Goal: Task Accomplishment & Management: Complete application form

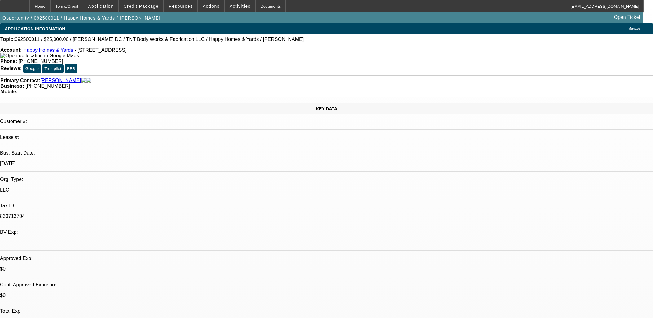
select select "0"
select select "2"
select select "0"
select select "6"
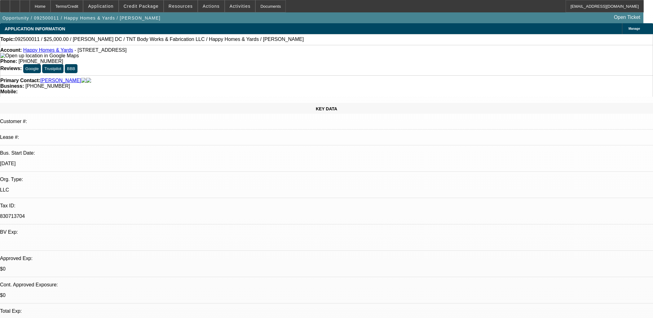
select select "0"
select select "2"
select select "0"
select select "6"
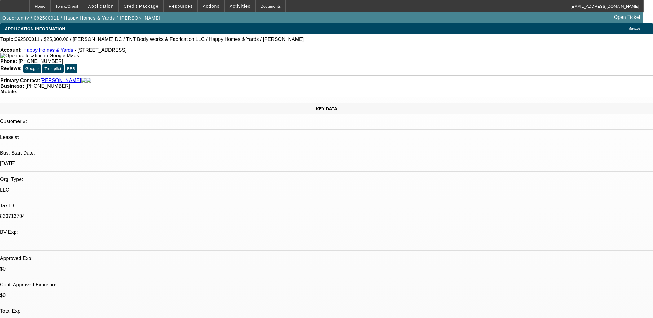
scroll to position [860, 0]
select select "0"
select select "0.1"
select select "0"
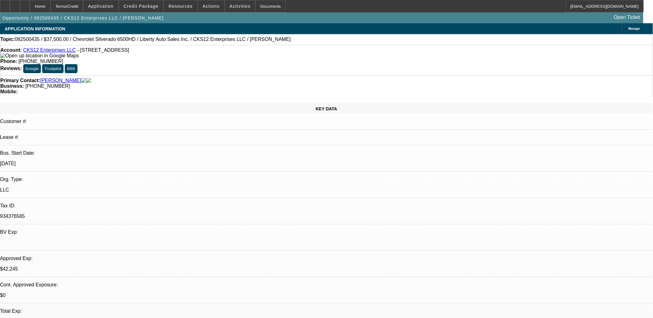
select select "2"
select select "0.1"
select select "0"
select select "0.1"
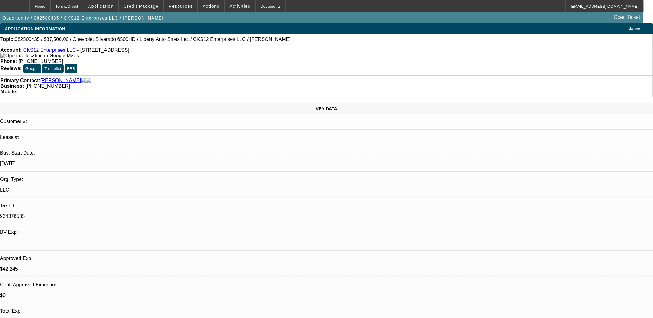
select select "0"
select select "2"
select select "0.1"
select select "1"
select select "2"
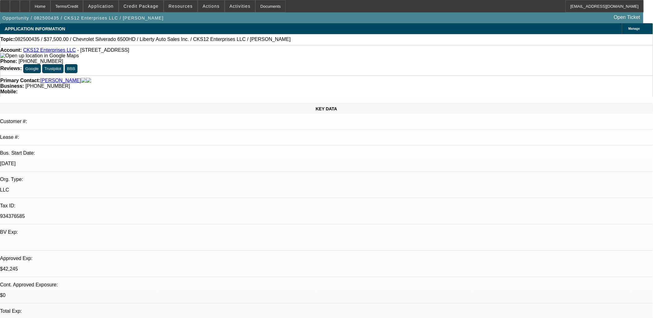
select select "4"
select select "1"
select select "2"
select select "4"
select select "1"
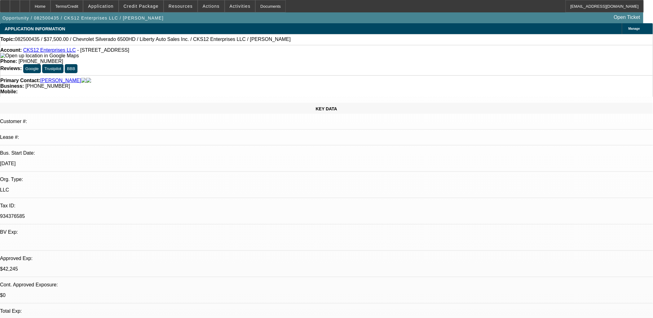
select select "3"
select select "4"
select select "1"
select select "2"
select select "4"
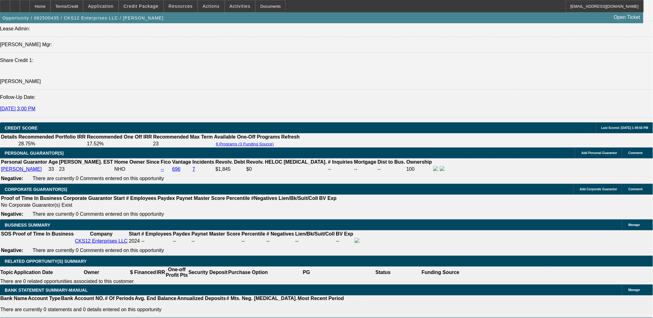
scroll to position [826, 0]
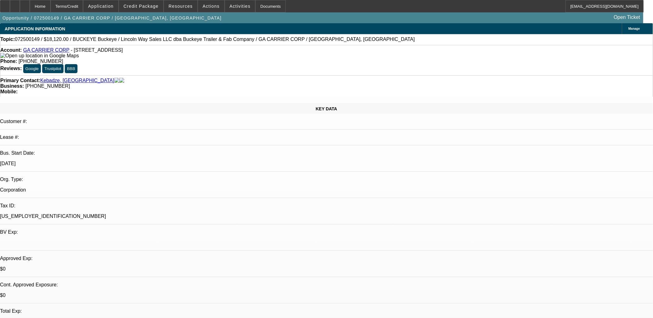
select select "0"
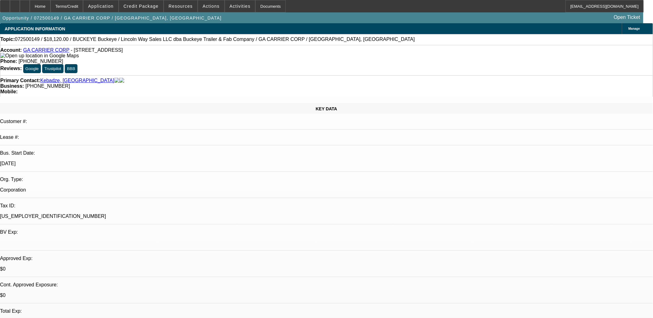
select select "0"
select select "1"
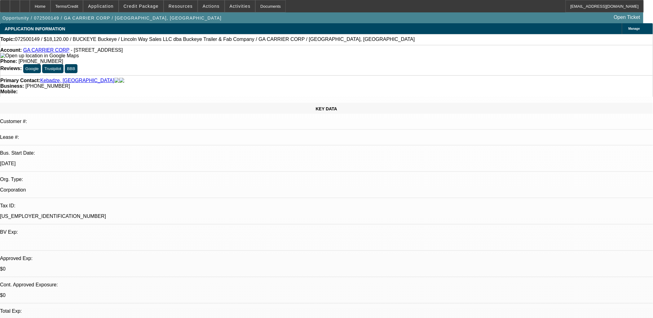
select select "2"
select select "1"
select select "2"
select select "1"
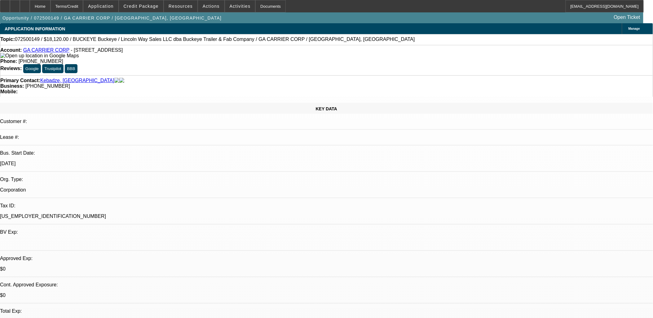
select select "1"
select select "6"
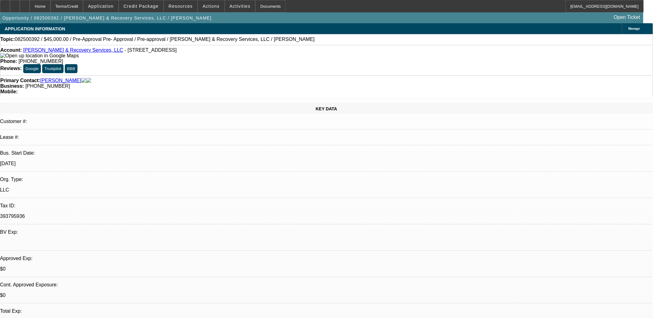
select select "0"
select select "0.1"
select select "2"
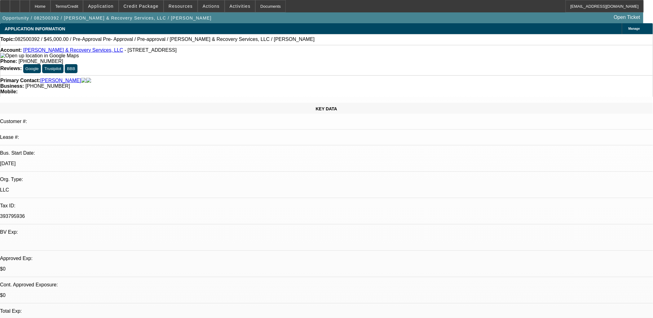
select select "0.1"
select select "0"
select select "0.1"
select select "1"
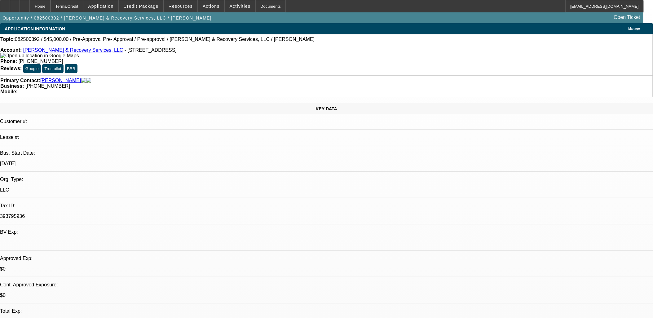
select select "1"
select select "4"
select select "1"
select select "2"
select select "4"
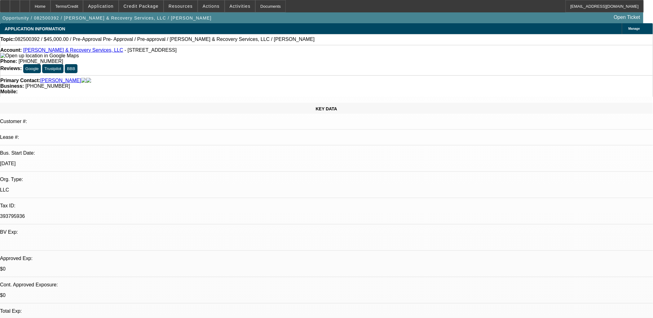
select select "1"
select select "4"
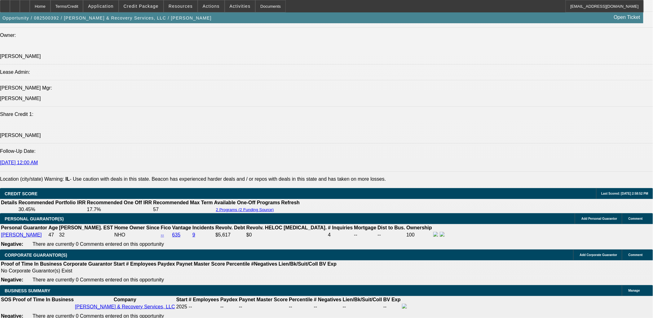
scroll to position [688, 0]
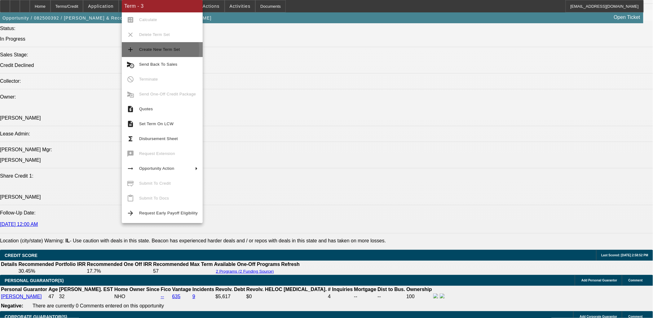
click at [153, 50] on span "Create New Term Set" at bounding box center [159, 49] width 41 height 5
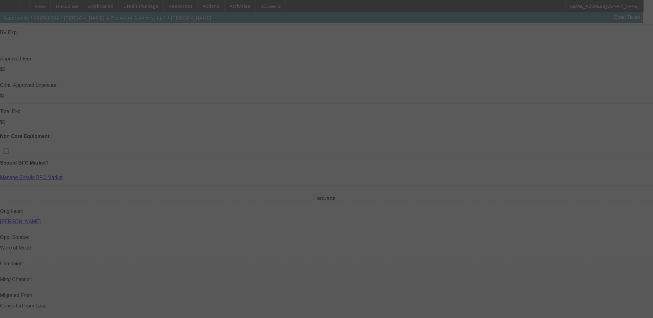
scroll to position [241, 0]
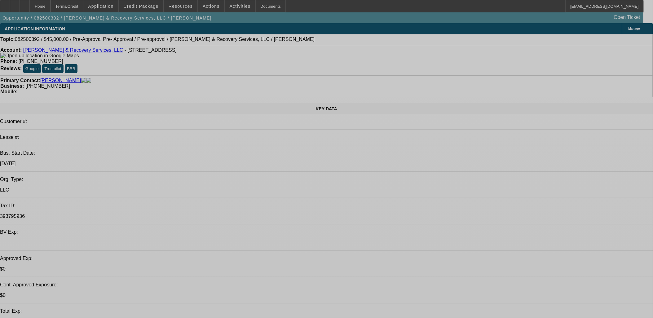
select select "0"
select select "0.1"
select select "0"
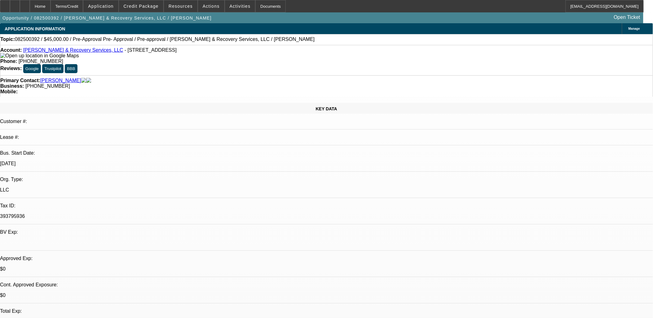
select select "0.1"
select select "2"
select select "0.1"
select select "0"
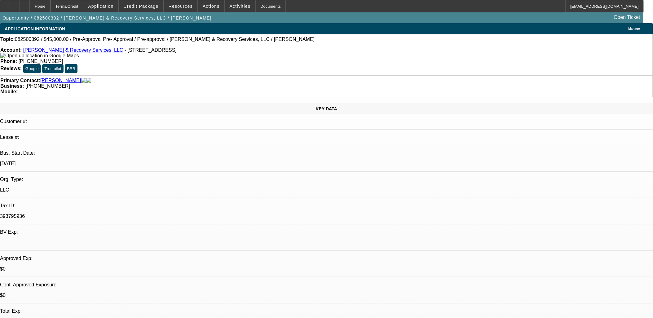
select select "0"
select select "0.1"
select select "1"
select select "4"
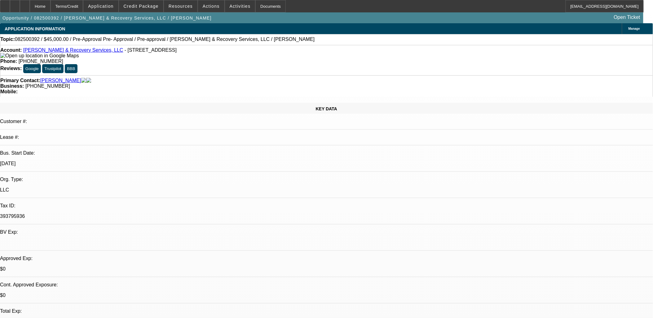
select select "1"
select select "4"
select select "1"
select select "2"
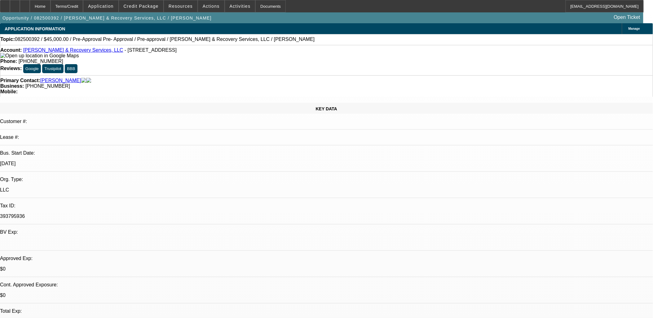
select select "4"
select select "1"
select select "4"
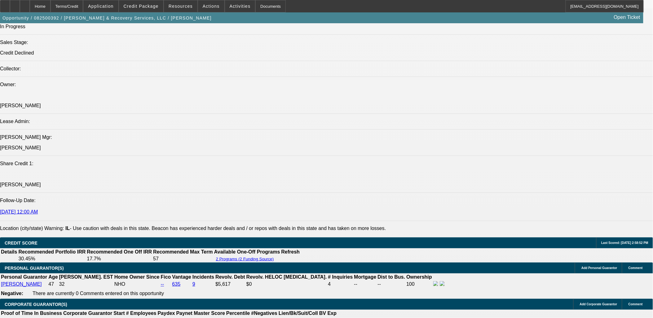
scroll to position [757, 0]
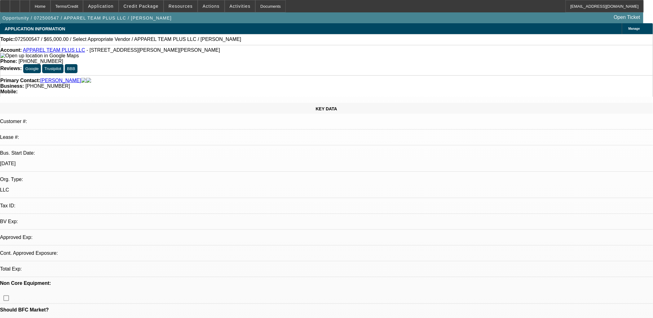
select select "0"
select select "2"
select select "0.1"
select select "1"
select select "2"
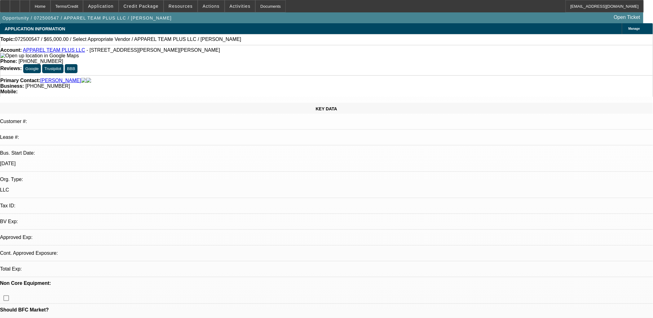
select select "4"
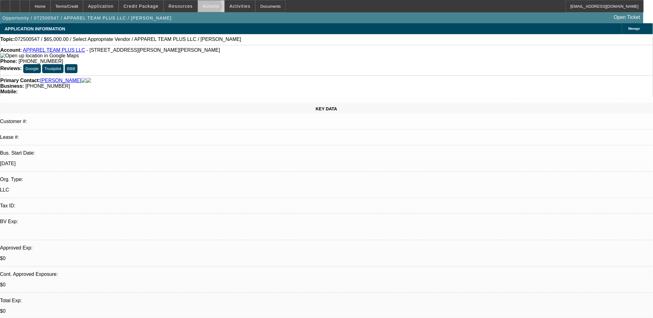
click at [205, 8] on span "Actions" at bounding box center [211, 6] width 17 height 5
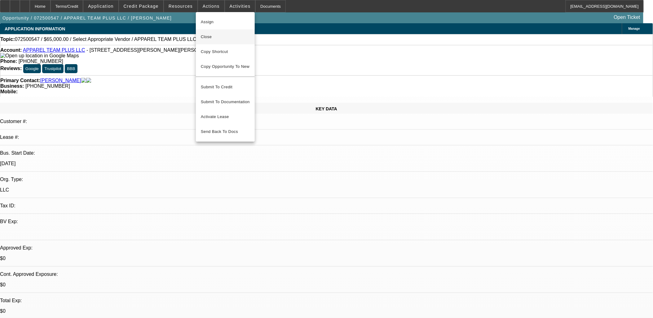
click at [218, 39] on span "Close" at bounding box center [225, 36] width 49 height 7
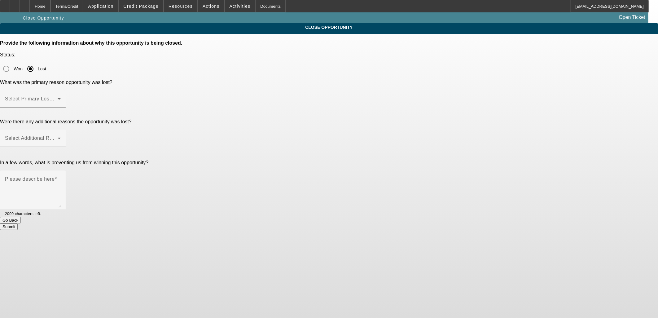
click at [70, 96] on mat-label "Select Primary Lost Reason" at bounding box center [37, 98] width 65 height 5
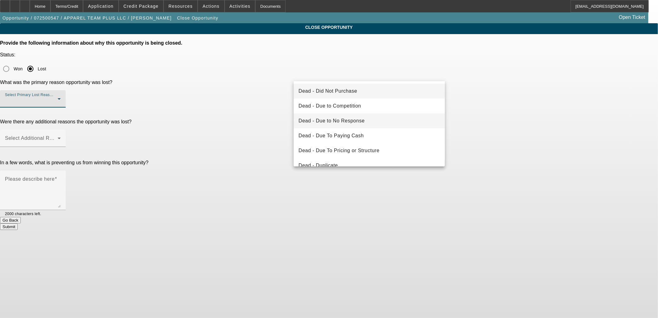
drag, startPoint x: 348, startPoint y: 118, endPoint x: 294, endPoint y: 101, distance: 56.9
click at [348, 119] on span "Dead - Due to No Response" at bounding box center [332, 120] width 66 height 7
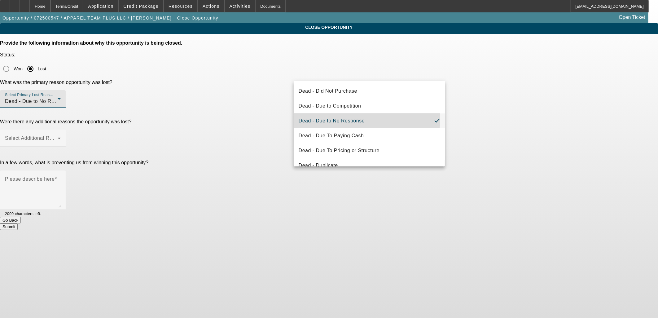
click at [230, 85] on div "What was the primary reason opportunity was lost? Select Primary Lost Reason De…" at bounding box center [329, 97] width 658 height 35
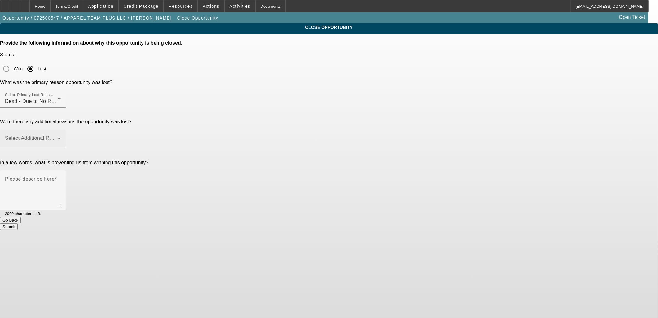
click at [61, 130] on div "Select Additional Reasons" at bounding box center [33, 138] width 56 height 17
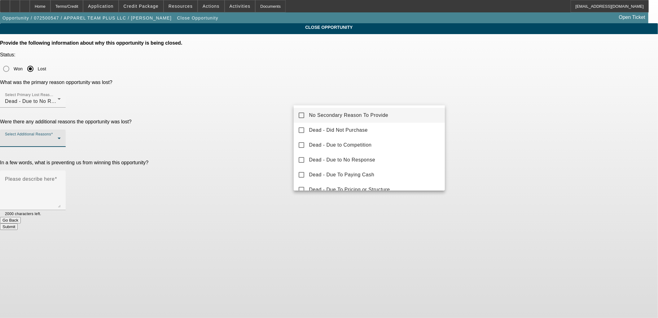
click at [324, 112] on span "No Secondary Reason To Provide" at bounding box center [348, 115] width 79 height 7
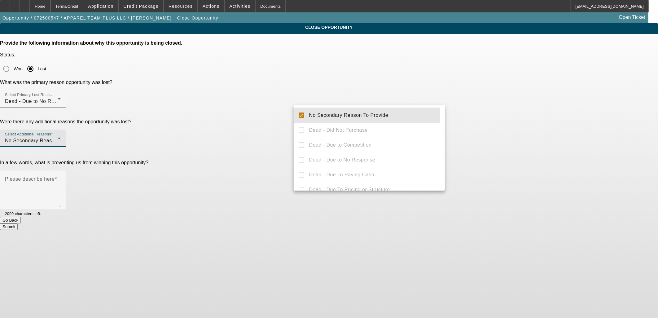
click at [259, 101] on div at bounding box center [329, 159] width 658 height 318
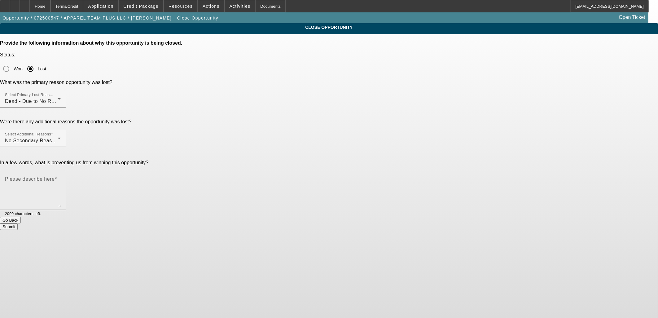
click at [61, 178] on textarea "Please describe here" at bounding box center [33, 193] width 56 height 30
type textarea "no response"
click at [18, 223] on button "Submit" at bounding box center [9, 226] width 18 height 7
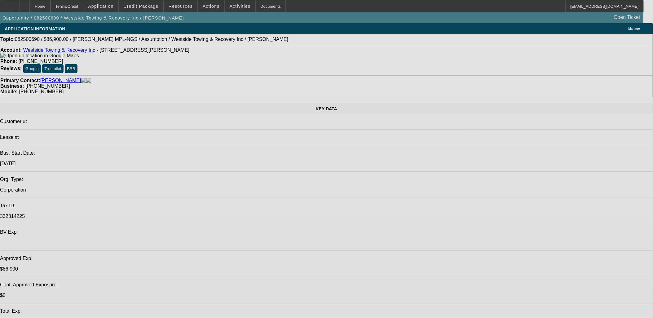
select select "0"
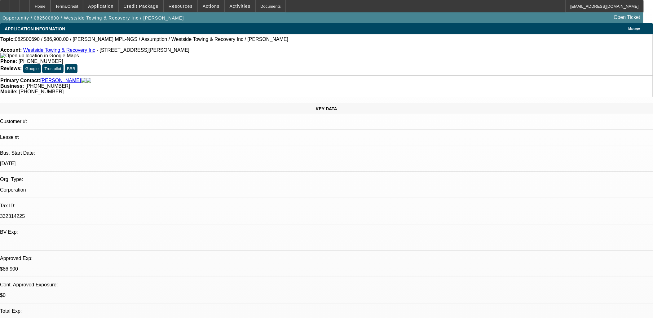
select select "3"
select select "0"
select select "2"
select select "0.1"
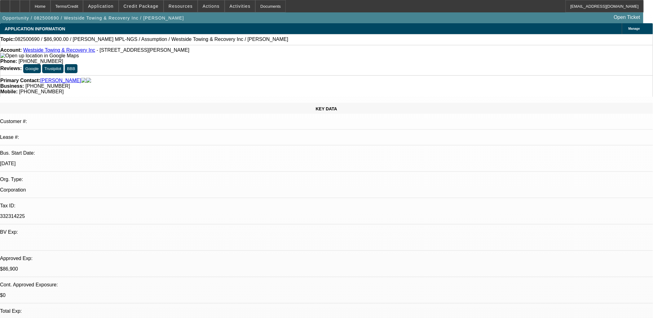
select select "1"
select select "2"
select select "4"
select select "1"
select select "2"
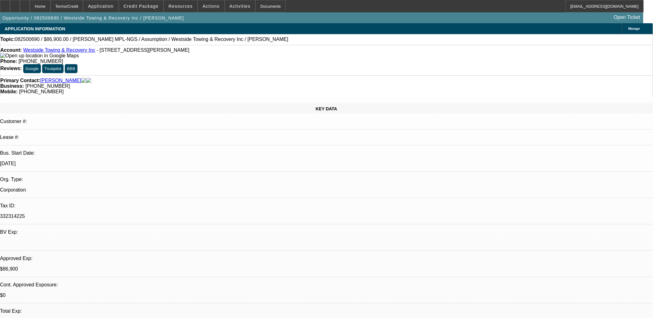
select select "4"
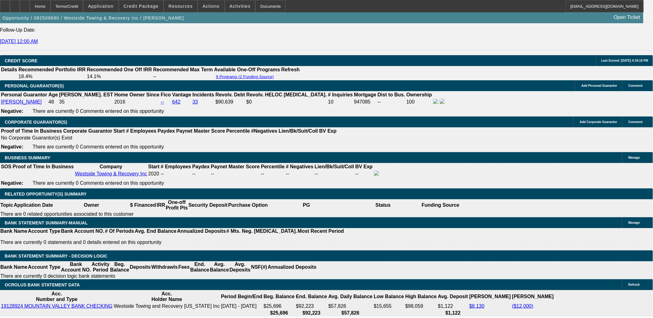
scroll to position [860, 0]
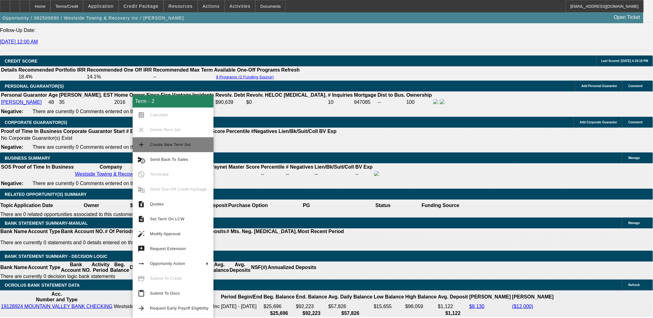
click at [171, 144] on span "Create New Term Set" at bounding box center [170, 144] width 41 height 5
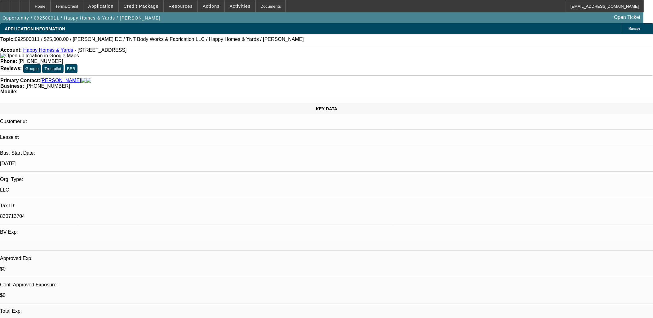
select select "0"
select select "2"
select select "0"
select select "6"
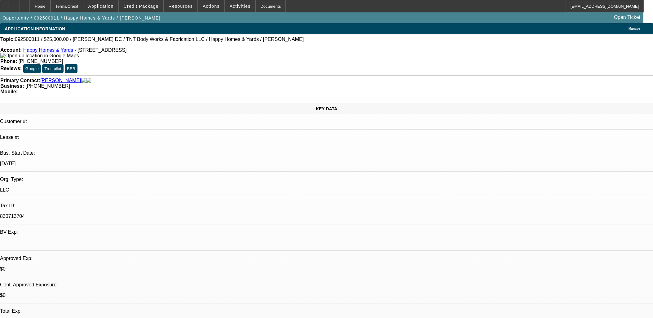
select select "0"
select select "2"
select select "0"
select select "6"
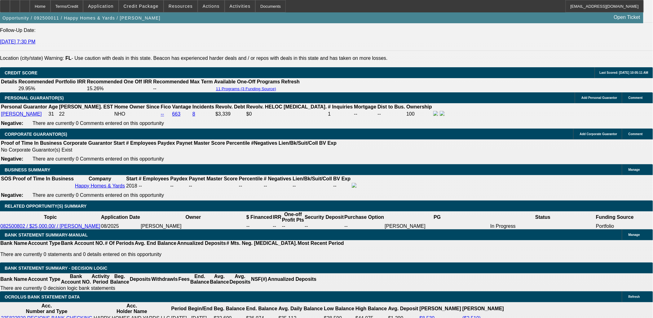
scroll to position [860, 0]
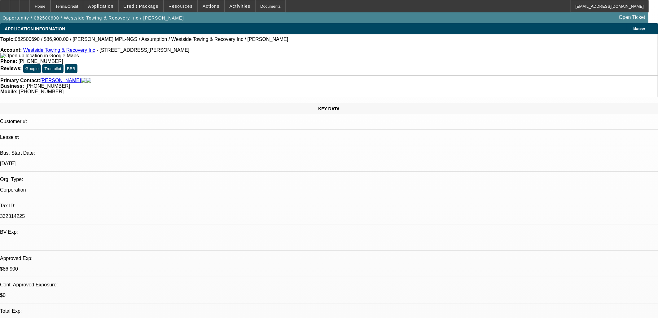
select select "0"
select select "3"
select select "2"
select select "0"
select select "4"
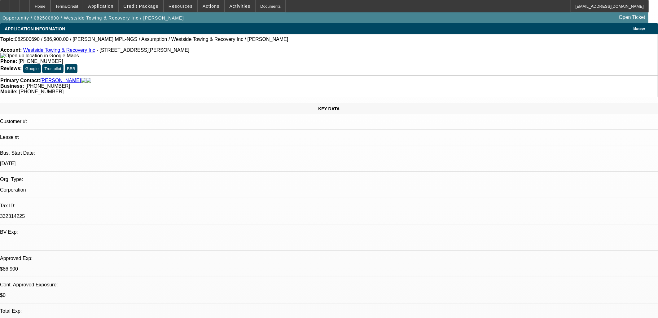
select select "0"
select select "2"
select select "0.1"
select select "4"
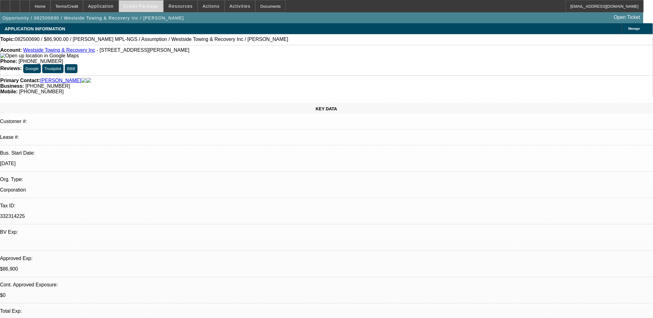
click at [151, 6] on span "Credit Package" at bounding box center [141, 6] width 35 height 5
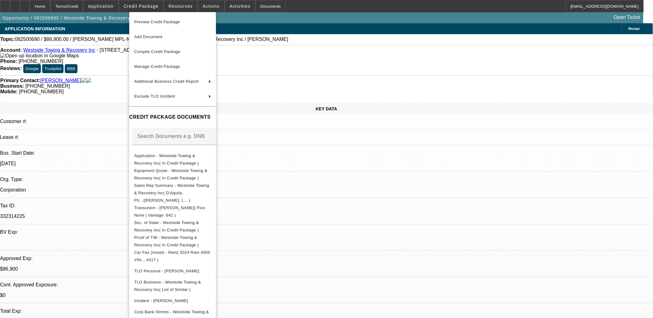
click at [383, 192] on div at bounding box center [326, 159] width 653 height 318
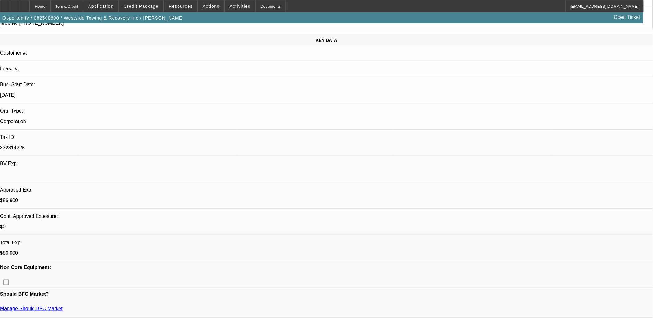
scroll to position [69, 0]
click at [144, 7] on span "Credit Package" at bounding box center [141, 6] width 35 height 5
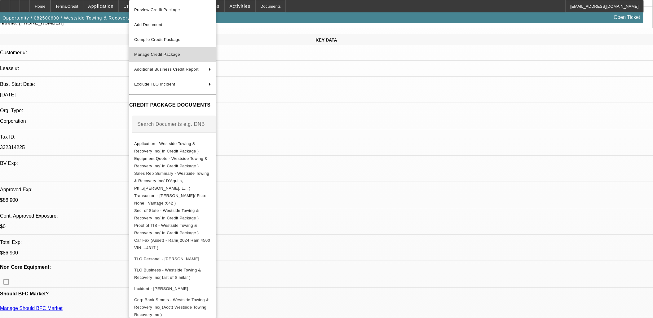
click at [166, 58] on button "Manage Credit Package" at bounding box center [172, 54] width 87 height 15
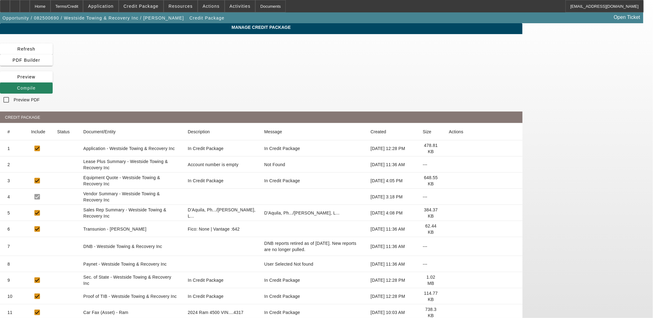
click at [449, 264] on icon at bounding box center [449, 264] width 0 height 0
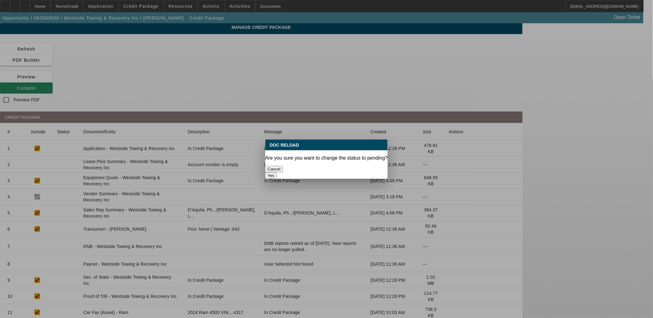
click at [277, 172] on button "Yes" at bounding box center [271, 175] width 12 height 7
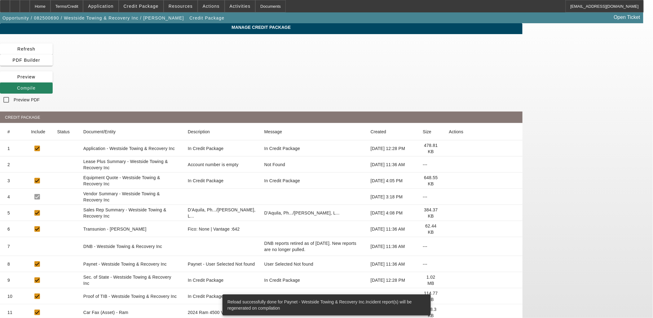
click at [437, 42] on div "Manage Credit Package Refresh PDF Builder Preview Compile Preview PDF CREDIT PA…" at bounding box center [261, 214] width 522 height 382
click at [36, 86] on span "Compile" at bounding box center [26, 88] width 19 height 5
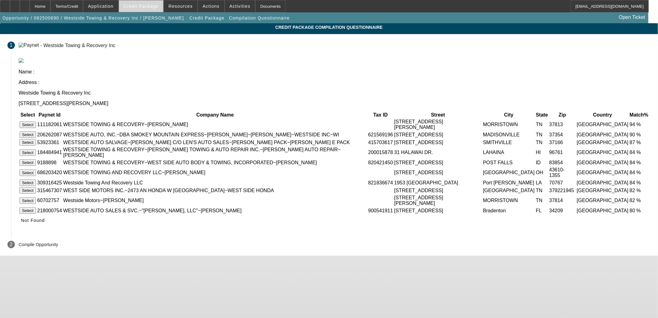
click at [147, 8] on span "Credit Package" at bounding box center [141, 6] width 35 height 5
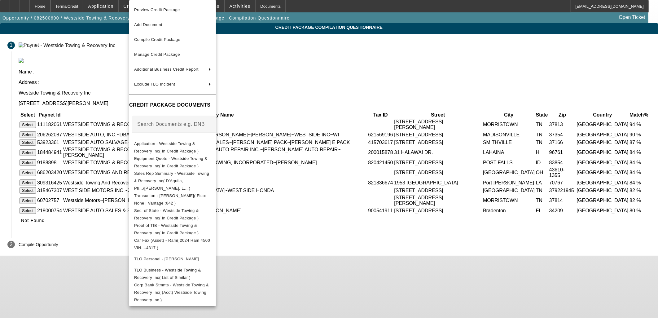
click at [628, 158] on div at bounding box center [329, 159] width 658 height 318
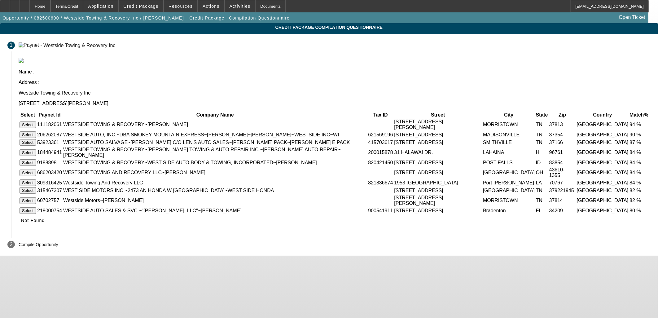
click at [21, 223] on icon at bounding box center [21, 220] width 0 height 5
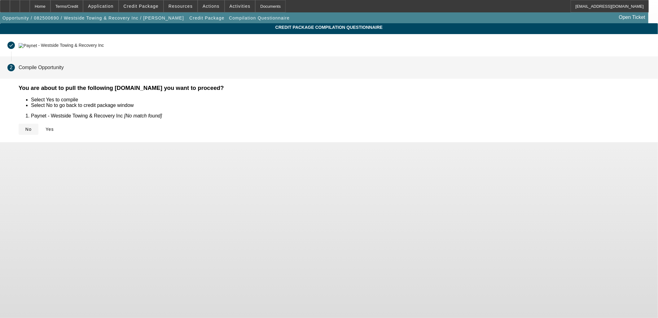
click at [32, 129] on span "No" at bounding box center [28, 129] width 6 height 5
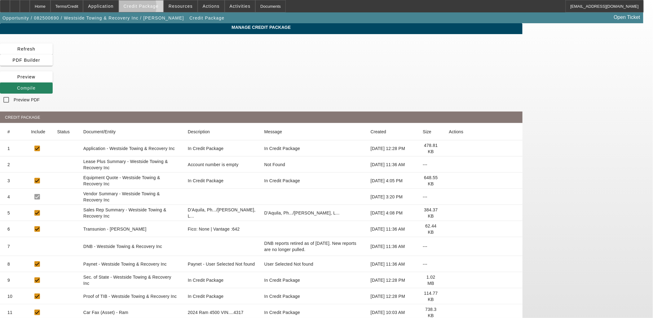
click at [144, 8] on span "Credit Package" at bounding box center [141, 6] width 35 height 5
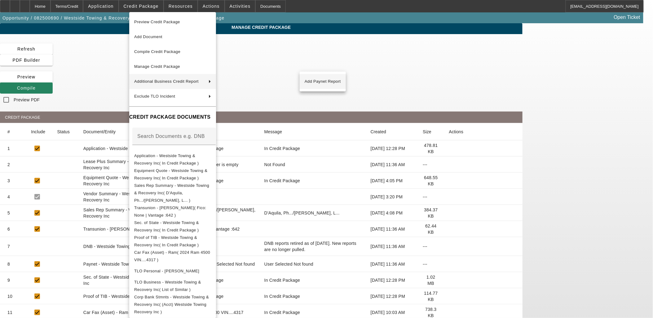
click at [343, 80] on button "Add Paynet Report" at bounding box center [323, 81] width 46 height 15
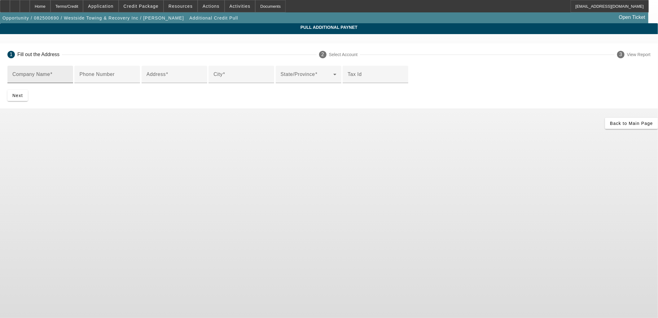
click at [68, 77] on input "Company Name" at bounding box center [40, 76] width 56 height 7
type input "Westside Towing and Recovery OH"
click at [197, 81] on input "Address" at bounding box center [175, 76] width 56 height 7
type input "11"
click at [213, 81] on input "City" at bounding box center [241, 76] width 56 height 7
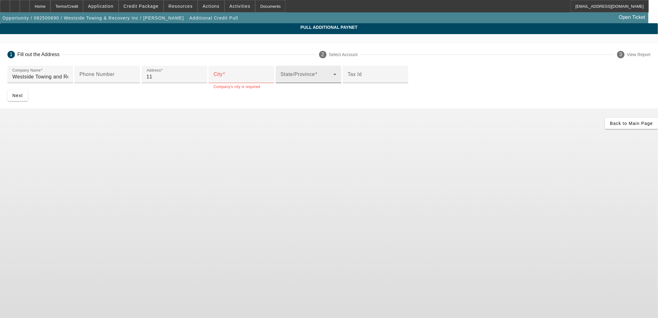
click at [281, 83] on div "State/Province" at bounding box center [309, 74] width 56 height 17
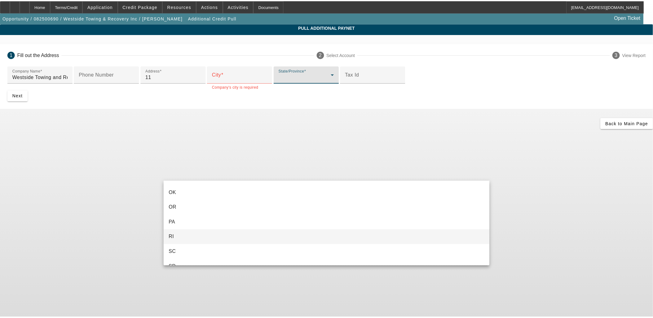
scroll to position [516, 0]
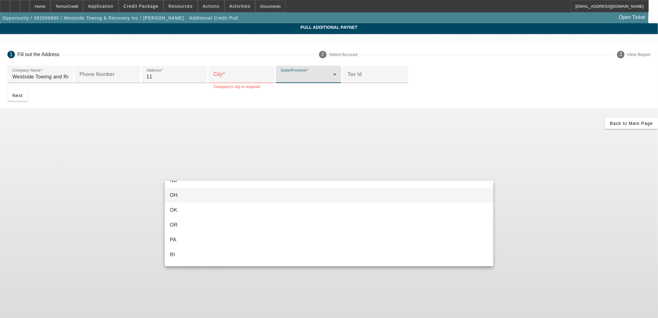
click at [178, 194] on mat-option "OH" at bounding box center [329, 195] width 328 height 15
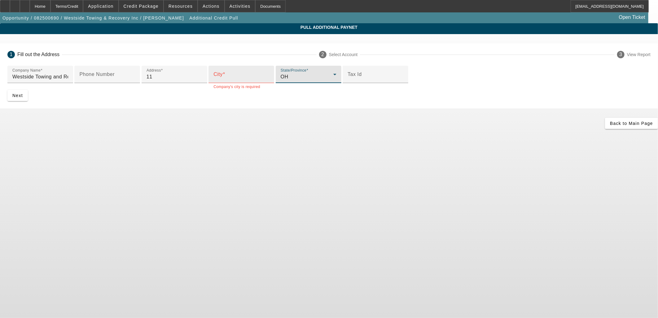
click at [213, 81] on input "City" at bounding box center [241, 76] width 56 height 7
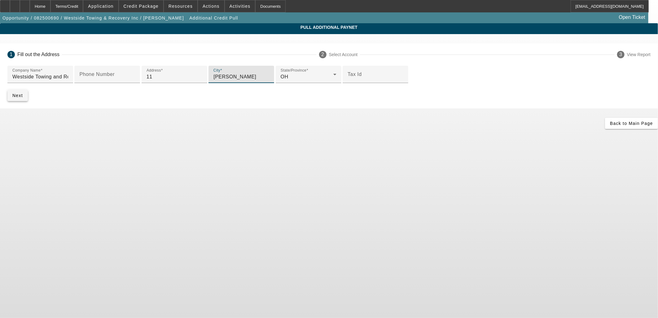
type input "Lorane"
click at [28, 103] on span "submit" at bounding box center [17, 95] width 20 height 15
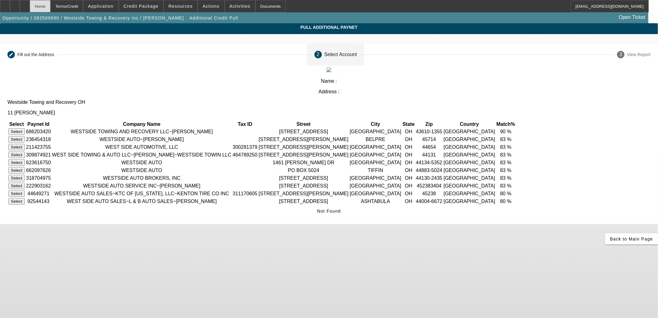
click at [51, 7] on div "Home" at bounding box center [40, 6] width 21 height 12
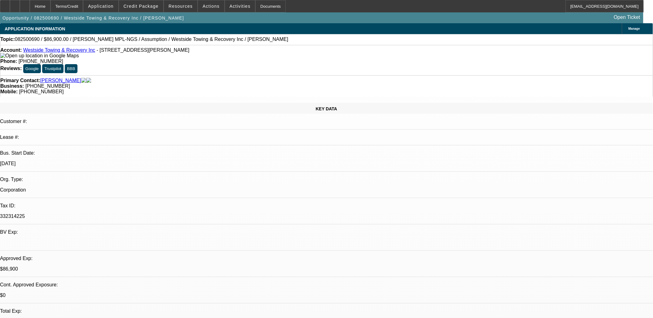
select select "0"
select select "3"
select select "2"
select select "0"
select select "4"
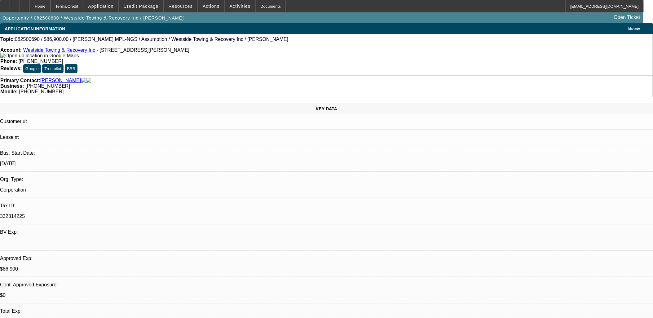
select select "0"
select select "3"
select select "2"
select select "0"
select select "4"
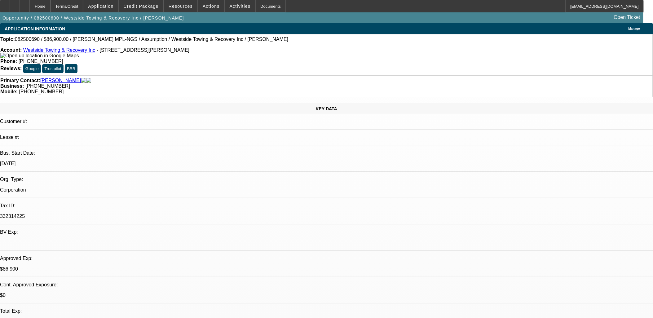
select select "0"
select select "2"
select select "0.1"
select select "4"
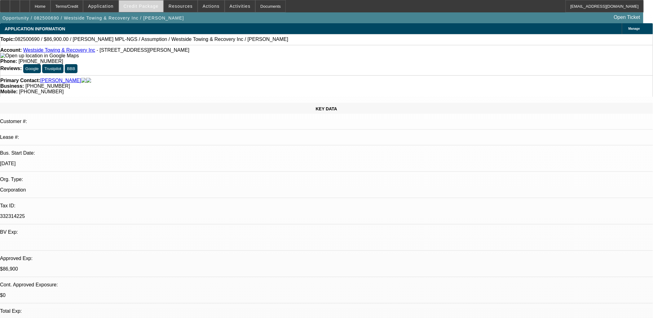
click at [152, 6] on span "Credit Package" at bounding box center [141, 6] width 35 height 5
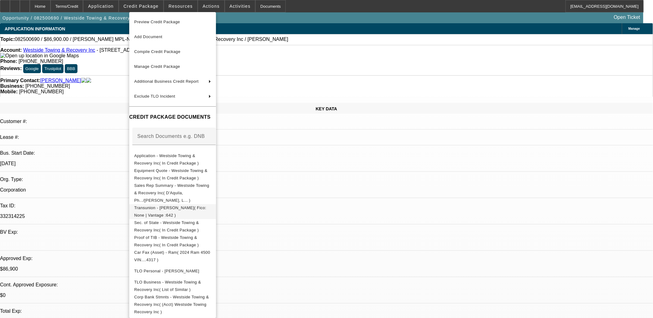
click at [192, 205] on span "Transunion - Peterson, Alex( Fico: None | Vantage :642 )" at bounding box center [170, 211] width 72 height 12
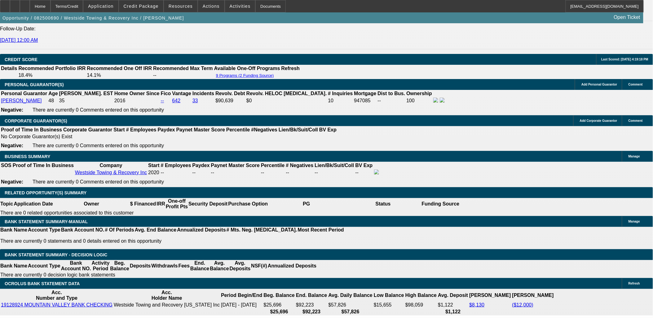
scroll to position [860, 0]
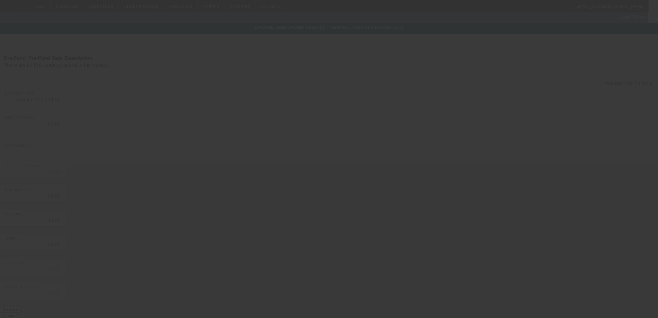
type input "$86,900.00"
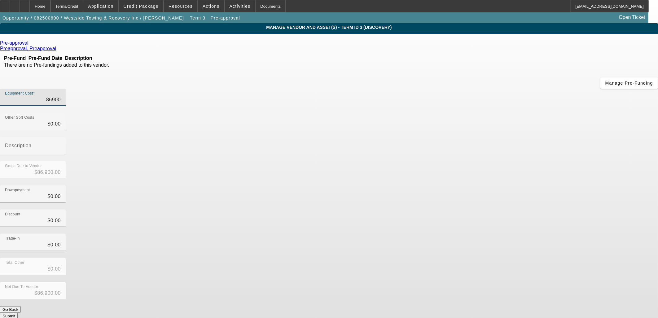
click at [61, 96] on input "86900" at bounding box center [33, 99] width 56 height 7
type input "9"
type input "$9.00"
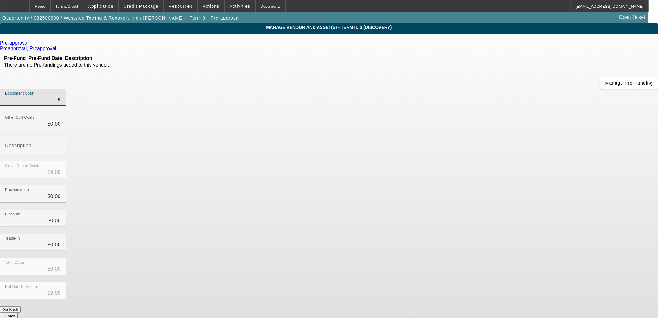
type input "95"
type input "$95.00"
type input "950"
type input "$950.00"
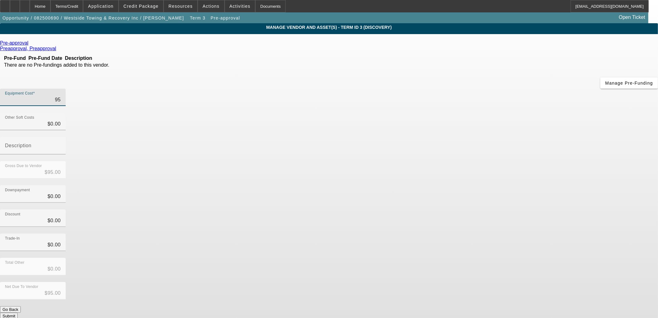
type input "$950.00"
type input "9500"
type input "$9,500.00"
type input "95000"
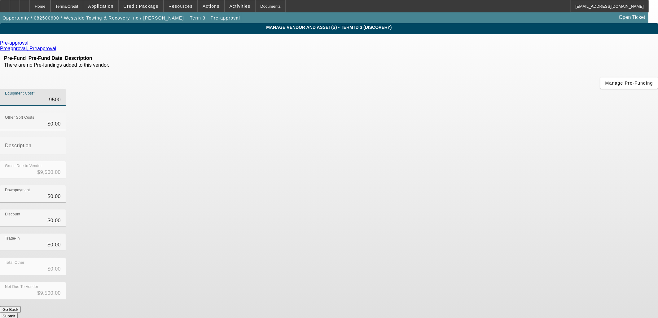
type input "$95,000.00"
click at [18, 313] on button "Submit" at bounding box center [9, 316] width 18 height 7
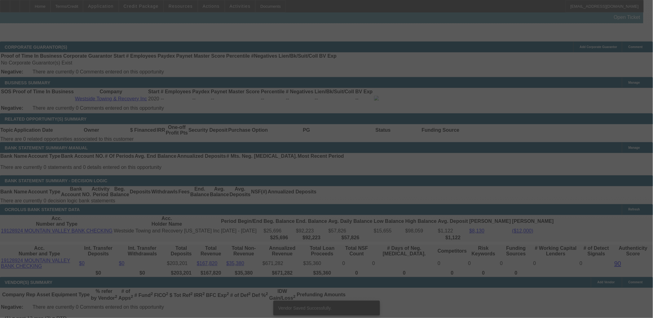
scroll to position [279, 0]
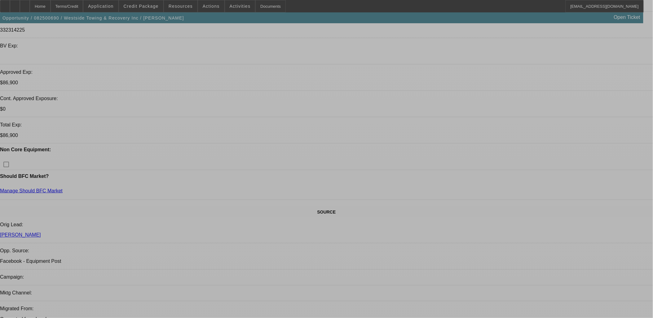
select select "0"
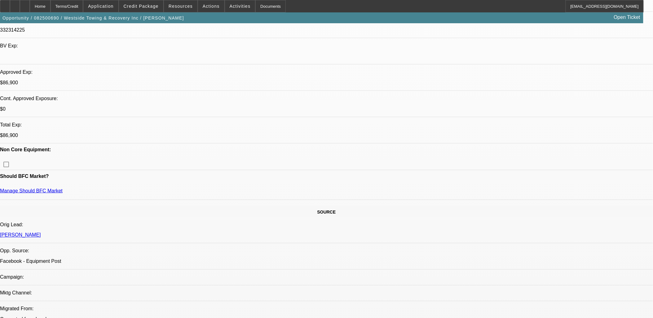
select select "3"
select select "2"
select select "0"
select select "4"
select select "0"
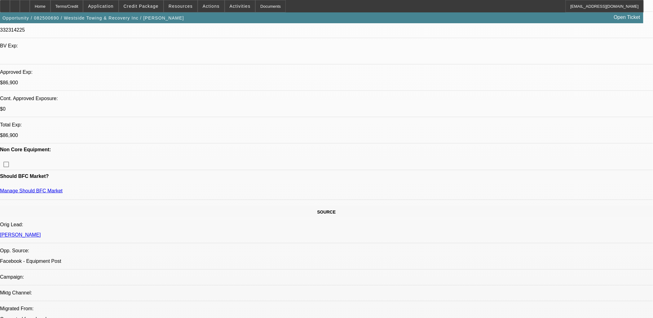
select select "3"
select select "2"
select select "0"
select select "4"
select select "0"
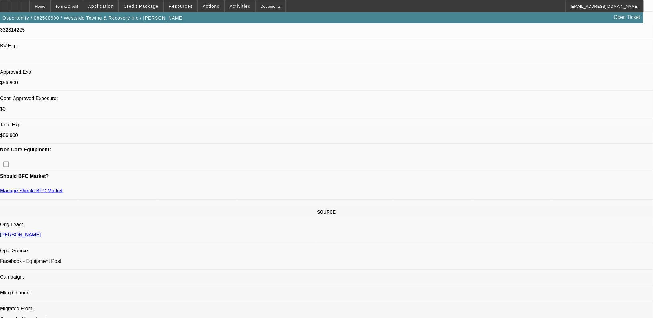
select select "2"
select select "0.1"
select select "4"
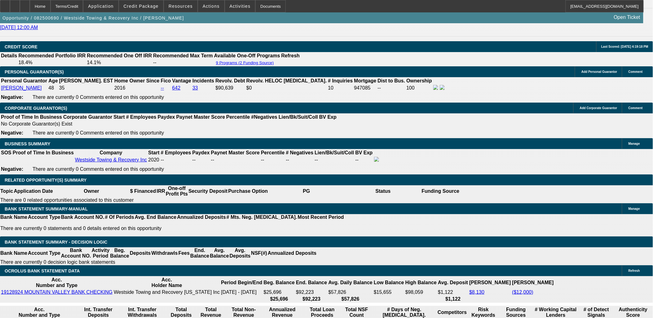
scroll to position [893, 0]
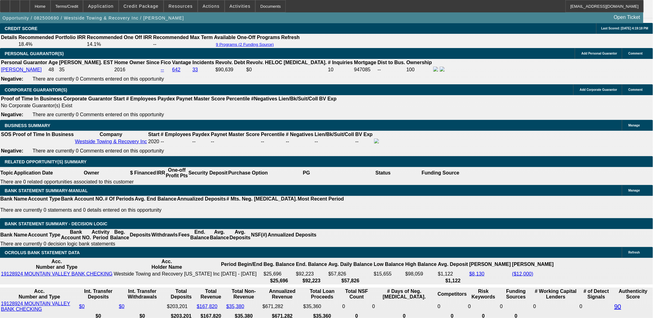
select select "2"
type input "$5,575.40"
type input "UNKNOWN"
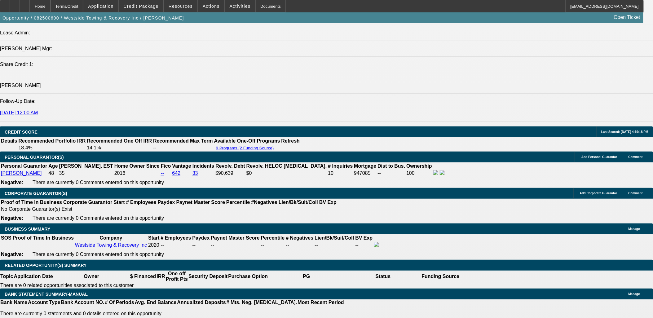
scroll to position [859, 0]
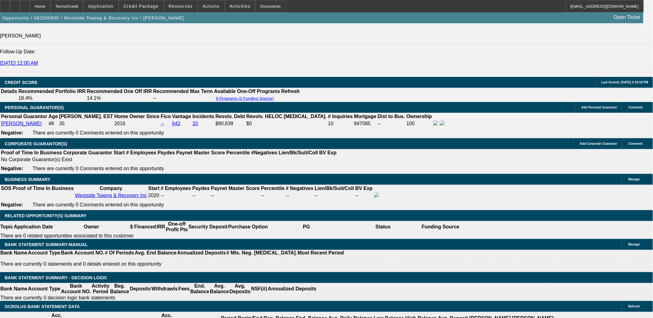
scroll to position [893, 0]
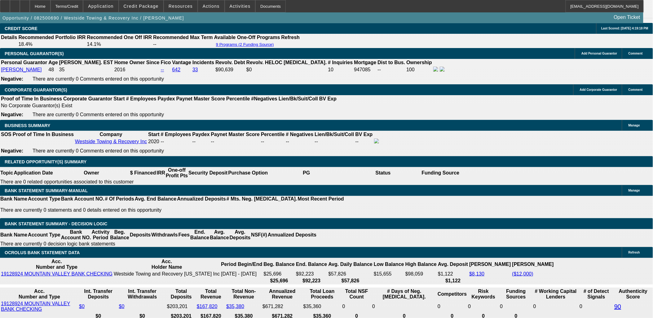
type input "60"
type input "$33,344.20"
type input "$16,672.10"
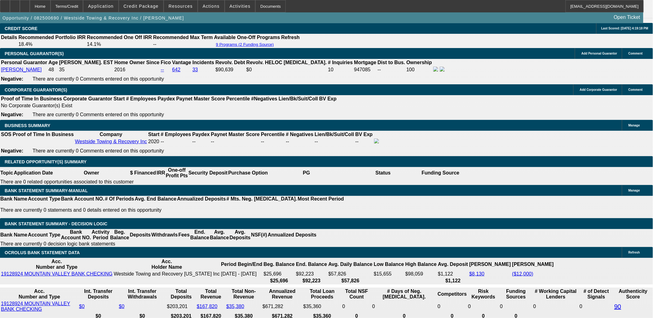
type input "$4,818.66"
type input "$2,409.33"
type input "60"
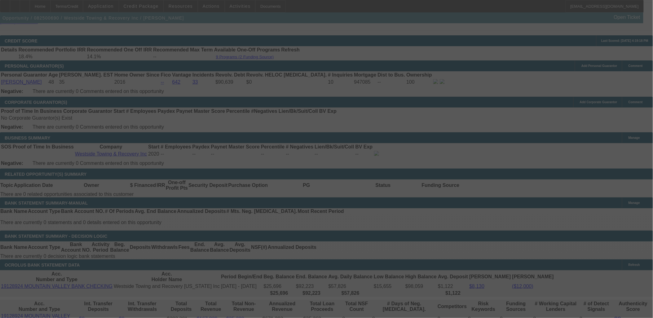
scroll to position [893, 0]
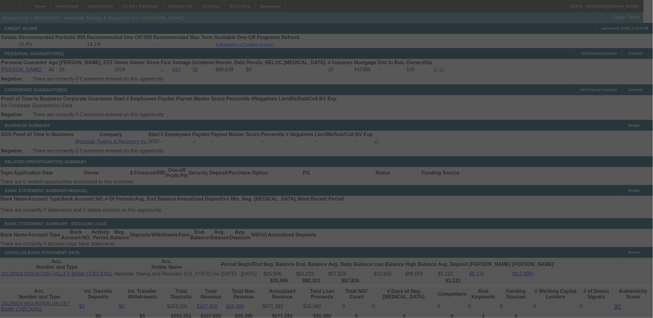
select select "0"
select select "2"
select select "0"
select select "4"
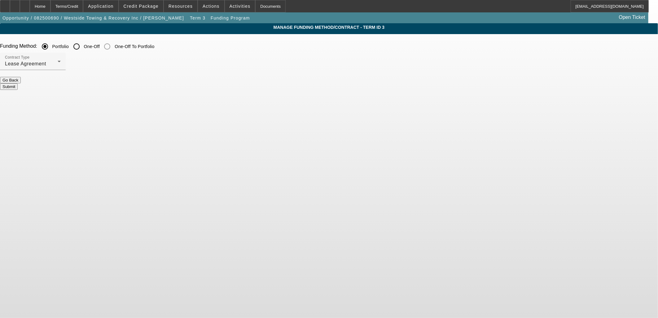
click at [83, 46] on input "One-Off" at bounding box center [76, 46] width 12 height 12
radio input "true"
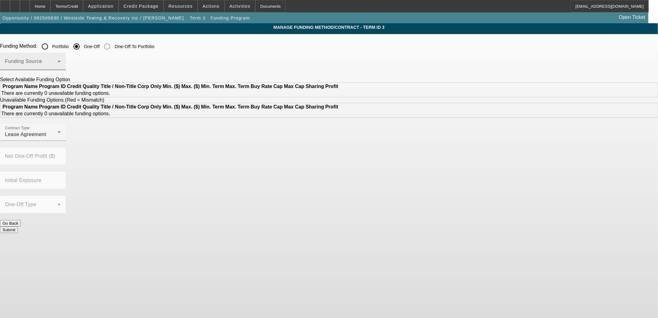
click at [58, 64] on span at bounding box center [31, 63] width 53 height 7
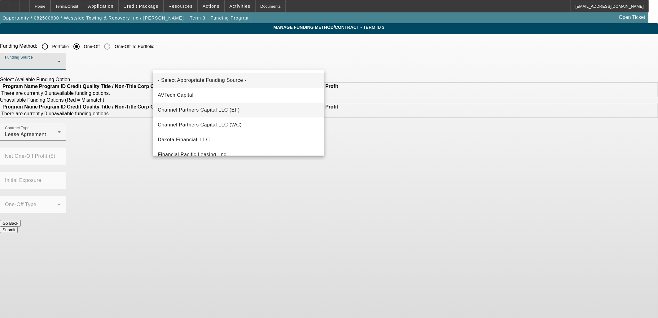
click at [214, 112] on span "Channel Partners Capital LLC (EF)" at bounding box center [199, 109] width 82 height 7
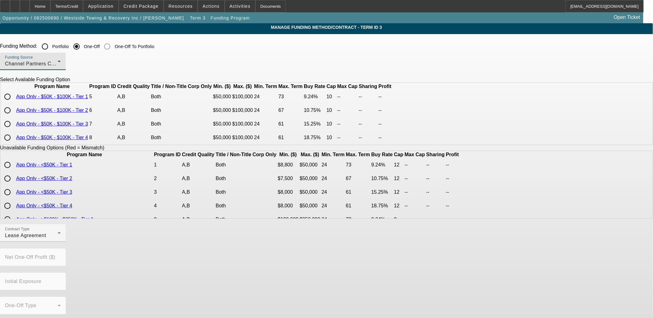
click at [14, 103] on input "radio" at bounding box center [7, 96] width 12 height 12
radio input "true"
click at [121, 114] on app-term-manage-funding "Manage Funding Method/Contract - Term ID 3 Funding Method: Portfolio One-Off On…" at bounding box center [326, 229] width 653 height 413
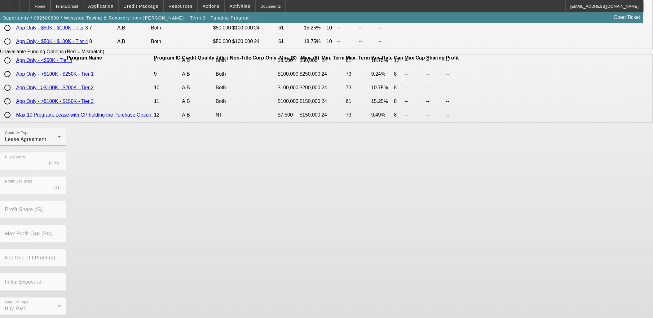
scroll to position [103, 0]
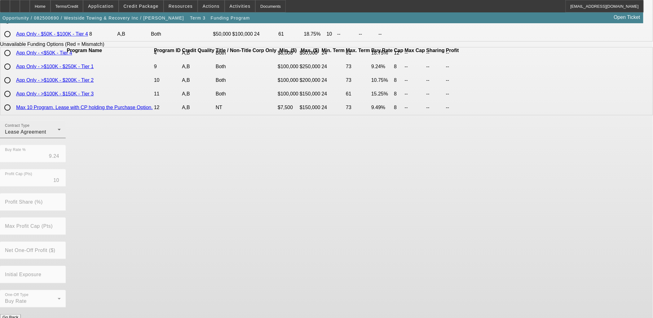
click at [58, 136] on div "Lease Agreement" at bounding box center [31, 131] width 53 height 7
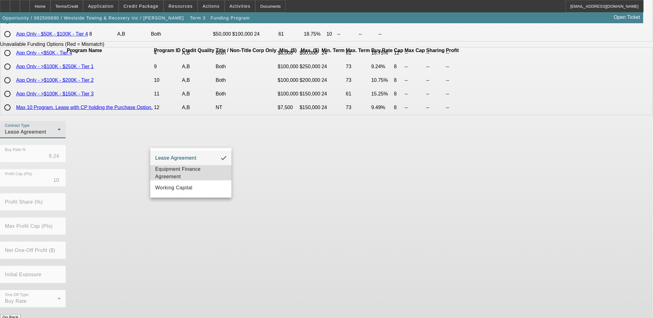
click at [191, 172] on span "Equipment Finance Agreement" at bounding box center [190, 172] width 71 height 15
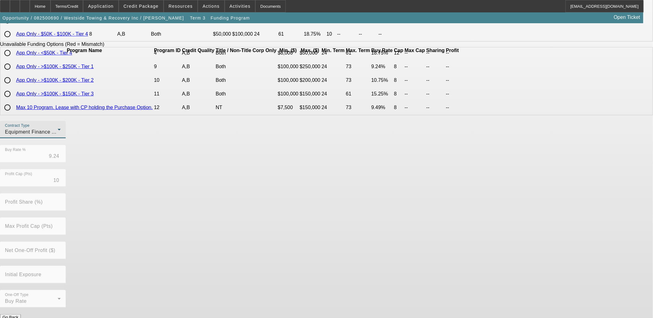
click at [327, 209] on div "Contract Type Equipment Finance Agreement Buy Rate % 9.24 Profit Cap (Pts) 10 P…" at bounding box center [326, 217] width 653 height 193
click at [58, 136] on div "Equipment Finance Agreement" at bounding box center [31, 131] width 53 height 7
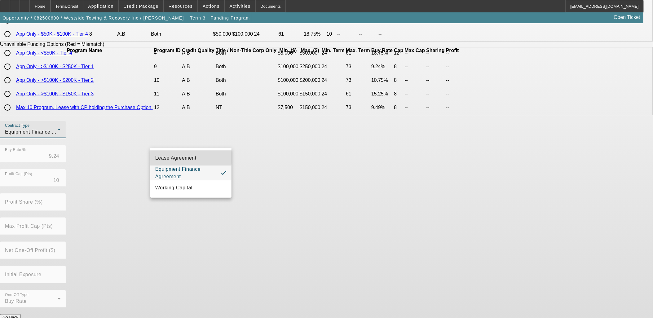
click at [187, 157] on span "Lease Agreement" at bounding box center [175, 157] width 41 height 7
click at [335, 222] on div "Contract Type Equipment Finance Agreement Buy Rate % 9.24 Profit Cap (Pts) 10 P…" at bounding box center [326, 217] width 653 height 193
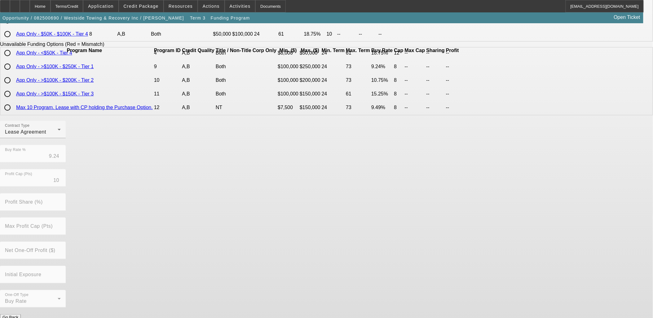
click at [18, 318] on button "Submit" at bounding box center [9, 324] width 18 height 7
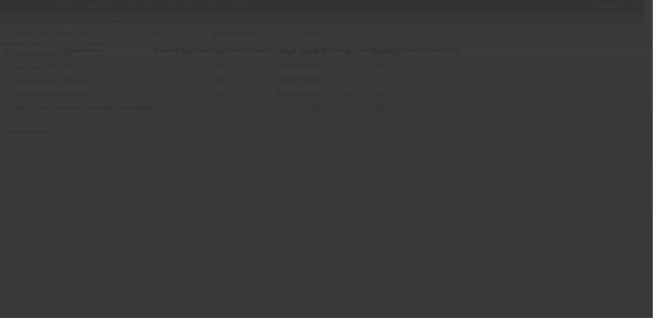
radio input "true"
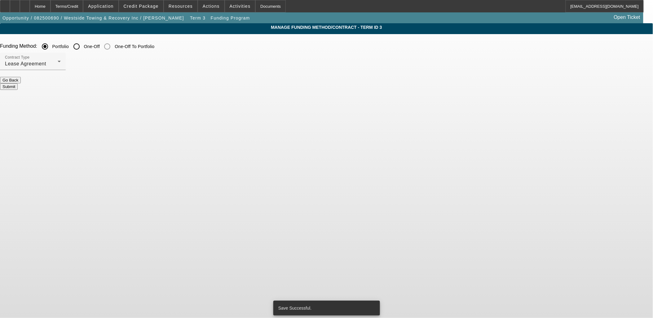
scroll to position [0, 0]
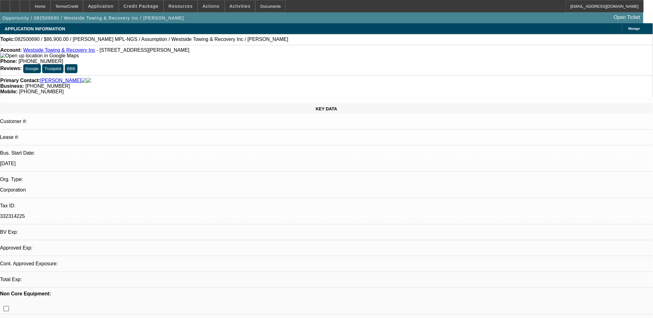
select select "0"
select select "2"
select select "0"
select select "4"
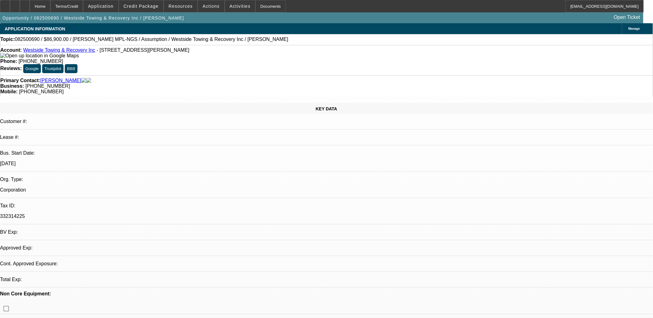
select select "0"
select select "3"
select select "2"
select select "0"
select select "4"
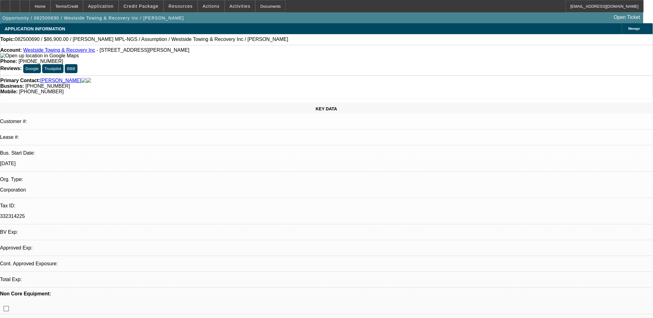
select select "0"
select select "2"
select select "0.1"
select select "4"
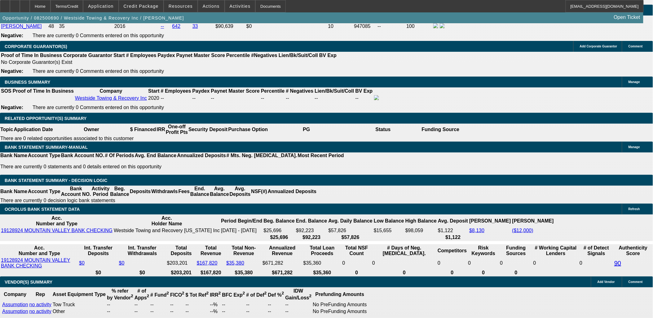
scroll to position [860, 0]
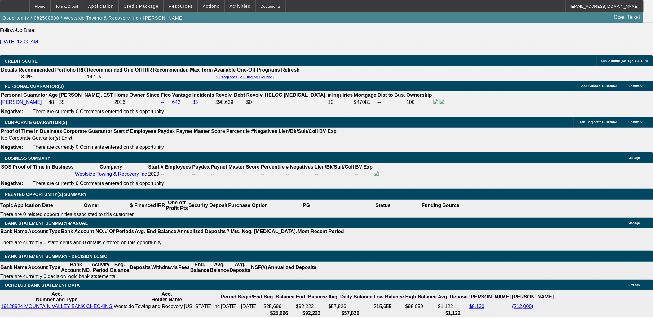
type input "UNKNOWN"
type input "158"
type input "$3,247.82"
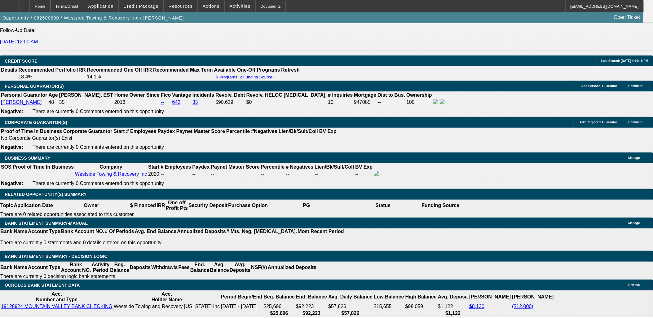
type input "$1,623.91"
type input "$25,031.64"
type input "$12,515.82"
type input "$4,520.08"
type input "$2,260.04"
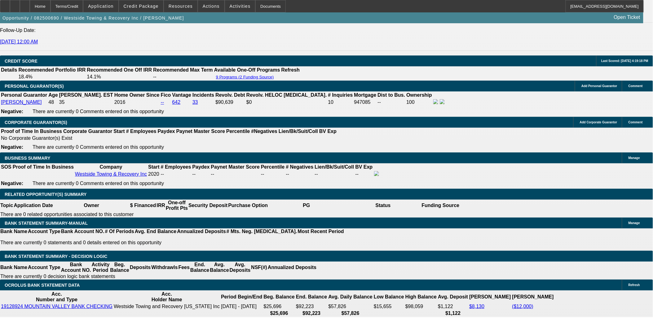
type input "1"
type input "$3,247.82"
type input "$1,623.91"
type input "12.5"
type input "$4,226.44"
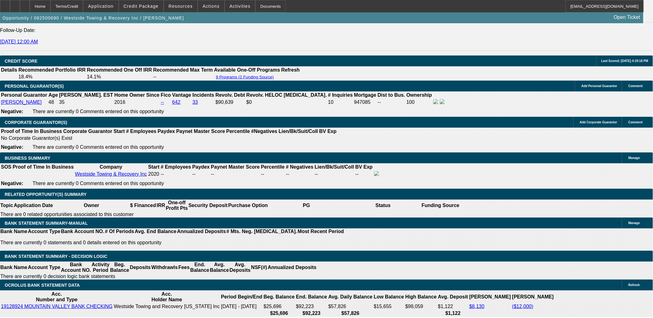
type input "$2,113.22"
type input "$4,274.60"
type input "$2,137.30"
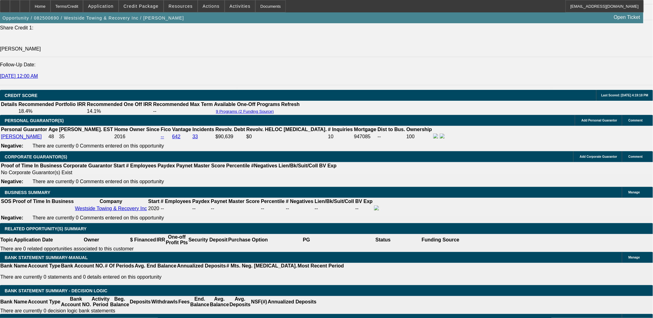
type input "12.5"
select select "1"
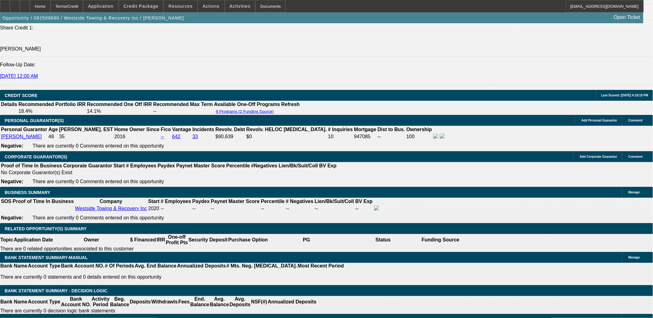
select select "0"
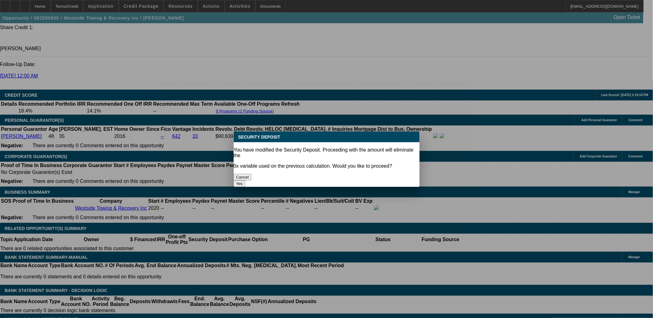
click at [245, 180] on button "Yes" at bounding box center [240, 183] width 12 height 7
type input "$0.00"
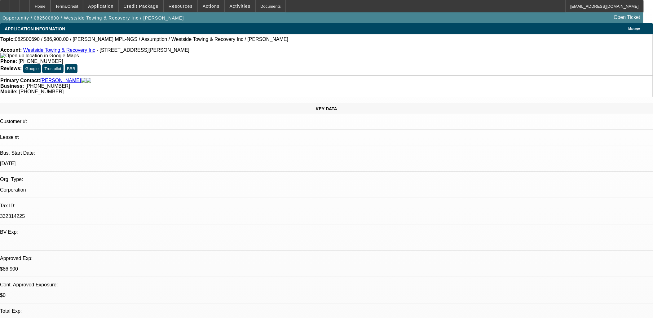
scroll to position [826, 0]
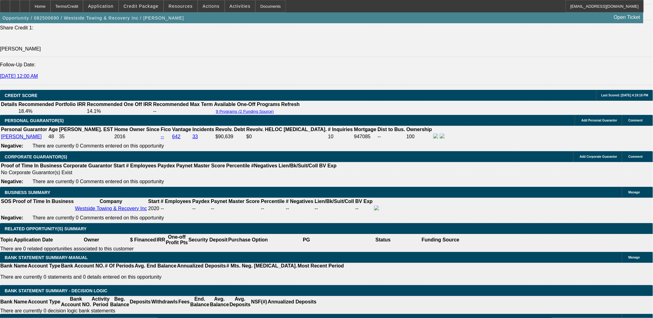
drag, startPoint x: 121, startPoint y: 168, endPoint x: 103, endPoint y: 139, distance: 35.0
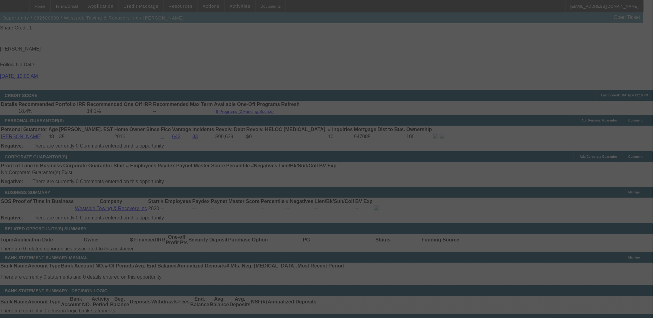
select select "0"
select select "4"
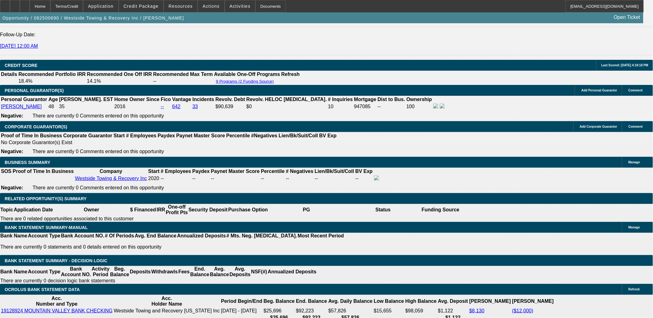
scroll to position [895, 0]
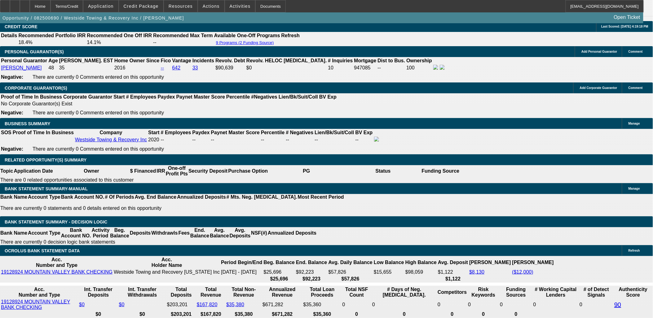
select select "0.1"
type input "$9,500.00"
type input "UNKNOWN"
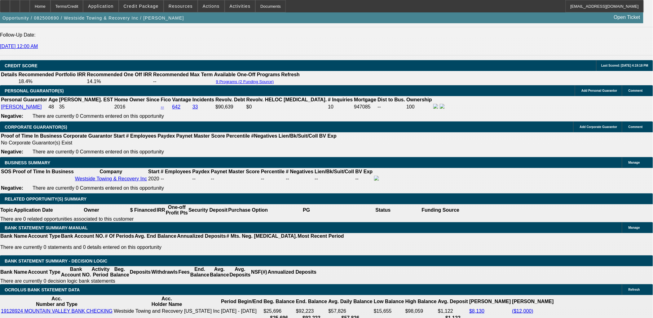
scroll to position [826, 0]
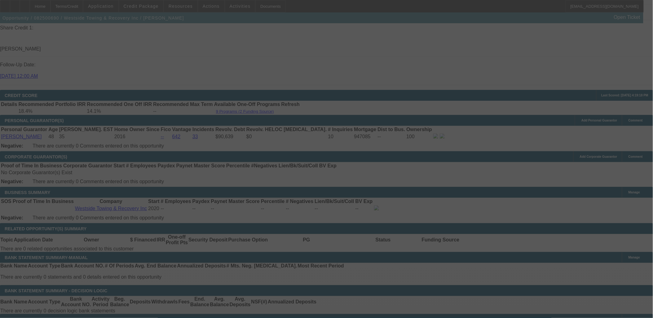
select select "0"
select select "0.1"
select select "4"
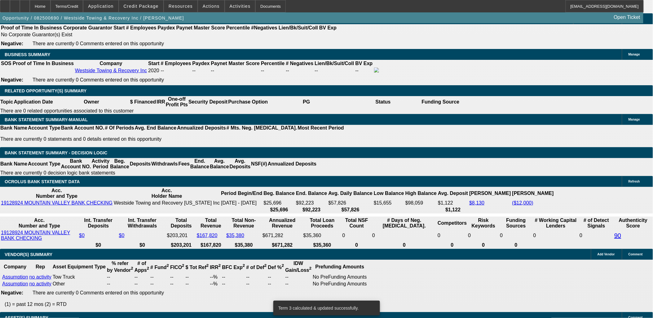
scroll to position [757, 0]
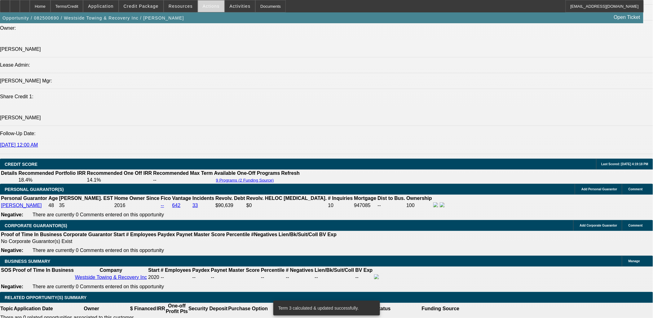
click at [214, 10] on span at bounding box center [211, 6] width 26 height 15
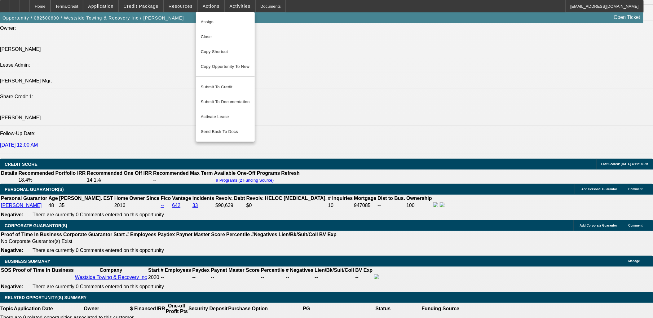
click at [228, 7] on div at bounding box center [326, 159] width 653 height 318
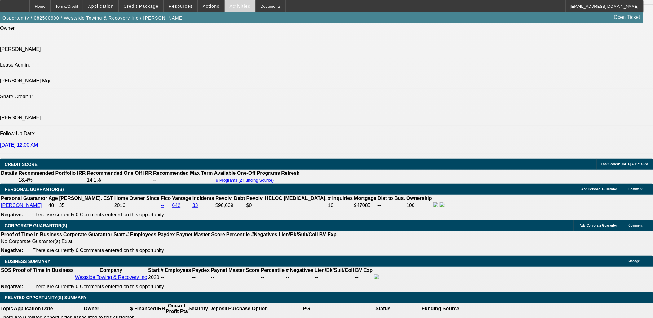
click at [230, 7] on span "Activities" at bounding box center [240, 6] width 21 height 5
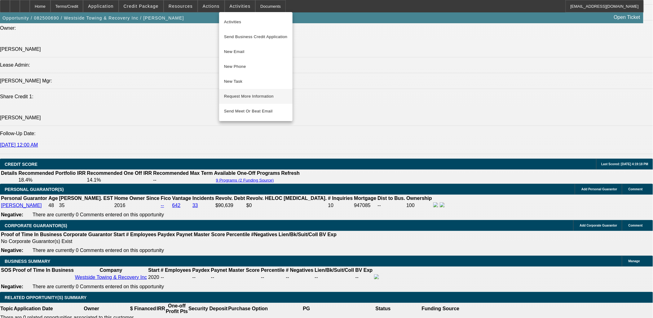
click at [251, 94] on span "Request More Information" at bounding box center [256, 96] width 64 height 7
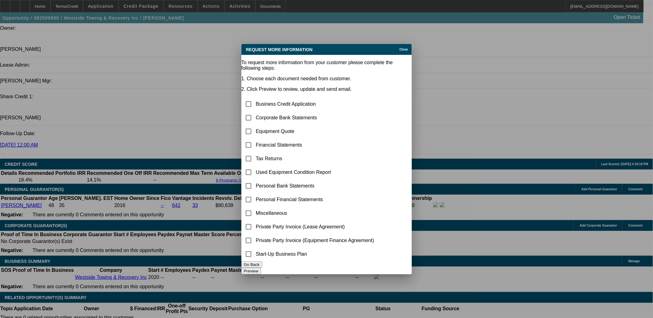
scroll to position [0, 0]
click at [255, 207] on input "checkbox" at bounding box center [248, 213] width 12 height 12
checkbox input "true"
click at [261, 268] on button "Preview" at bounding box center [251, 271] width 20 height 7
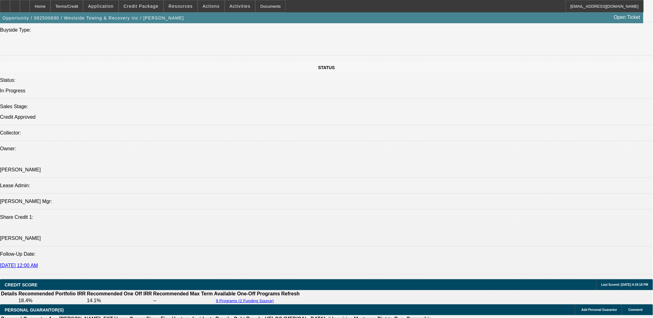
scroll to position [516, 0]
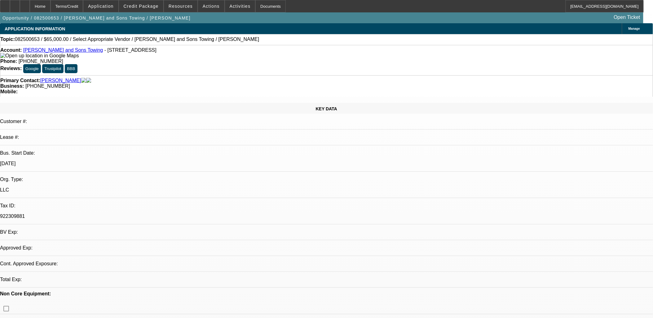
select select "0"
select select "2"
select select "0.1"
select select "1"
select select "2"
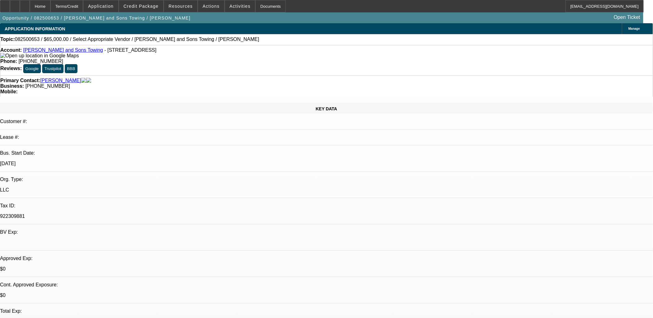
select select "4"
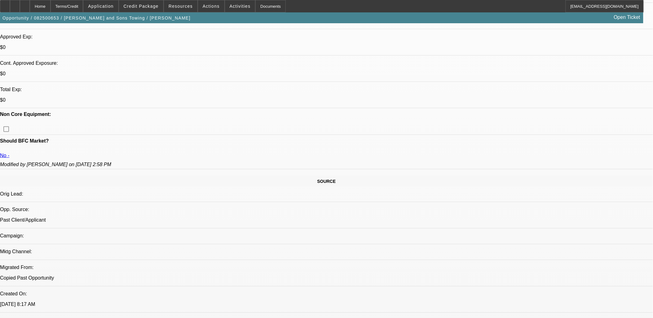
scroll to position [138, 0]
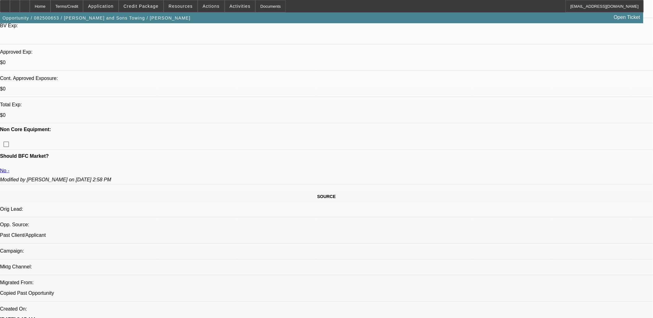
scroll to position [0, 0]
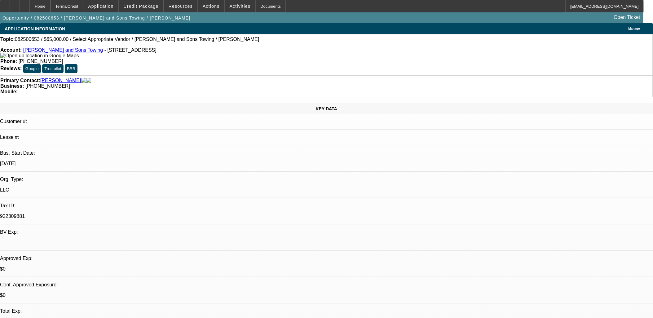
select select "0"
select select "0.1"
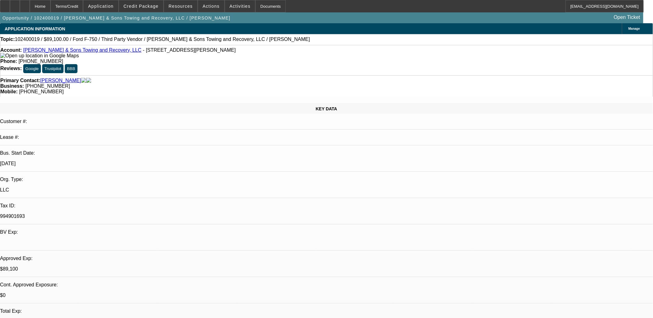
select select "2"
select select "0"
select select "0.1"
select select "2"
select select "0.1"
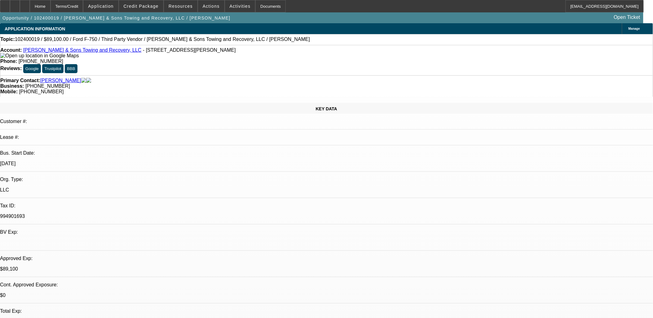
select select "0.1"
select select "2"
select select "0.1"
select select "1"
select select "2"
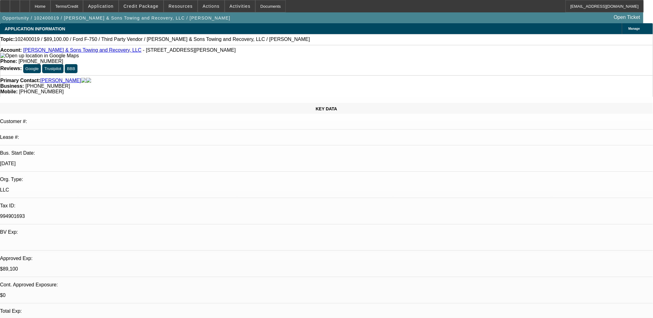
select select "6"
select select "1"
select select "2"
select select "6"
select select "1"
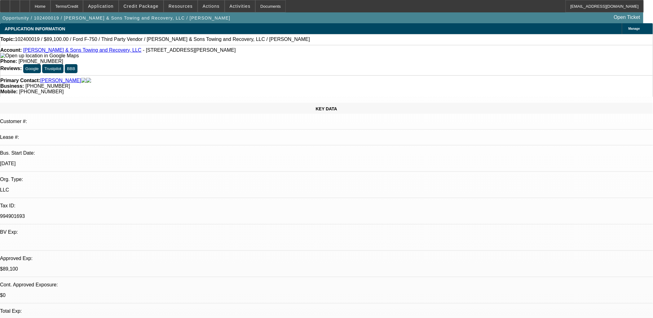
select select "2"
select select "4"
select select "1"
select select "2"
select select "4"
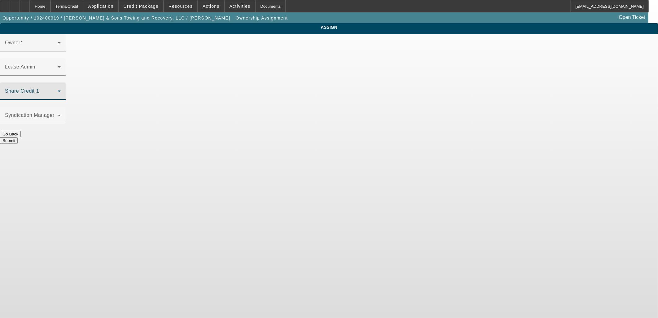
click at [58, 90] on span at bounding box center [31, 93] width 53 height 7
click at [144, 109] on app-ownership-assignment "ASSIGN Owner Lease Admin Share Credit 1 Syndication Manager Go Back" at bounding box center [329, 83] width 658 height 121
click at [188, 97] on div "ASSIGN Owner Lease Admin Share Credit 1 Syndication Manager Go Back" at bounding box center [329, 83] width 658 height 121
click at [58, 49] on span at bounding box center [31, 45] width 53 height 7
click at [202, 89] on div "ASSIGN Owner Lease Admin Share Credit 1 Syndication Manager Go Back" at bounding box center [329, 83] width 658 height 121
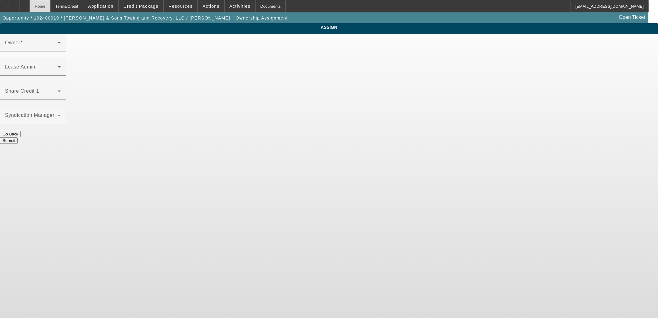
click at [51, 8] on div "Home" at bounding box center [40, 6] width 21 height 12
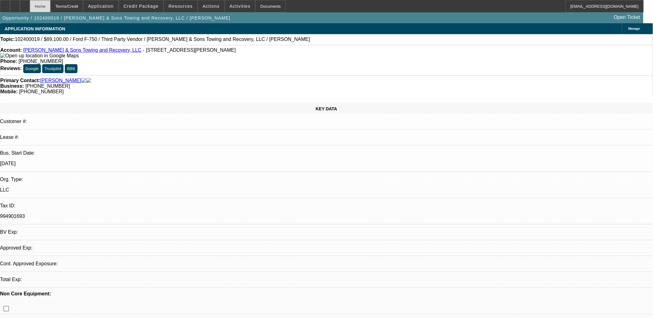
select select "0"
select select "2"
select select "0"
select select "6"
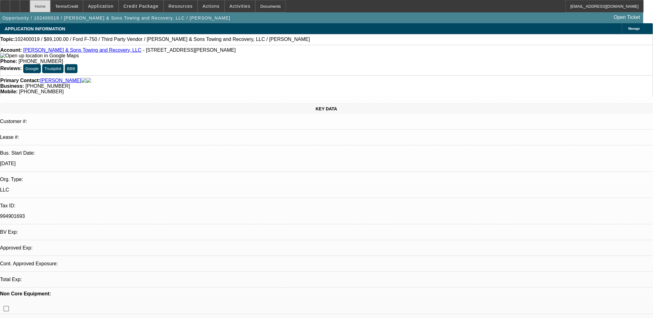
select select "0.1"
select select "2"
select select "0"
select select "6"
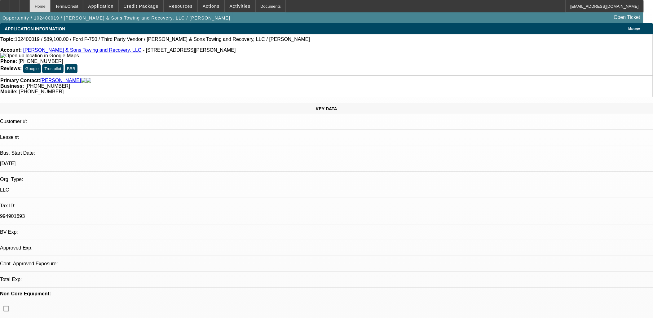
select select "0.1"
select select "2"
select select "0.1"
select select "4"
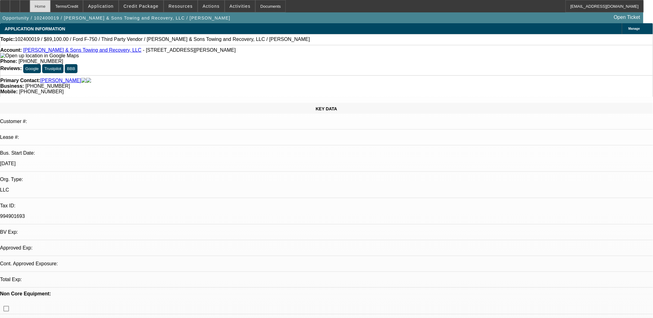
select select "0.1"
select select "2"
select select "0.1"
select select "4"
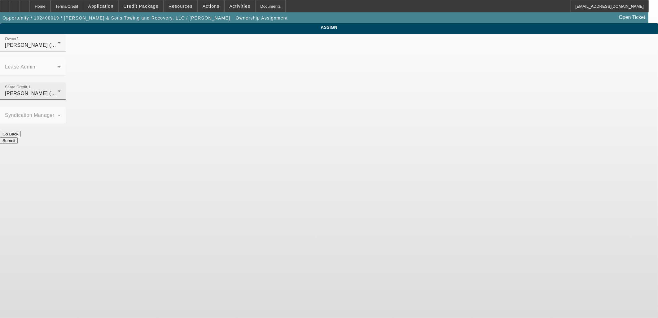
click at [58, 90] on div "Lionello, Nick (Lvl 6)" at bounding box center [31, 93] width 53 height 7
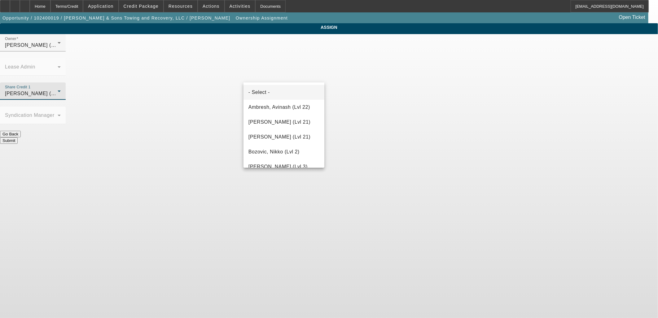
click at [275, 92] on mat-option "- Select -" at bounding box center [284, 92] width 81 height 15
click at [379, 149] on body "Home Terms/Credit Application Credit Package Resources Actions Activities Docum…" at bounding box center [329, 159] width 658 height 318
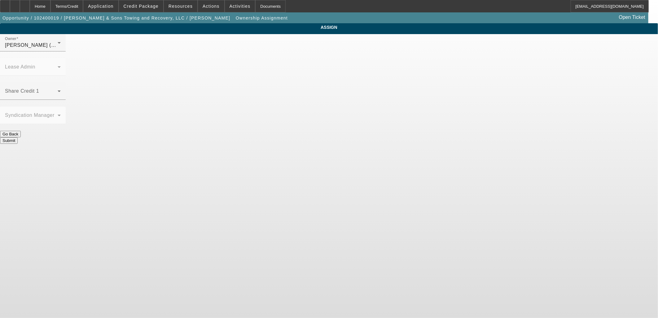
click at [18, 137] on button "Submit" at bounding box center [9, 140] width 18 height 7
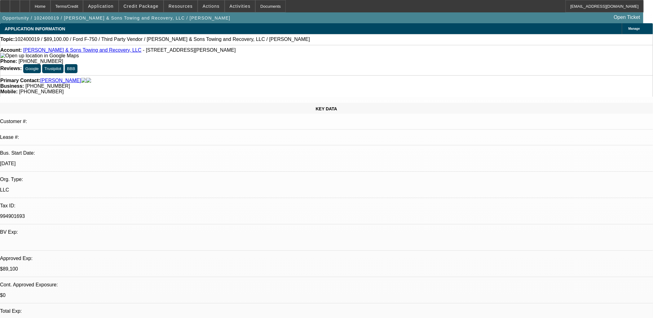
select select "0"
select select "2"
select select "0"
select select "6"
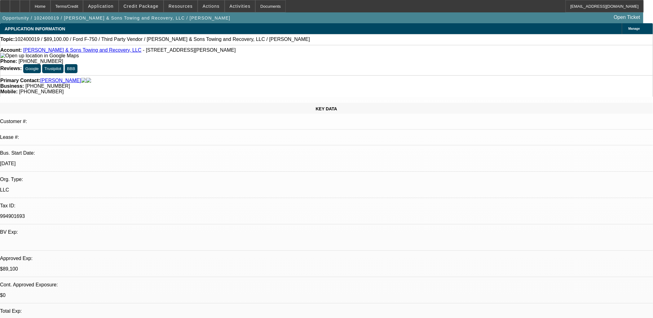
select select "0.1"
select select "2"
select select "0"
select select "6"
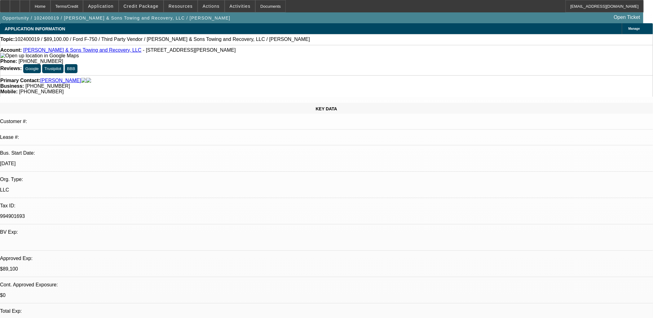
select select "0.1"
select select "2"
select select "0.1"
select select "4"
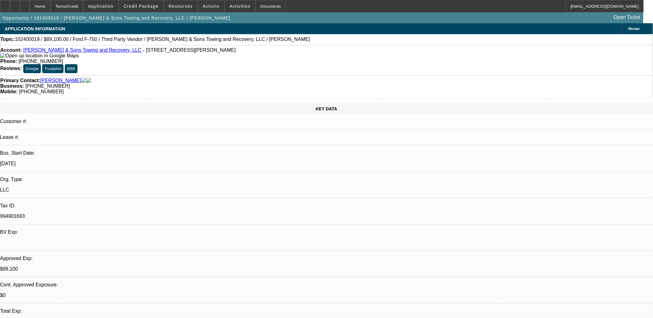
select select "0.1"
select select "2"
select select "0.1"
select select "4"
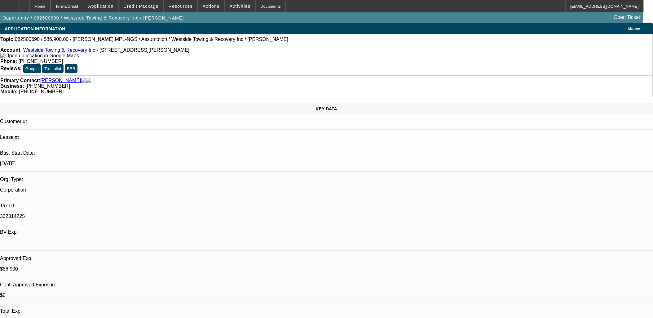
select select "0"
select select "3"
select select "0"
select select "3"
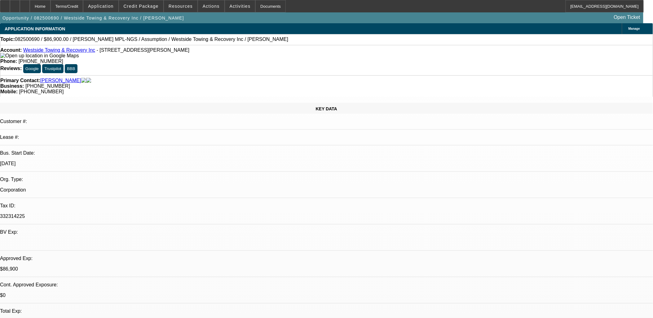
select select "0"
select select "2"
select select "0.1"
select select "1"
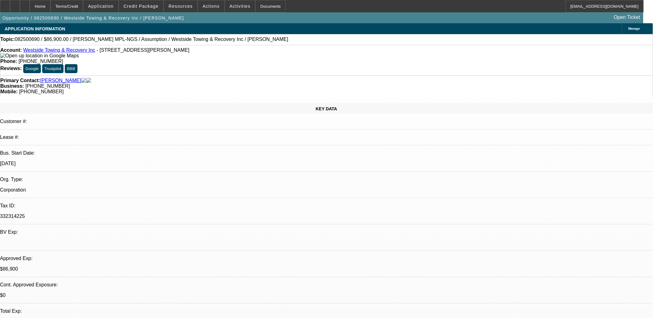
select select "2"
select select "4"
select select "1"
select select "2"
select select "4"
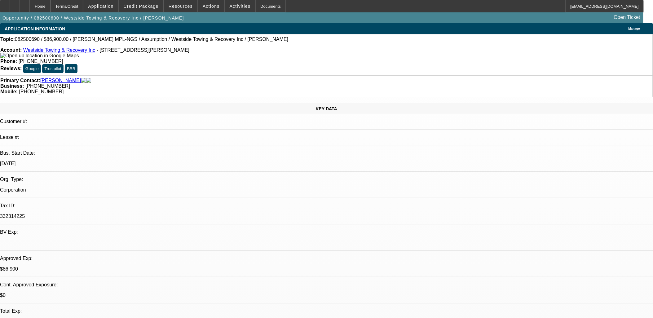
select select "1"
select select "2"
select select "4"
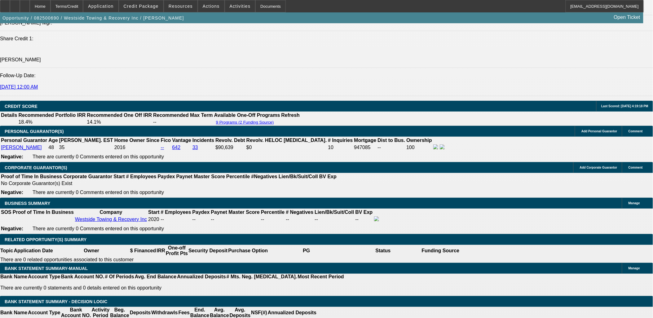
scroll to position [860, 0]
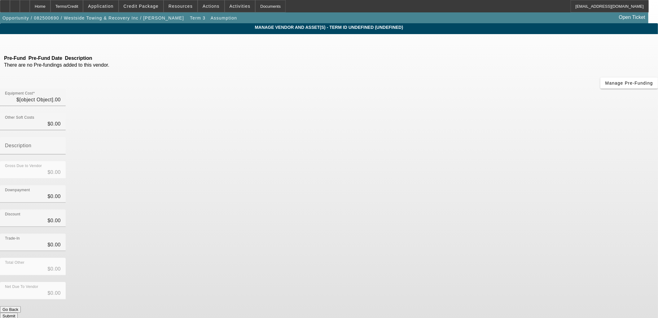
type input "$86,900.00"
click at [175, 41] on div "Assumption" at bounding box center [329, 43] width 658 height 6
click at [180, 46] on div "Assumption" at bounding box center [329, 43] width 658 height 6
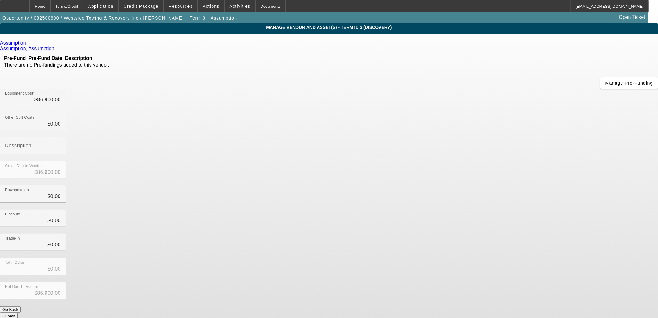
click at [28, 45] on icon at bounding box center [28, 42] width 0 height 5
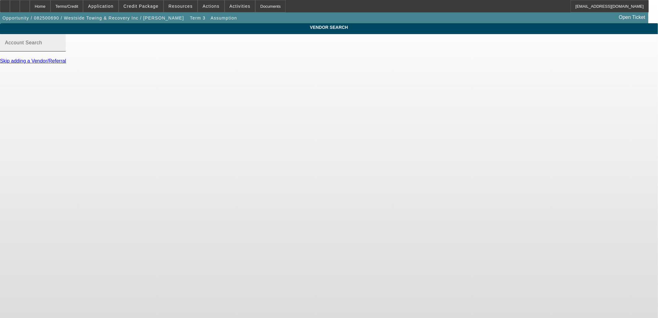
click at [61, 49] on input "Account Search" at bounding box center [33, 45] width 56 height 7
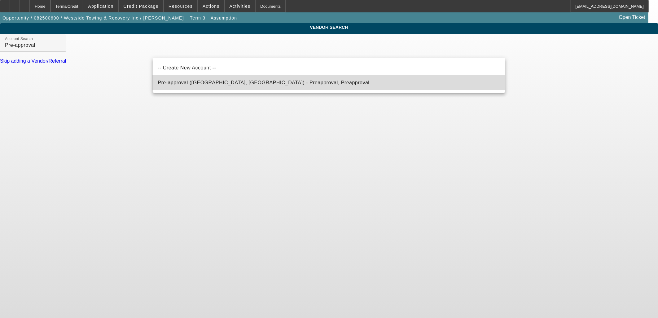
click at [222, 84] on span "Pre-approval ([GEOGRAPHIC_DATA], [GEOGRAPHIC_DATA]) - Preapproval, Preapproval" at bounding box center [264, 82] width 212 height 5
type input "Pre-approval ([GEOGRAPHIC_DATA], [GEOGRAPHIC_DATA]) - Preapproval, Preapproval"
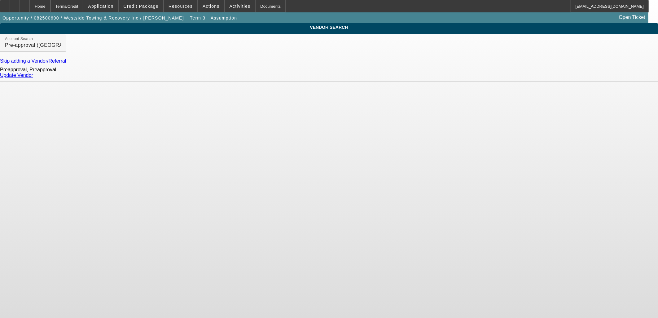
click at [33, 78] on link "Update Vendor" at bounding box center [16, 74] width 33 height 5
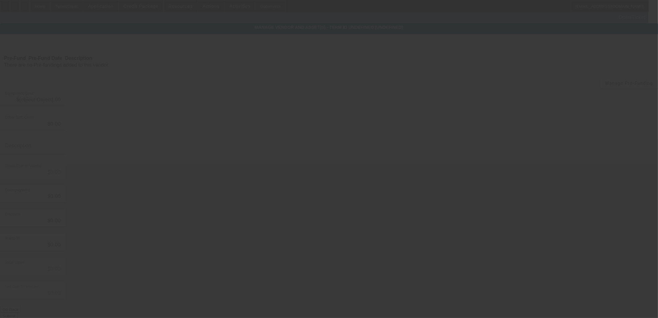
type input "$86,900.00"
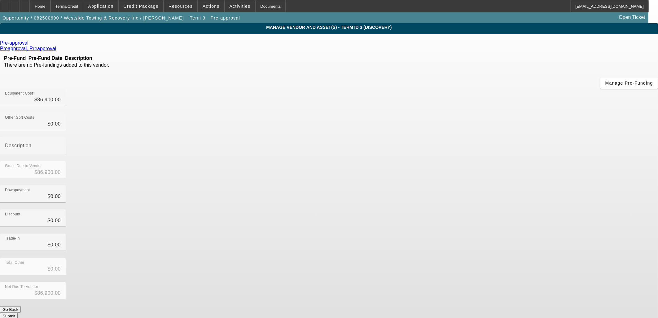
drag, startPoint x: 276, startPoint y: 131, endPoint x: 297, endPoint y: 149, distance: 27.5
click at [276, 131] on div "Pre-approval Preapproval, Preapproval Pre-Fund Pre-Fund Date Description There …" at bounding box center [329, 179] width 658 height 279
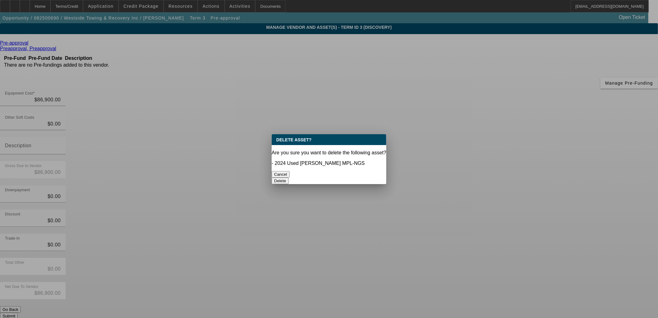
click at [289, 178] on button "Delete" at bounding box center [280, 181] width 17 height 7
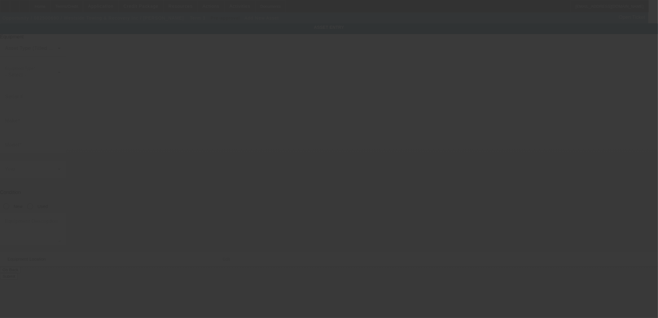
type input "9954 Frost Ridge Dr"
type input "Ooltewah"
type input "37363"
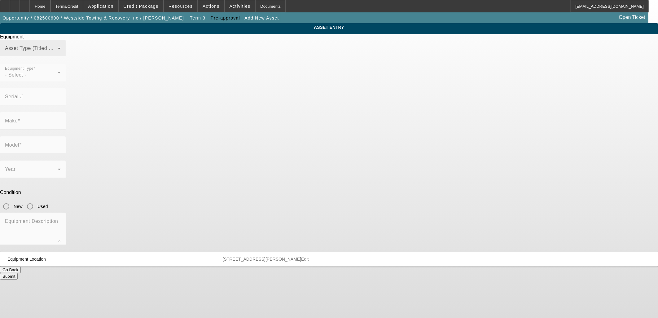
click at [61, 57] on div "Asset Type (Titled or Non-Titled)" at bounding box center [33, 48] width 56 height 17
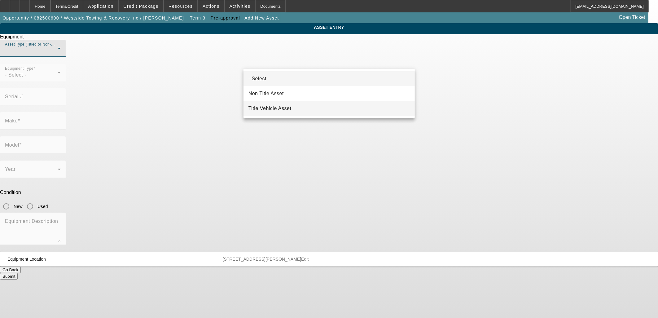
click at [295, 106] on mat-option "Title Vehicle Asset" at bounding box center [329, 108] width 171 height 15
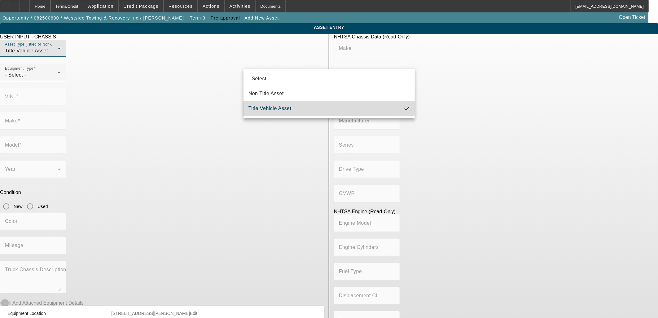
click at [528, 128] on app-asset-collateral-manage "ASSET ENTRY USER INPUT - CHASSIS Asset Type (Titled or Non-Titled) Title Vehicl…" at bounding box center [329, 195] width 658 height 344
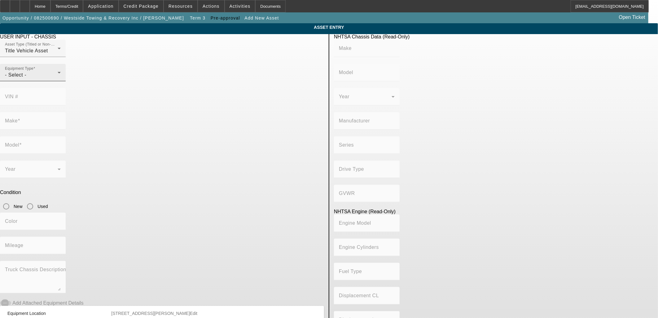
click at [61, 81] on div "Equipment Type - Select -" at bounding box center [33, 72] width 56 height 17
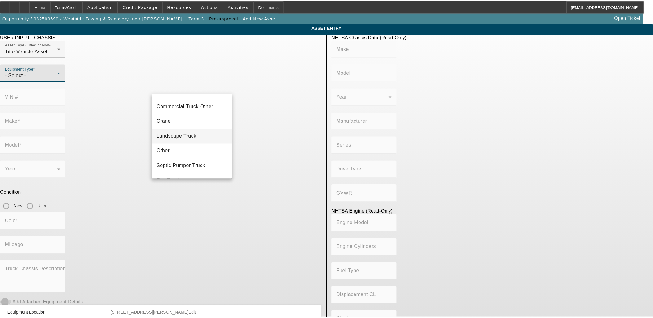
scroll to position [68, 0]
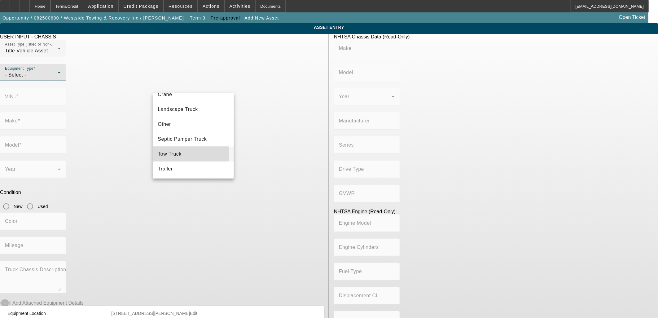
click at [177, 154] on span "Tow Truck" at bounding box center [170, 153] width 24 height 7
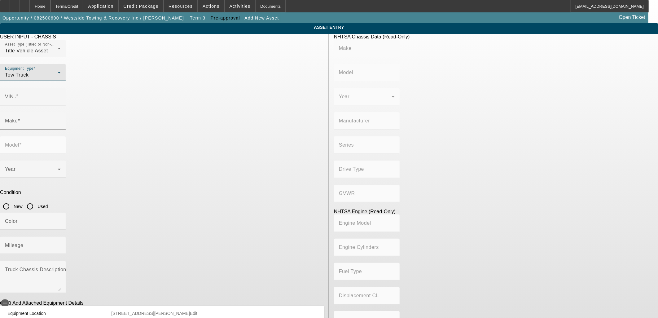
click at [90, 100] on app-asset-collateral-manage "ASSET ENTRY USER INPUT - CHASSIS Asset Type (Titled or Non-Titled) Title Vehicl…" at bounding box center [329, 195] width 658 height 344
click at [61, 112] on div "Make" at bounding box center [33, 120] width 56 height 17
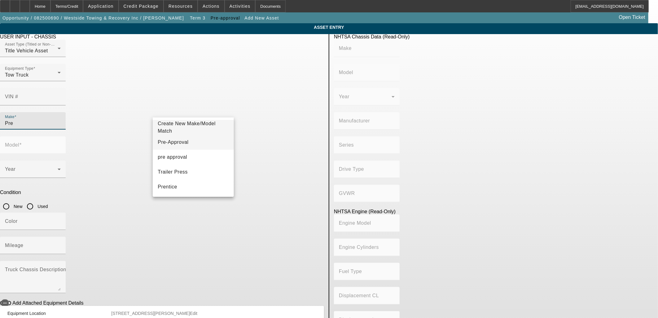
click at [195, 138] on mat-option "Pre-Approval" at bounding box center [193, 142] width 81 height 15
type input "Pre-Approval"
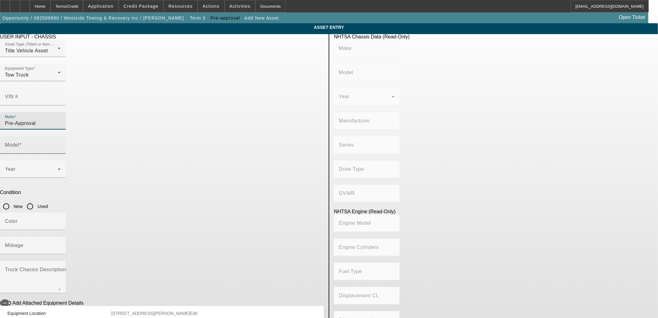
click at [61, 144] on input "Model" at bounding box center [33, 147] width 56 height 7
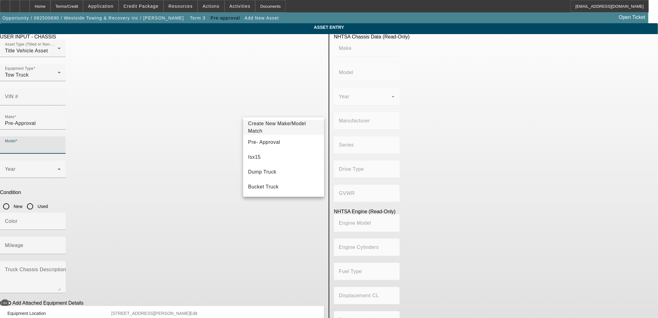
click at [265, 138] on mat-option "Pre- Approval" at bounding box center [283, 142] width 81 height 15
type input "Pre- Approval"
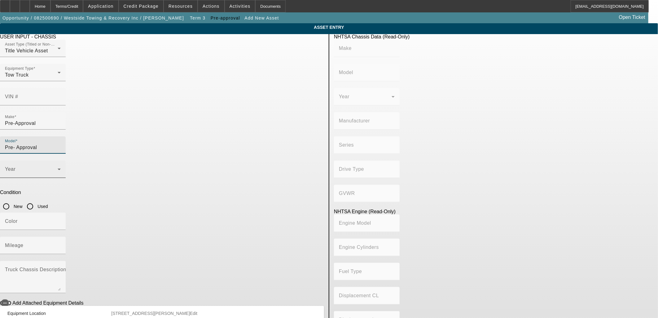
click at [61, 160] on div "Year" at bounding box center [33, 168] width 56 height 17
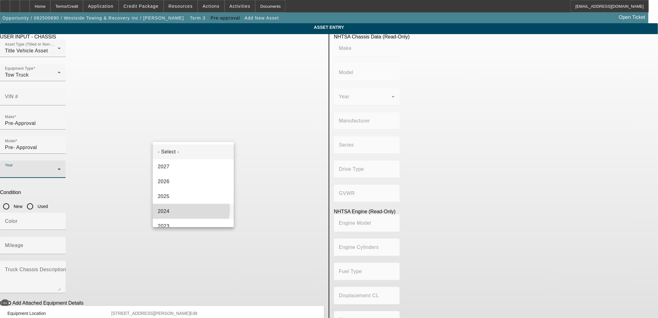
click at [180, 209] on mat-option "2024" at bounding box center [193, 211] width 81 height 15
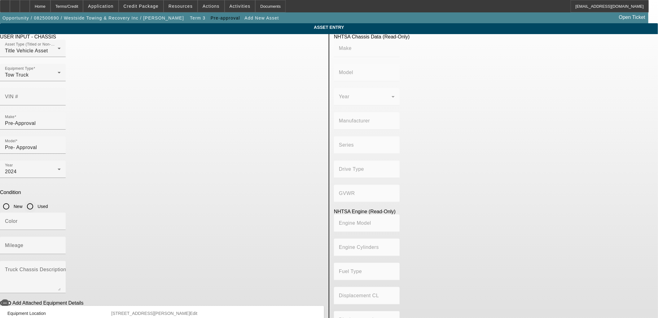
click at [36, 200] on input "Used" at bounding box center [30, 206] width 12 height 12
radio input "true"
click at [24, 243] on mat-label "Mileage" at bounding box center [14, 245] width 19 height 5
click at [61, 244] on input "Mileage" at bounding box center [33, 247] width 56 height 7
type input "1"
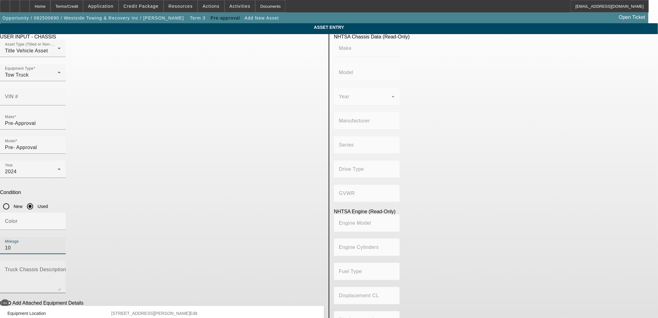
type input "10"
click at [61, 268] on textarea "Truck Chassis Description (Describe the truck chassis only)" at bounding box center [33, 279] width 56 height 22
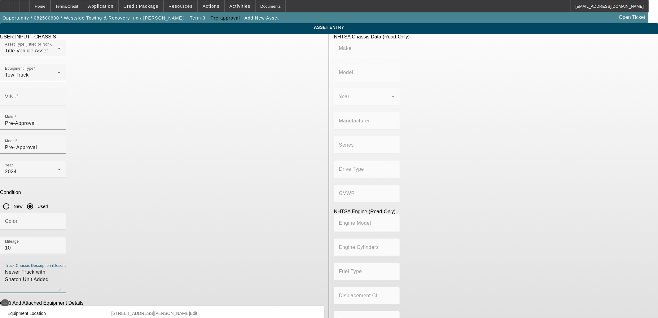
type textarea "Newer Truck with Snatch Unit Added"
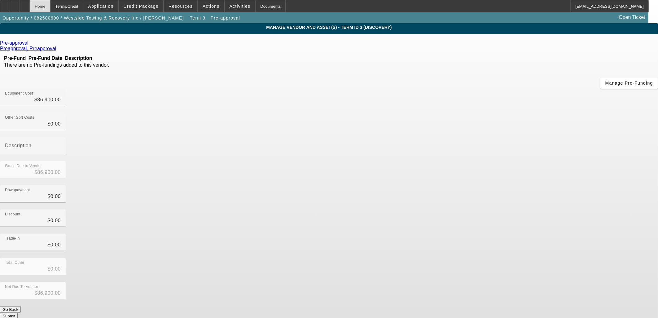
click at [48, 5] on div "Home" at bounding box center [40, 6] width 21 height 12
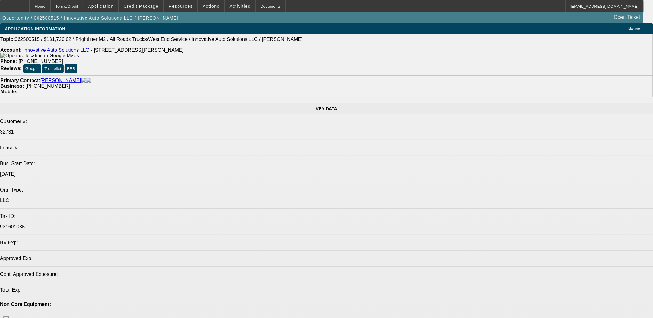
select select "0"
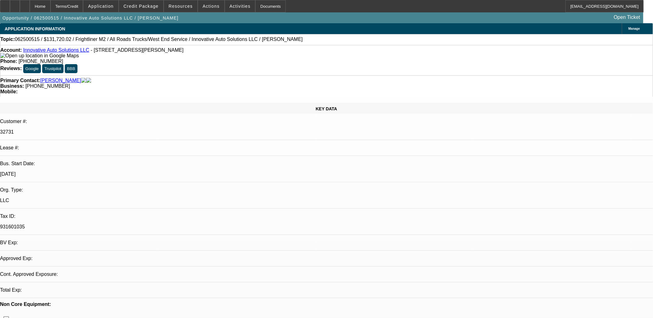
select select "0"
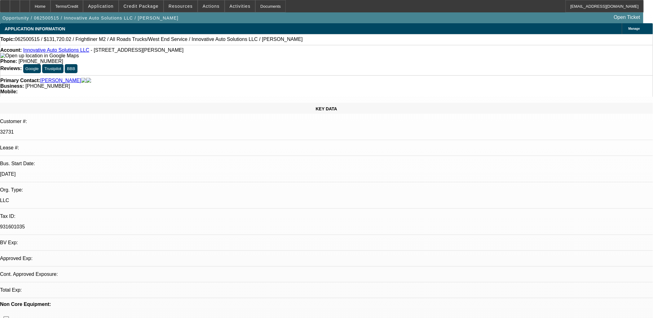
select select "0"
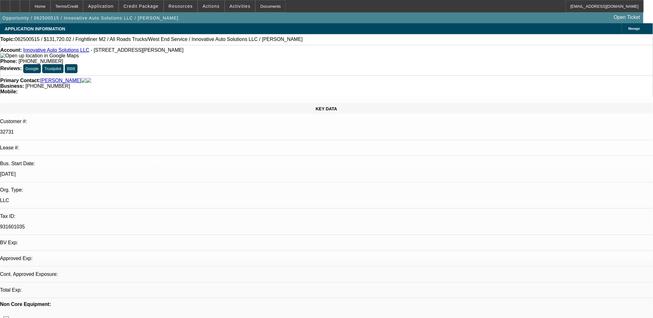
select select "0"
select select "1"
select select "6"
select select "1"
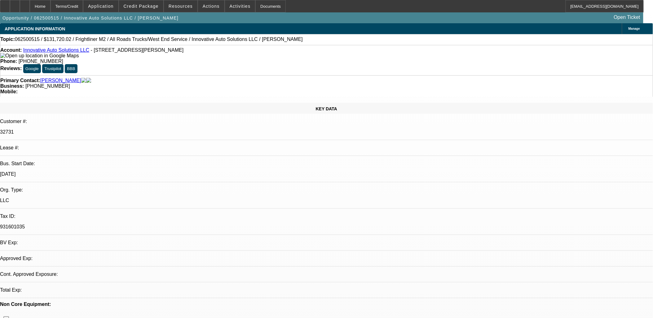
select select "1"
select select "6"
select select "1"
select select "6"
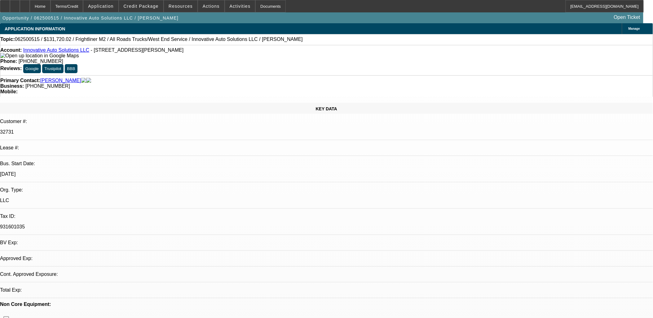
select select "1"
select select "6"
click at [230, 7] on span "Activities" at bounding box center [240, 6] width 21 height 5
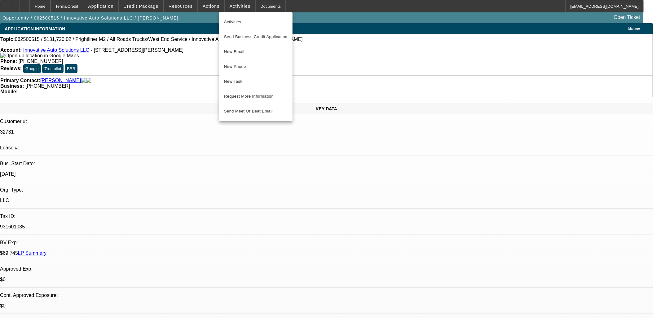
click at [262, 167] on div at bounding box center [326, 159] width 653 height 318
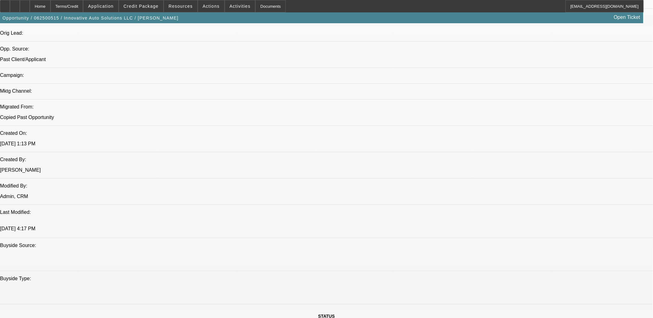
scroll to position [413, 0]
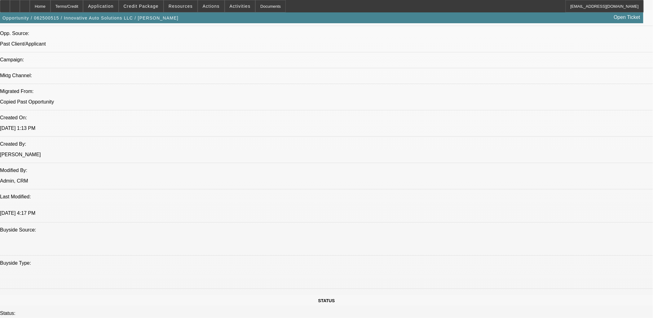
scroll to position [138, 0]
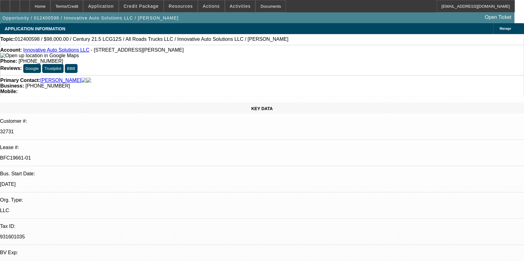
select select "0"
select select "2"
select select "0"
select select "2"
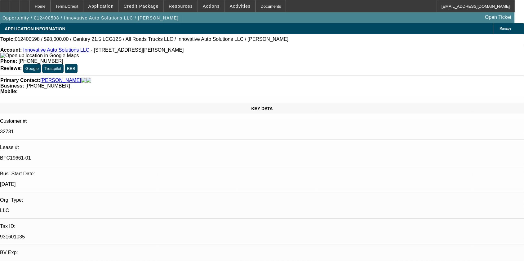
select select "0"
select select "2"
select select "0"
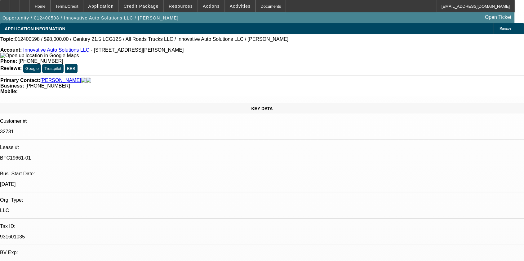
select select "2"
select select "0"
select select "1"
select select "2"
select select "6"
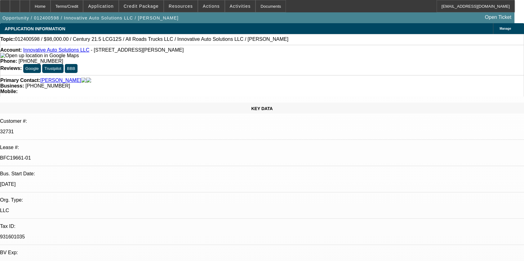
select select "1"
select select "2"
select select "6"
select select "1"
select select "2"
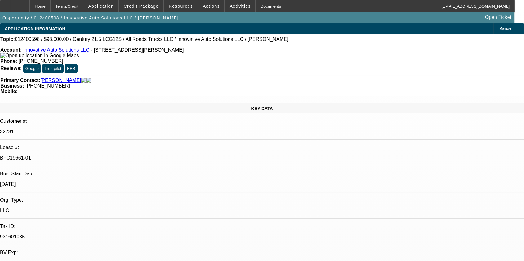
select select "6"
select select "1"
select select "2"
select select "6"
drag, startPoint x: 93, startPoint y: 109, endPoint x: 62, endPoint y: 109, distance: 31.3
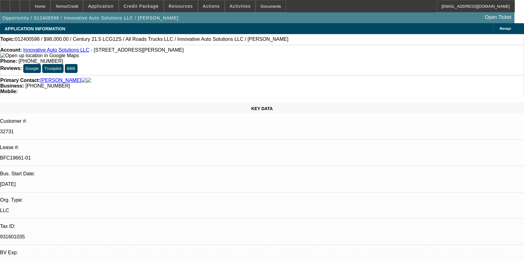
click at [62, 156] on div "BFC19661-01" at bounding box center [262, 159] width 524 height 6
copy p "BFC19661-01"
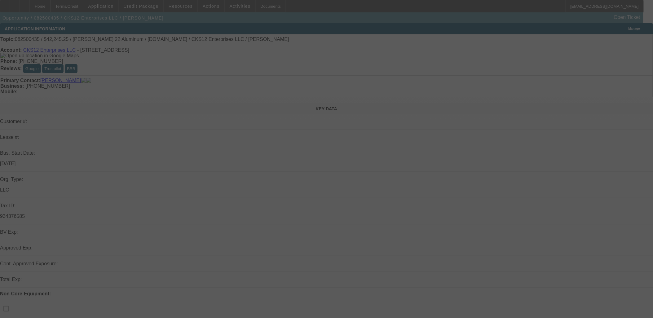
scroll to position [206, 0]
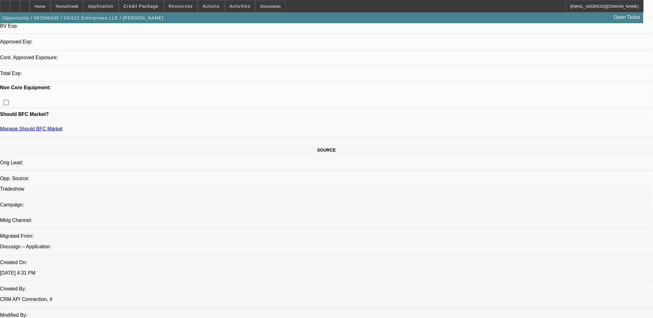
select select "0"
select select "0.1"
select select "0"
select select "2"
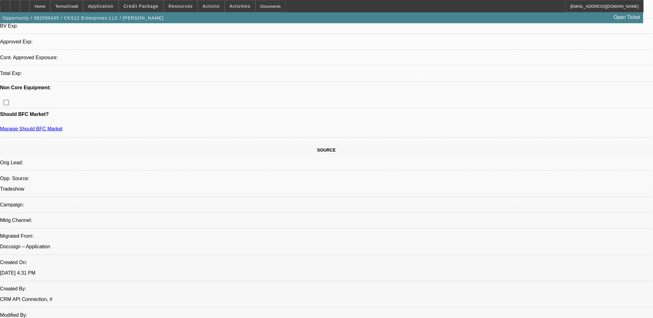
select select "0.1"
select select "0"
select select "0.1"
select select "0"
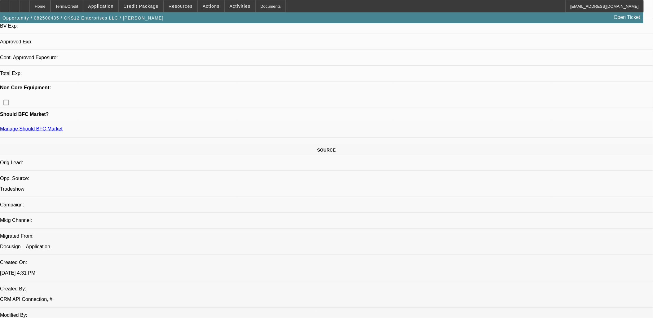
select select "2"
select select "0.1"
select select "1"
select select "3"
select select "4"
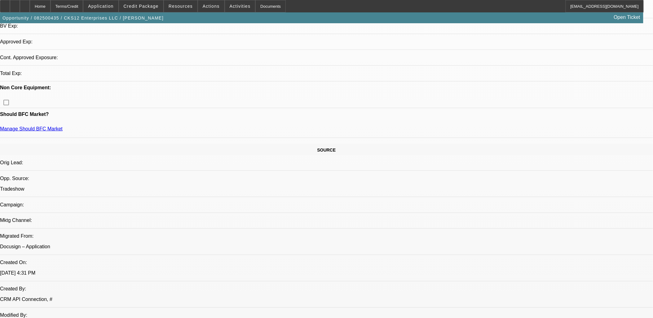
select select "1"
select select "2"
select select "4"
select select "1"
select select "3"
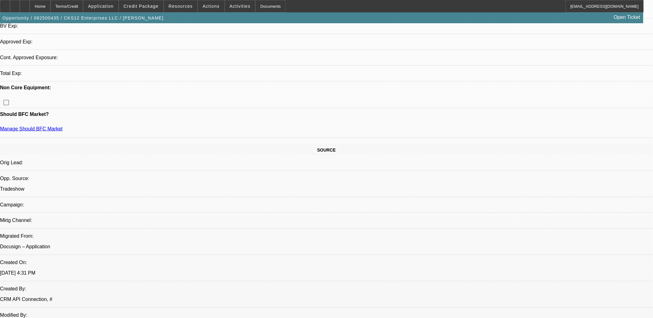
select select "4"
select select "1"
select select "2"
select select "4"
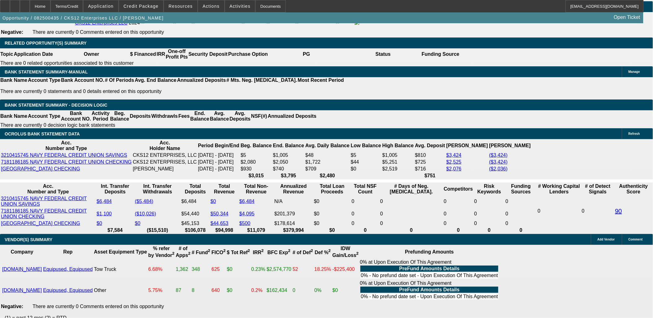
scroll to position [999, 0]
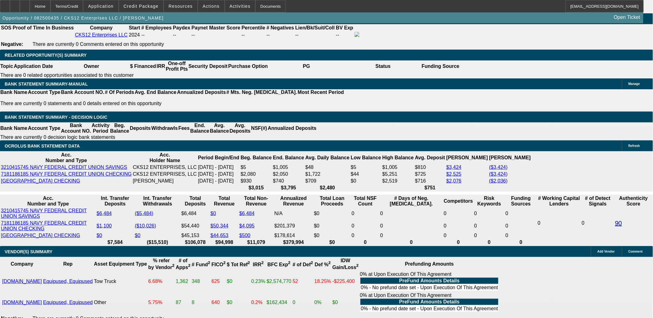
type input "$11,500.00"
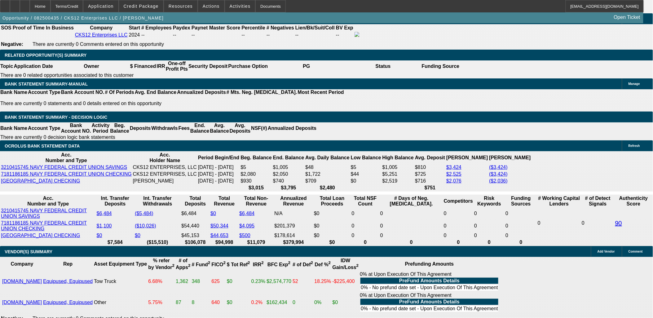
type input "UNKNOWN"
type input "$3,182.28"
type input "$1,591.14"
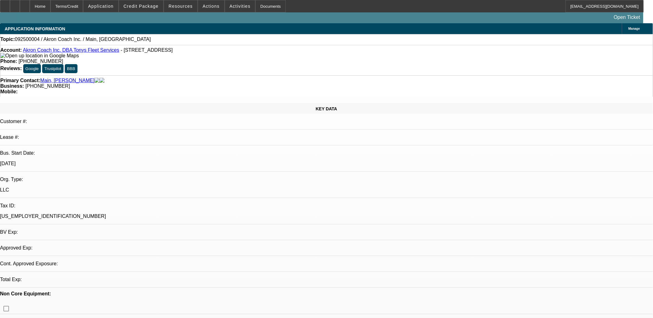
select select "0"
select select "2"
select select "0.1"
select select "4"
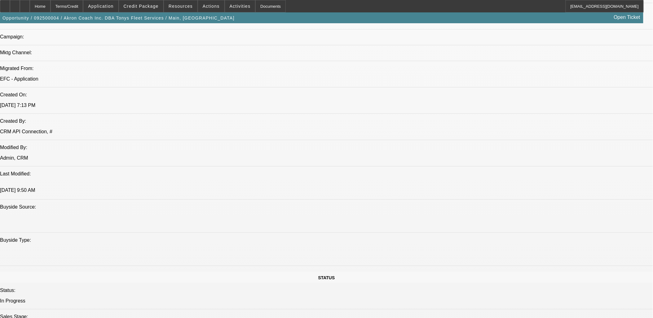
scroll to position [413, 0]
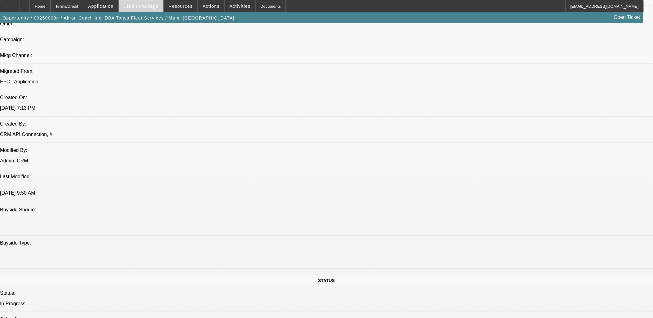
click at [151, 9] on span at bounding box center [141, 6] width 44 height 15
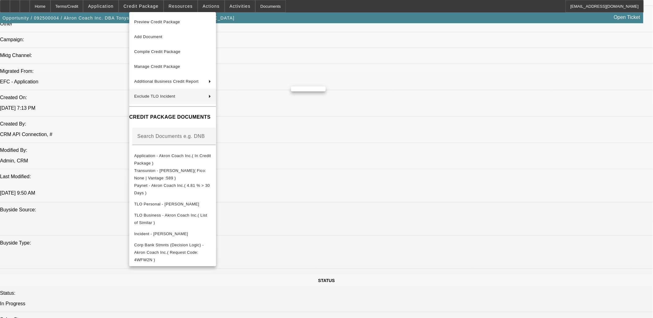
click at [377, 137] on div at bounding box center [326, 159] width 653 height 318
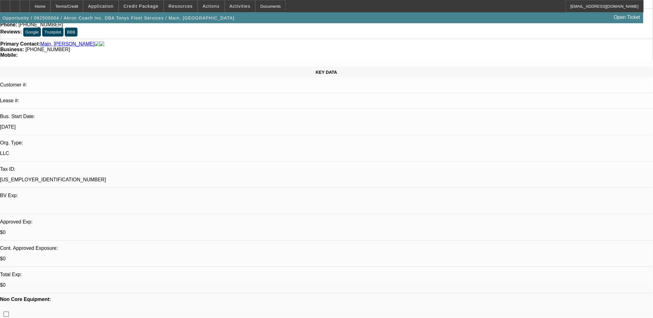
scroll to position [0, 0]
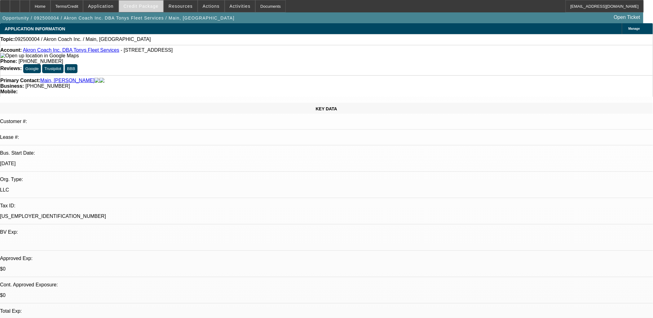
click at [152, 5] on span "Credit Package" at bounding box center [141, 6] width 35 height 5
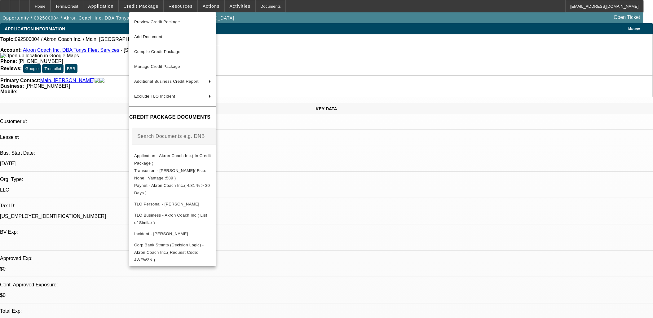
click at [364, 210] on div at bounding box center [326, 159] width 653 height 318
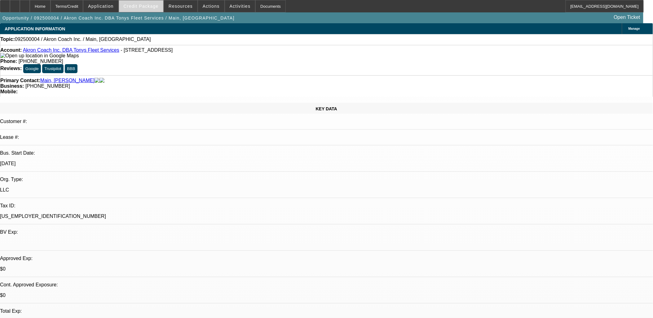
click at [162, 3] on span at bounding box center [141, 6] width 44 height 15
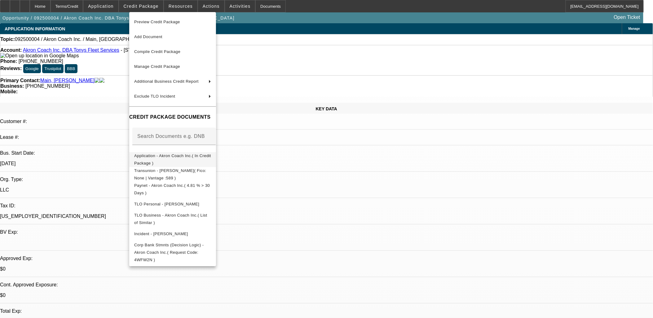
click at [166, 156] on span "Application - Akron Coach Inc.( In Credit Package )" at bounding box center [172, 159] width 77 height 12
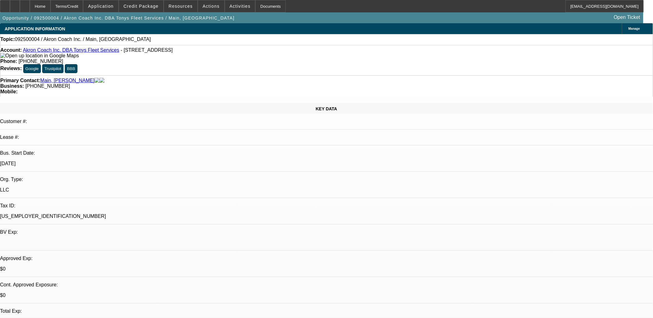
click at [63, 52] on link "Akron Coach Inc. DBA Tonys Fleet Services" at bounding box center [71, 49] width 96 height 5
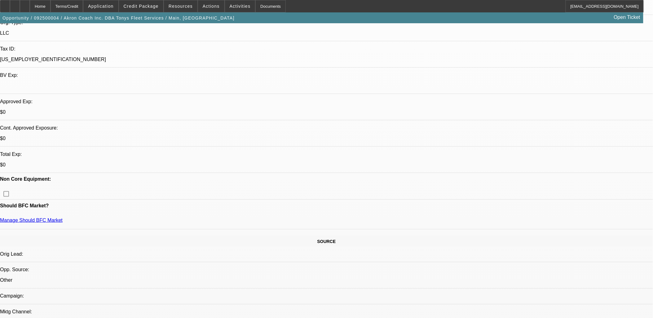
scroll to position [172, 0]
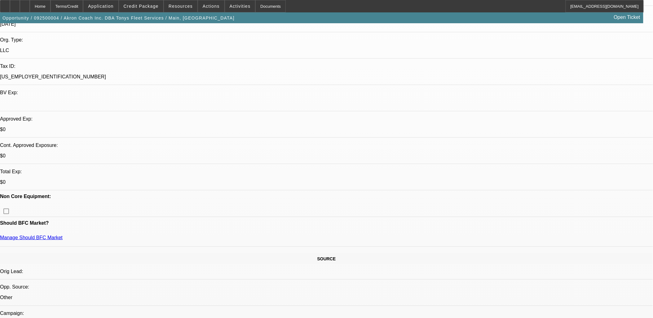
scroll to position [138, 0]
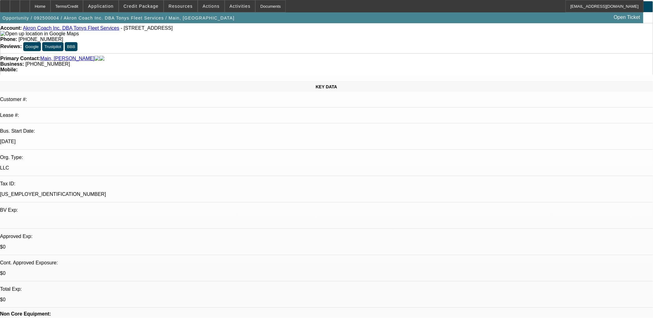
scroll to position [34, 0]
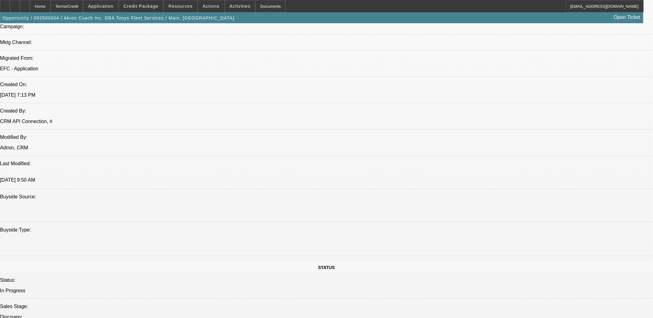
scroll to position [413, 0]
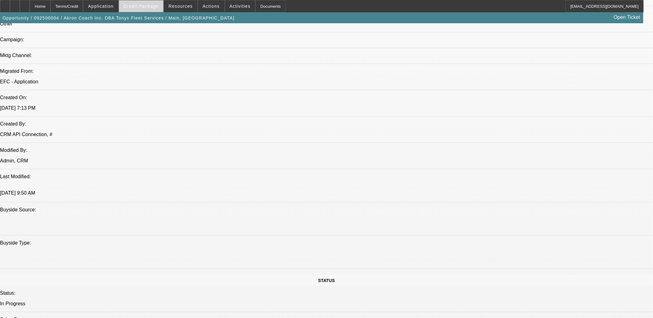
click at [148, 3] on span at bounding box center [141, 6] width 44 height 15
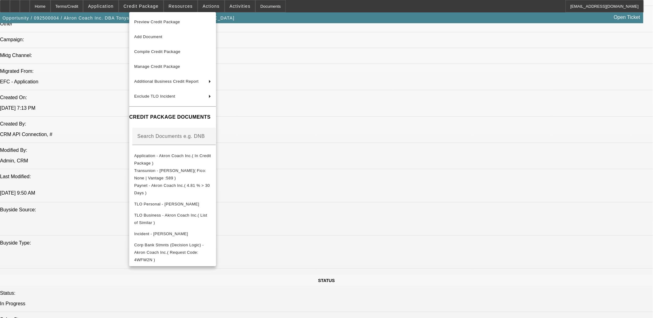
click at [449, 233] on div at bounding box center [326, 159] width 653 height 318
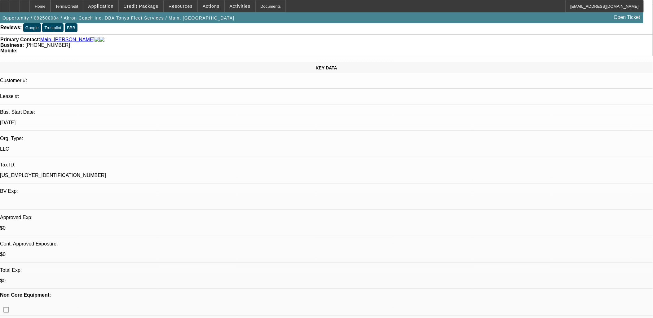
scroll to position [0, 0]
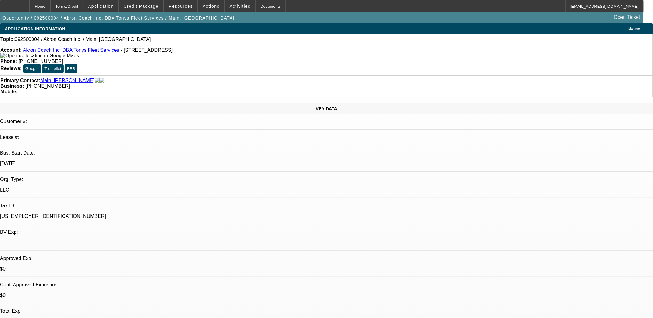
click at [146, 7] on span "Credit Package" at bounding box center [141, 6] width 35 height 5
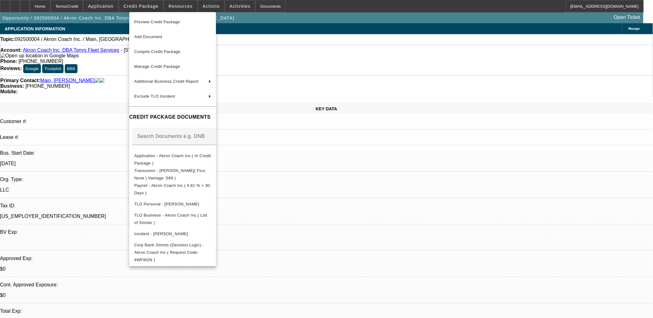
click at [383, 178] on div at bounding box center [326, 159] width 653 height 318
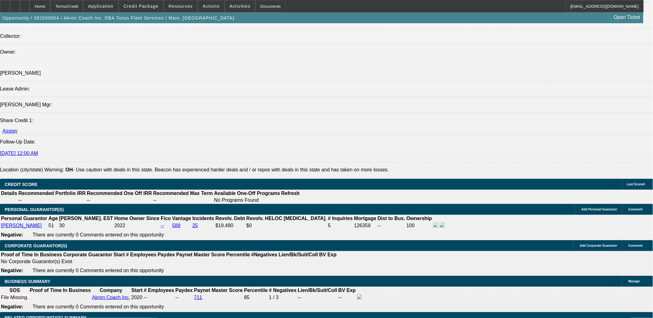
scroll to position [860, 0]
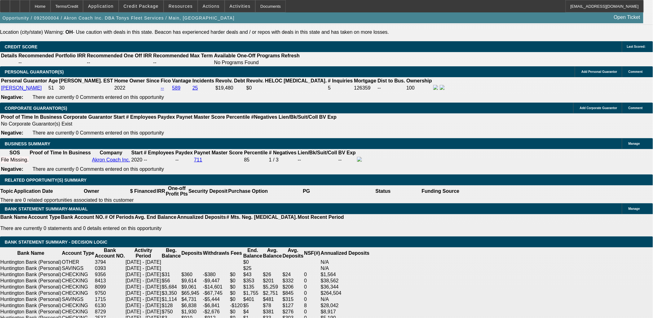
drag, startPoint x: 349, startPoint y: 245, endPoint x: 348, endPoint y: 256, distance: 11.3
drag, startPoint x: 348, startPoint y: 256, endPoint x: 252, endPoint y: 193, distance: 114.4
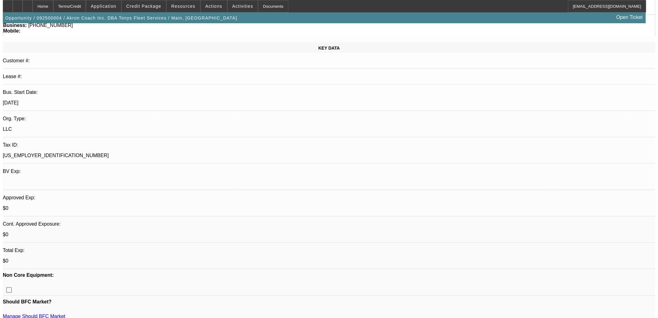
scroll to position [0, 0]
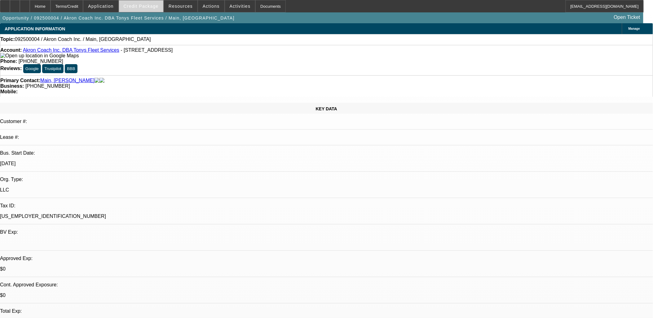
click at [152, 8] on span "Credit Package" at bounding box center [141, 6] width 35 height 5
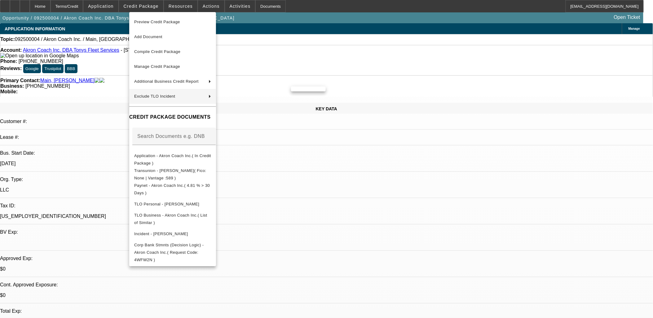
click at [331, 180] on div at bounding box center [326, 159] width 653 height 318
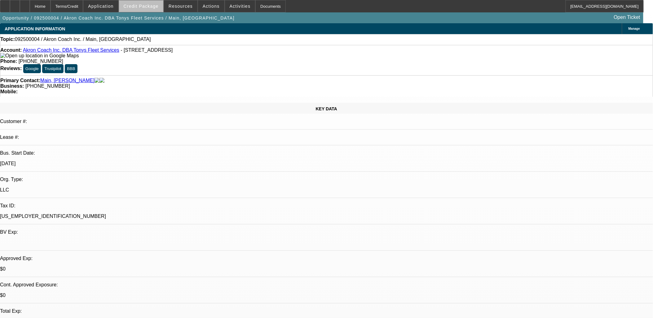
click at [157, 10] on span at bounding box center [141, 6] width 44 height 15
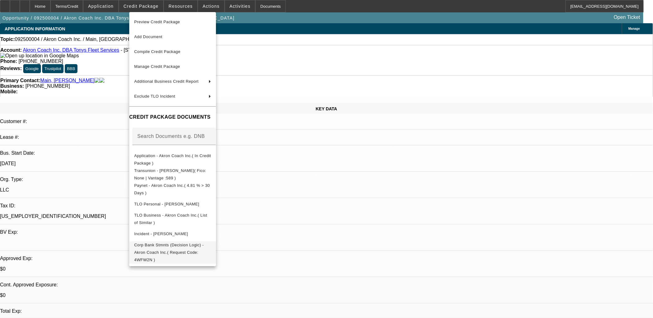
click at [187, 243] on span "Corp Bank Stmnts (Decision Logic) - Akron Coach Inc.( Request Code: 4WFW2N )" at bounding box center [172, 252] width 77 height 22
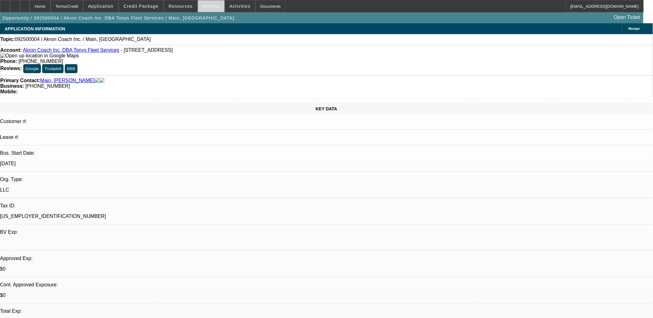
click at [201, 9] on span at bounding box center [211, 6] width 26 height 15
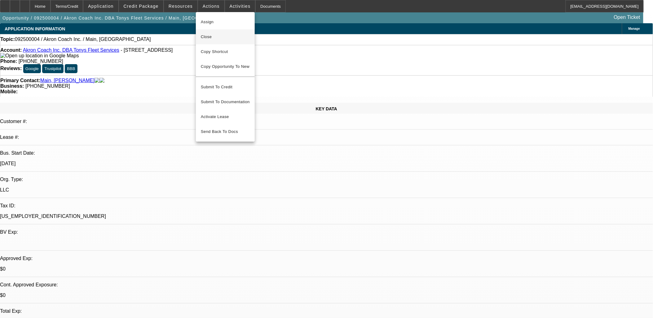
click at [214, 36] on span "Close" at bounding box center [225, 36] width 49 height 7
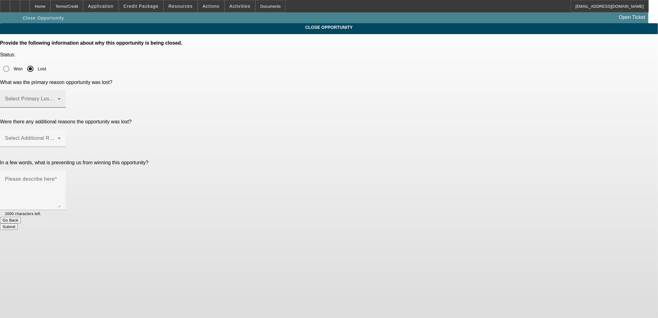
click at [58, 98] on span at bounding box center [31, 101] width 53 height 7
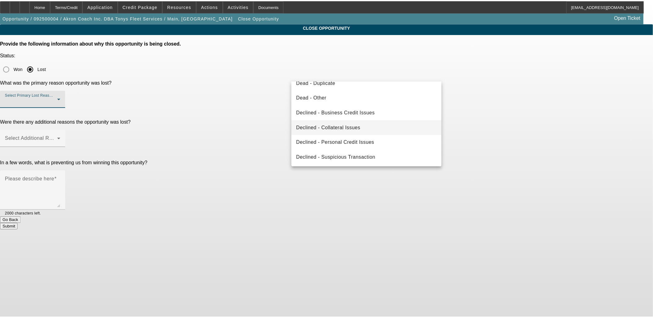
scroll to position [48, 0]
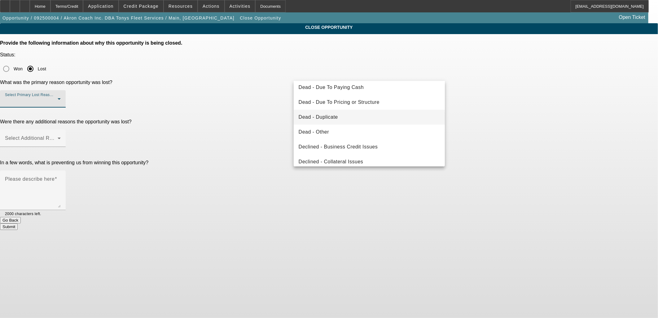
click at [327, 116] on span "Dead - Duplicate" at bounding box center [318, 116] width 39 height 7
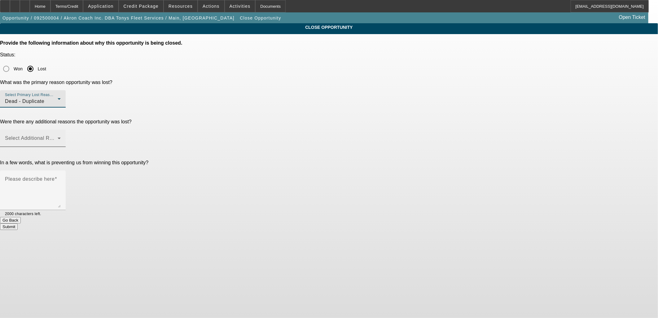
click at [58, 137] on span at bounding box center [31, 140] width 53 height 7
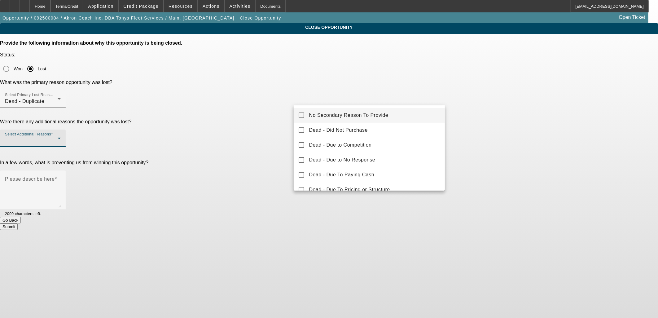
click at [328, 114] on span "No Secondary Reason To Provide" at bounding box center [348, 115] width 79 height 7
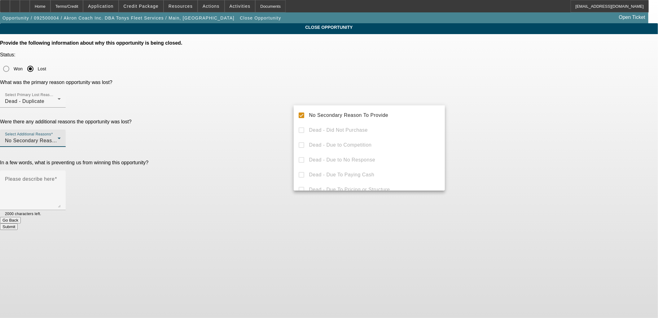
click at [267, 113] on div at bounding box center [329, 159] width 658 height 318
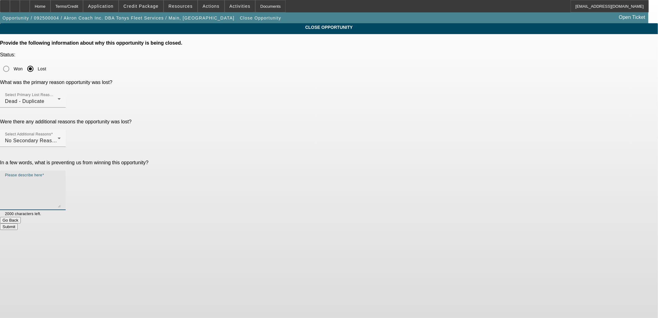
click at [61, 178] on textarea "Please describe here" at bounding box center [33, 193] width 56 height 30
type textarea "Dead"
click at [18, 223] on button "Submit" at bounding box center [9, 226] width 18 height 7
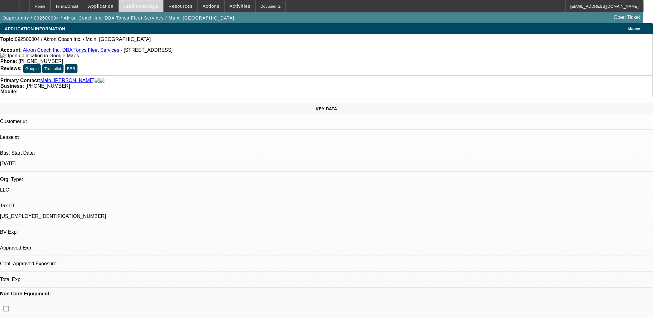
select select "0"
select select "2"
select select "0.1"
select select "1"
select select "2"
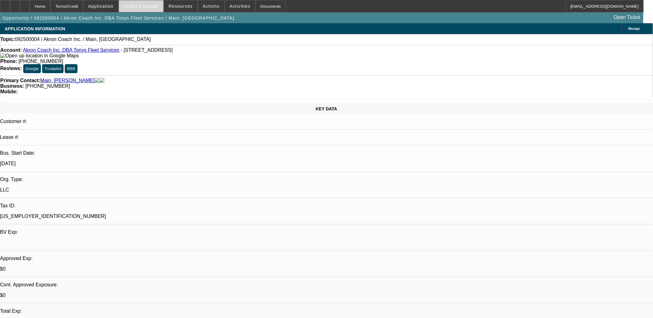
select select "4"
click at [151, 8] on span "Credit Package" at bounding box center [141, 6] width 35 height 5
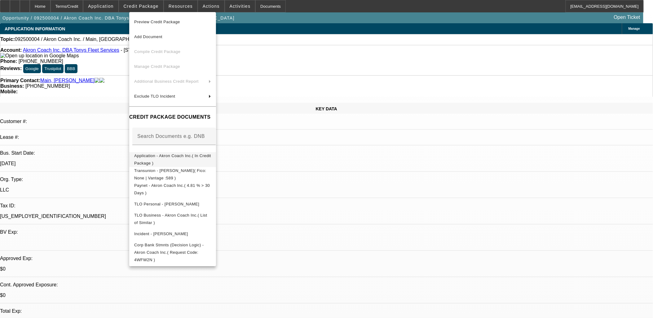
click at [178, 155] on span "Application - Akron Coach Inc.( In Credit Package )" at bounding box center [172, 159] width 77 height 12
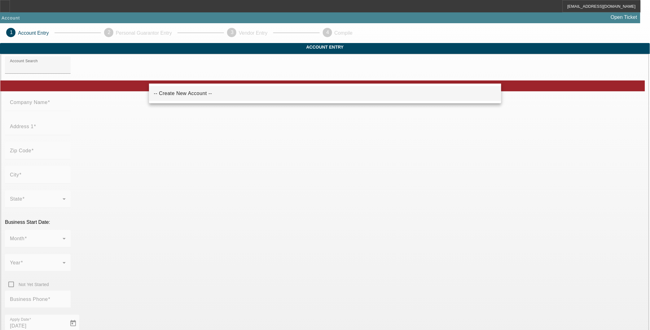
click at [214, 95] on mat-option "-- Create New Account --" at bounding box center [325, 93] width 353 height 15
type input "-- Create New Account --"
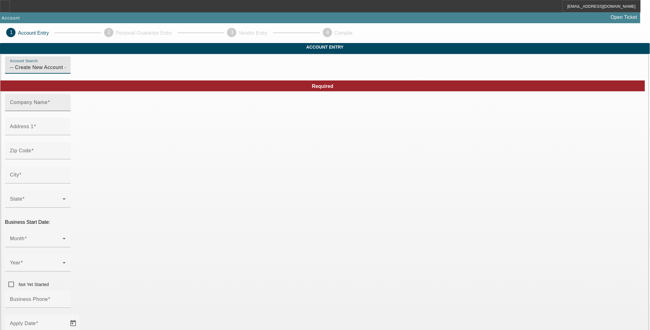
click at [66, 109] on input "Company Name" at bounding box center [38, 104] width 56 height 7
type input "[PERSON_NAME] Trucking LLC"
click at [66, 133] on input "Address 1" at bounding box center [38, 128] width 56 height 7
type input "[STREET_ADDRESS]"
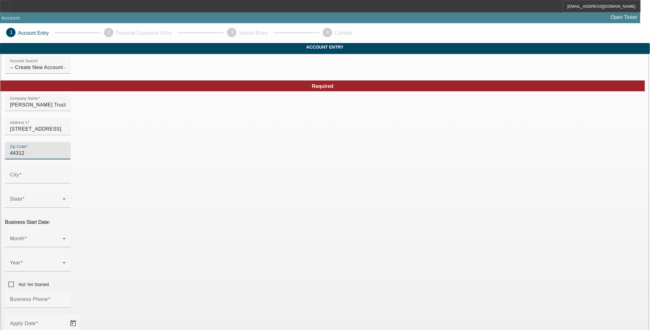
type input "44312"
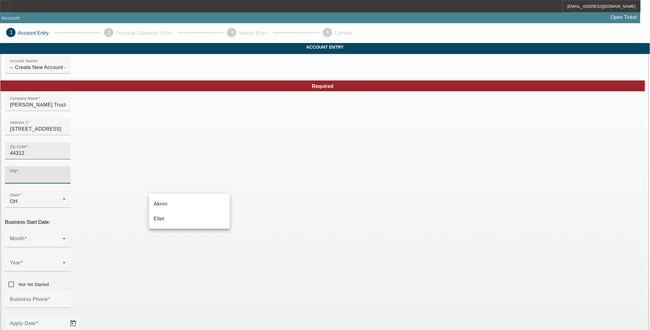
type input "Summit"
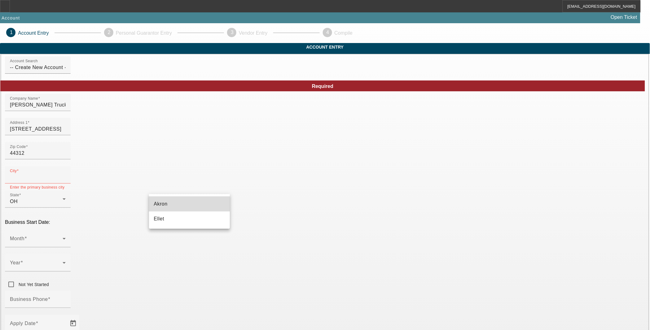
click at [175, 208] on mat-option "Akron" at bounding box center [189, 204] width 81 height 15
type input "Akron"
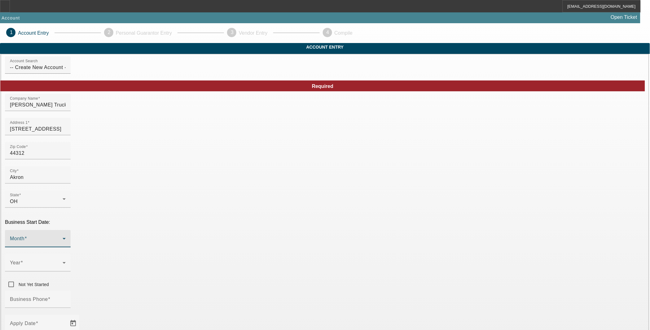
click at [63, 238] on span at bounding box center [36, 241] width 53 height 7
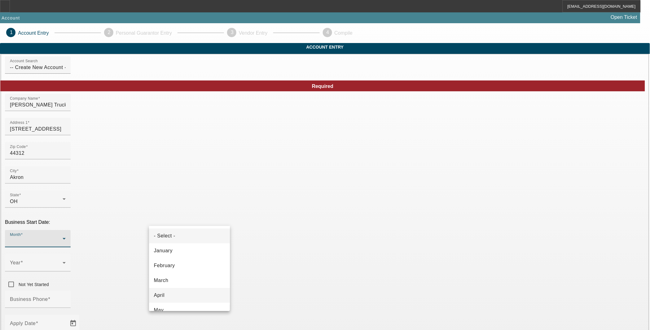
click at [169, 294] on mat-option "April" at bounding box center [189, 295] width 81 height 15
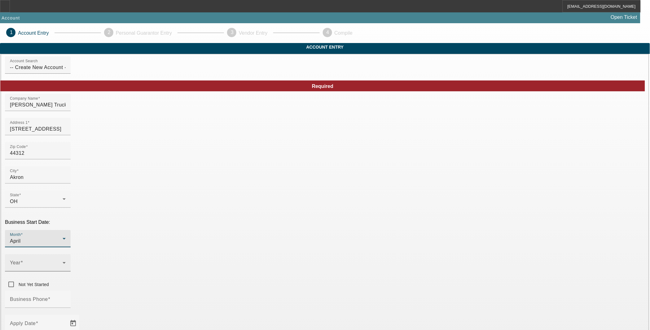
click at [63, 262] on span at bounding box center [36, 265] width 53 height 7
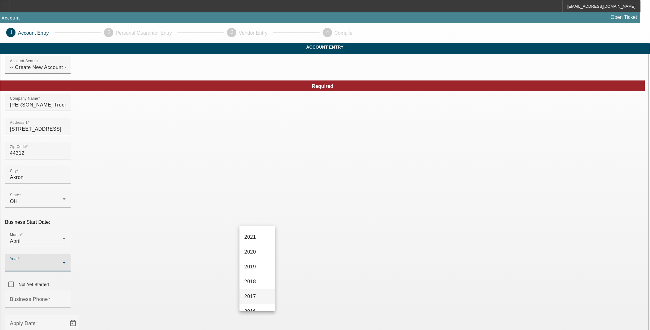
scroll to position [103, 0]
click at [255, 249] on span "2020" at bounding box center [250, 251] width 12 height 7
click at [66, 298] on input "Business Phone" at bounding box center [38, 301] width 56 height 7
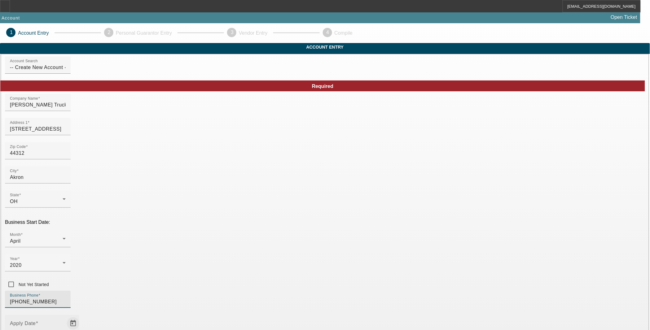
type input "[PHONE_NUMBER]"
click at [81, 316] on span "Open calendar" at bounding box center [73, 323] width 15 height 15
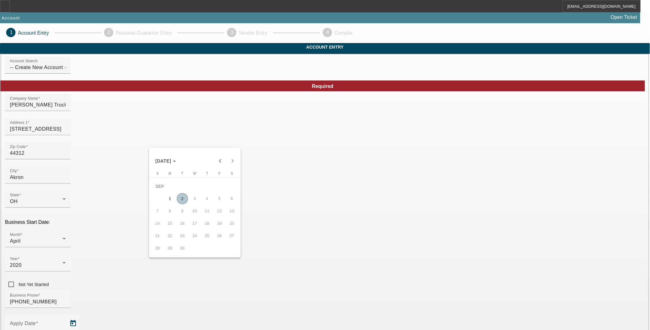
click at [181, 198] on span "2" at bounding box center [182, 198] width 11 height 11
type input "9/2/2025"
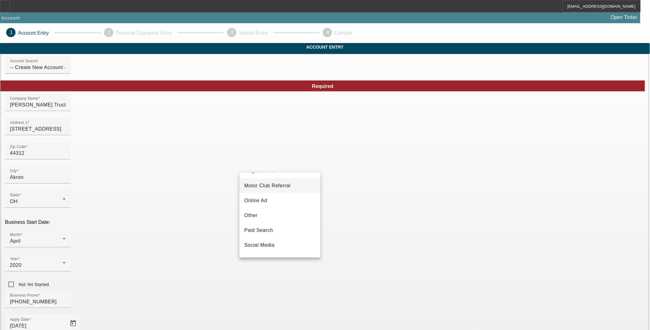
scroll to position [220, 0]
click at [257, 232] on span "Vendor Referral" at bounding box center [262, 232] width 37 height 7
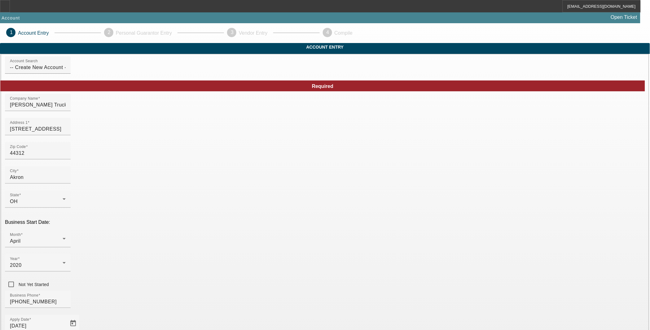
drag, startPoint x: 250, startPoint y: 311, endPoint x: 225, endPoint y: 280, distance: 39.9
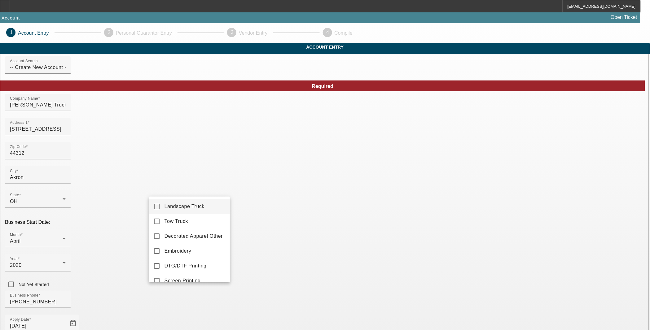
click at [208, 290] on div at bounding box center [325, 165] width 650 height 330
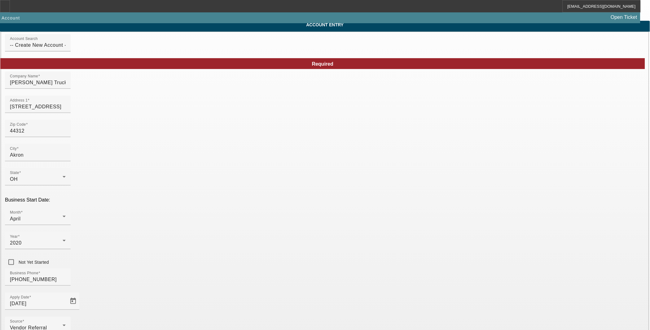
scroll to position [59, 0]
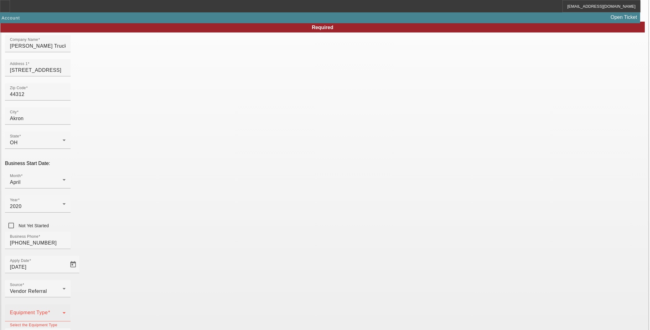
click at [63, 312] on span at bounding box center [36, 315] width 53 height 7
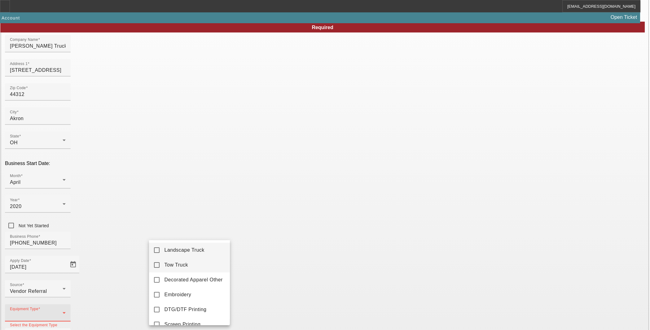
click at [156, 266] on mat-pseudo-checkbox at bounding box center [157, 265] width 6 height 6
click at [310, 258] on div at bounding box center [325, 165] width 650 height 330
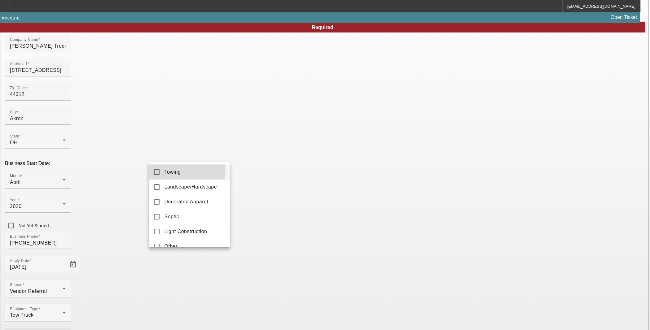
click at [156, 170] on mat-pseudo-checkbox at bounding box center [157, 172] width 6 height 6
click at [254, 235] on div at bounding box center [325, 165] width 650 height 330
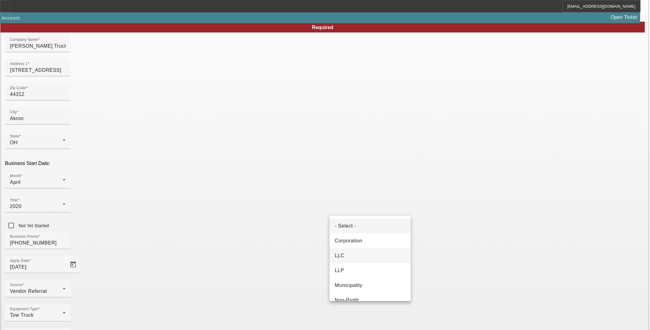
click at [345, 256] on mat-option "LLC" at bounding box center [370, 255] width 81 height 15
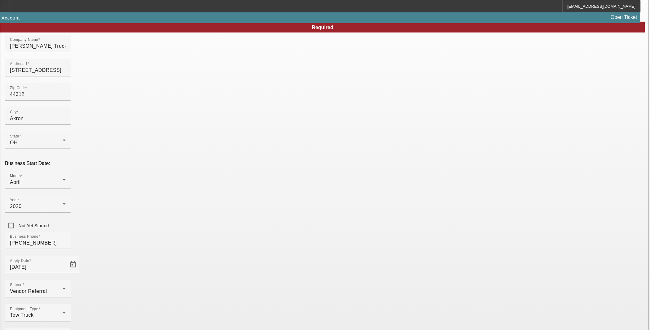
drag, startPoint x: 453, startPoint y: 211, endPoint x: 416, endPoint y: 211, distance: 36.6
type input "923619093"
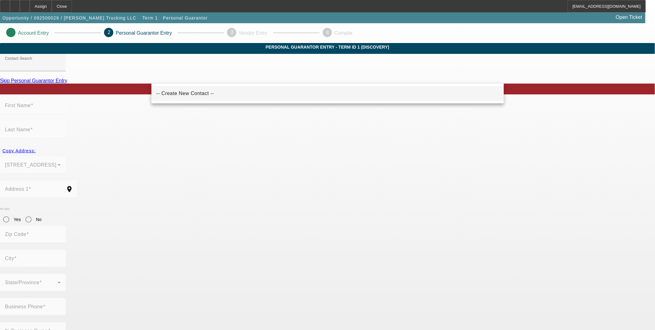
click at [223, 86] on mat-option "-- Create New Contact --" at bounding box center [328, 93] width 353 height 15
type input "-- Create New Contact --"
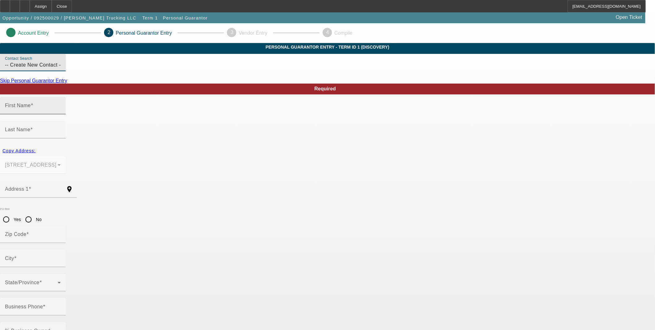
click at [61, 112] on input "First Name" at bounding box center [33, 107] width 56 height 7
type input "[PERSON_NAME]"
type input "Betzing"
click at [36, 148] on span "Copy Address:" at bounding box center [18, 150] width 33 height 5
type input "[STREET_ADDRESS]"
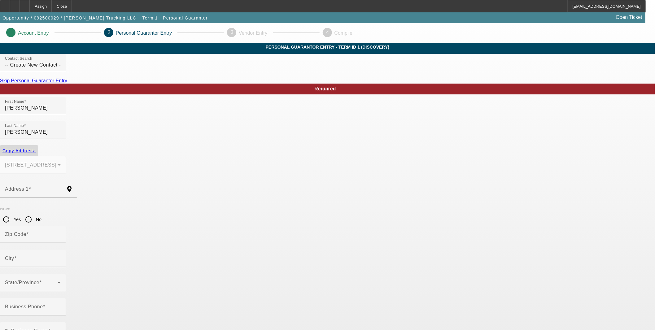
type input "44312"
type input "Akron"
click at [61, 306] on input "Business Phone" at bounding box center [33, 309] width 56 height 7
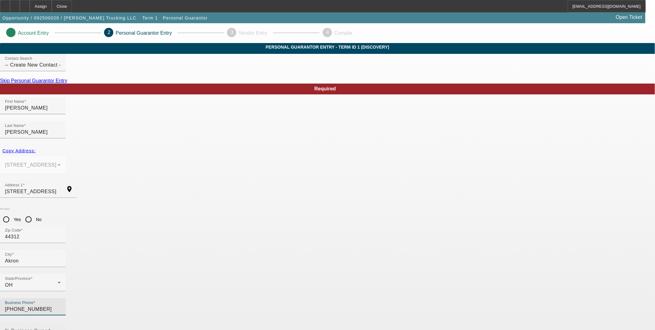
type input "[PHONE_NUMBER]"
click at [61, 323] on div "% Business Owned" at bounding box center [33, 331] width 56 height 17
type input "100"
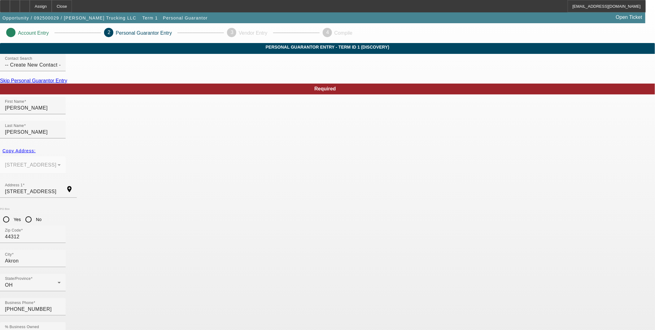
type input "261-59-3723"
type input "info@tonysfleetservices.com"
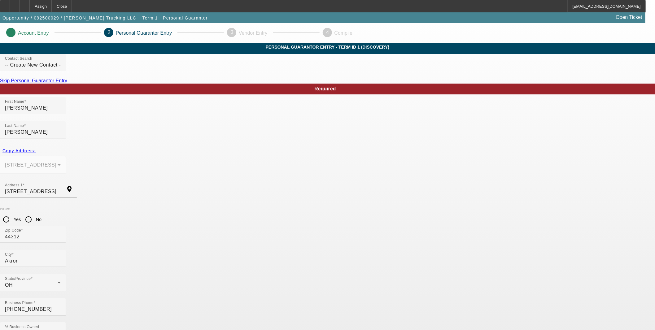
drag, startPoint x: 368, startPoint y: 284, endPoint x: 373, endPoint y: 287, distance: 6.0
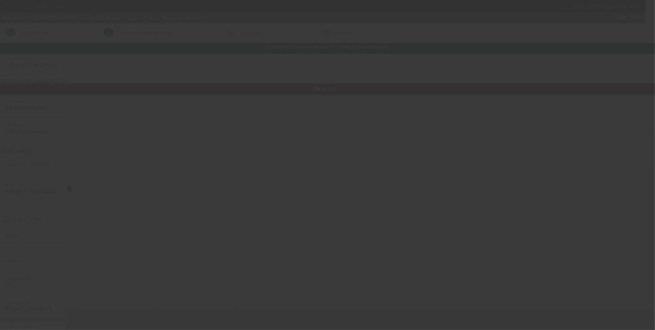
drag, startPoint x: 416, startPoint y: 132, endPoint x: 397, endPoint y: 137, distance: 19.1
click at [394, 137] on div at bounding box center [327, 165] width 655 height 330
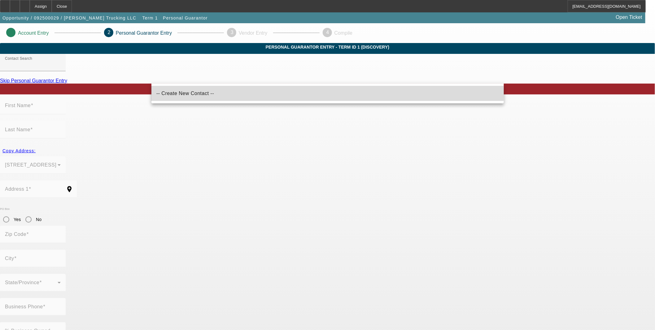
click at [213, 95] on mat-option "-- Create New Contact --" at bounding box center [328, 93] width 353 height 15
type input "-- Create New Contact --"
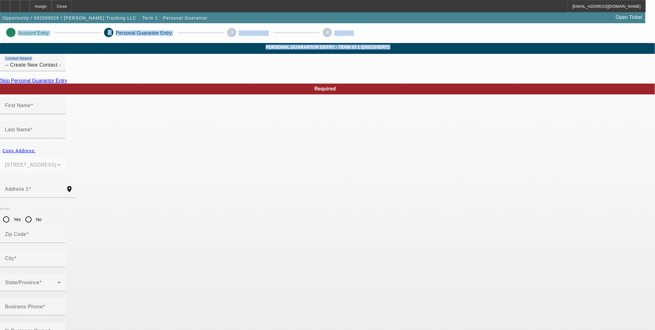
drag, startPoint x: 208, startPoint y: 81, endPoint x: 144, endPoint y: 81, distance: 64.4
click at [61, 69] on input "-- Create New Contact --" at bounding box center [33, 64] width 56 height 7
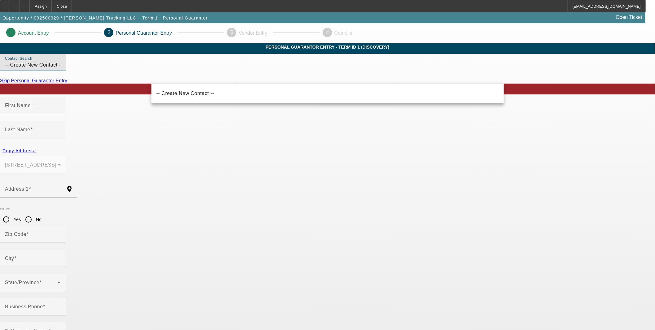
click at [61, 69] on input "-- Create New Contact --" at bounding box center [33, 64] width 56 height 7
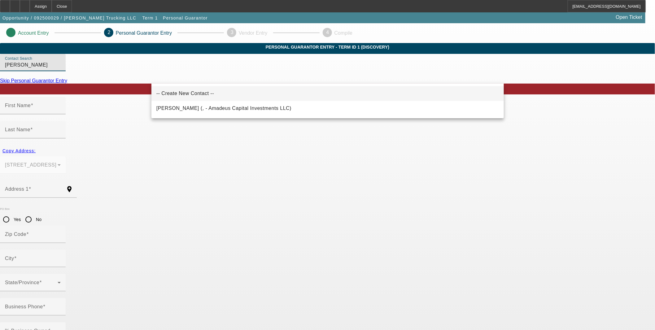
click at [190, 91] on span "-- Create New Contact --" at bounding box center [185, 93] width 58 height 7
type input "-- Create New Contact --"
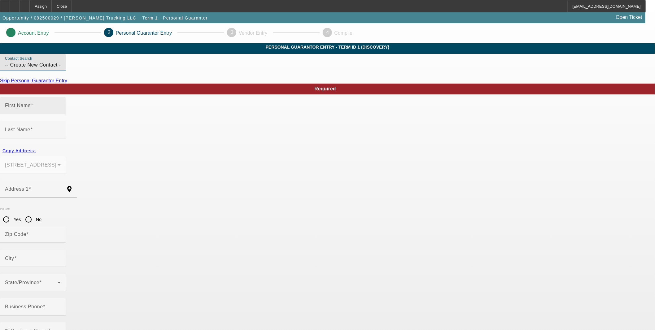
click at [61, 112] on input "First Name" at bounding box center [33, 107] width 56 height 7
type input "[PERSON_NAME]"
click at [36, 148] on span "Copy Address:" at bounding box center [18, 150] width 33 height 5
type input "[STREET_ADDRESS]"
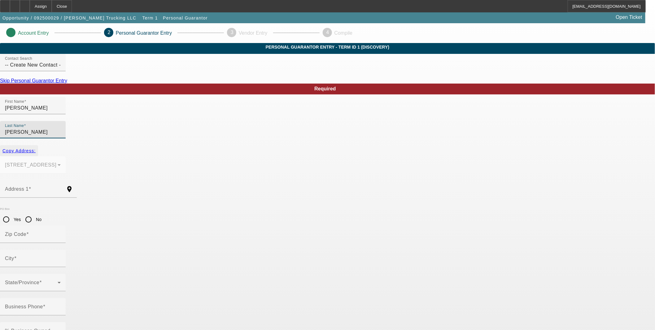
type input "44312"
type input "Akron"
click at [43, 304] on mat-label "Business Phone" at bounding box center [24, 306] width 38 height 5
click at [61, 306] on input "Business Phone" at bounding box center [33, 309] width 56 height 7
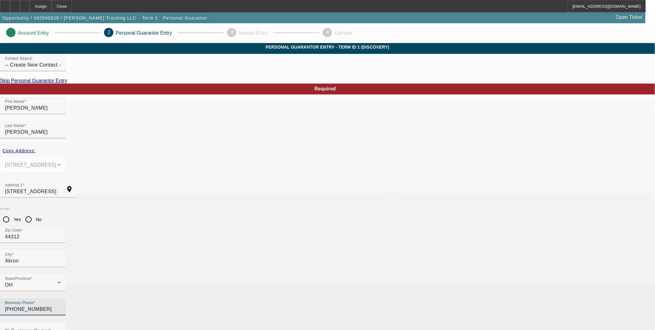
type input "[PHONE_NUMBER]"
type input "100"
type input "261-59-3723"
paste input "[EMAIL_ADDRESS][DOMAIN_NAME]"
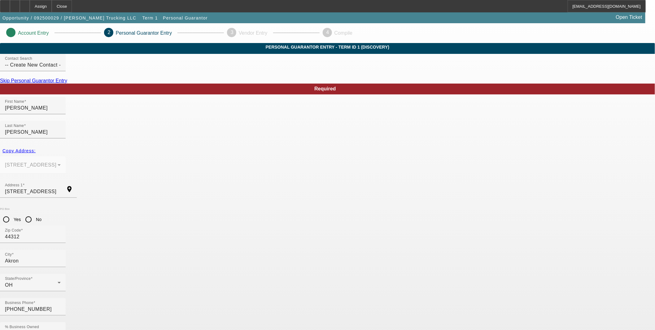
type input "[EMAIL_ADDRESS][DOMAIN_NAME]"
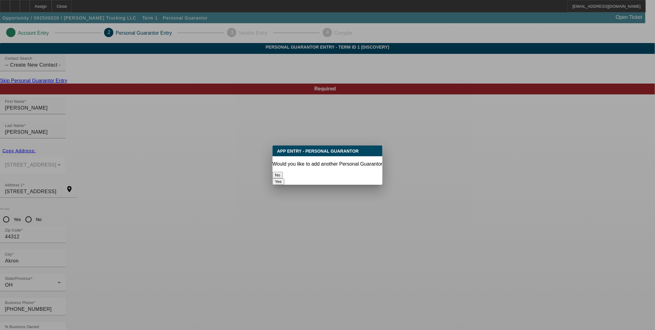
click at [283, 172] on button "No" at bounding box center [278, 175] width 10 height 7
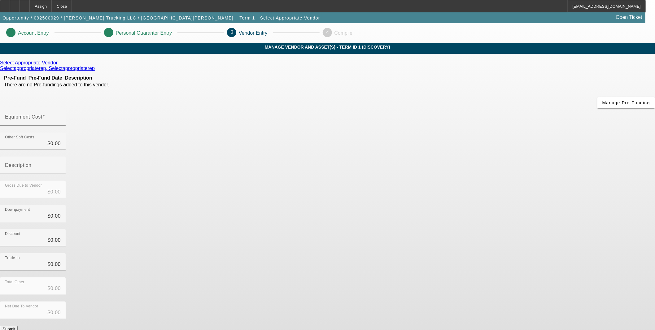
click at [59, 65] on icon at bounding box center [59, 62] width 0 height 5
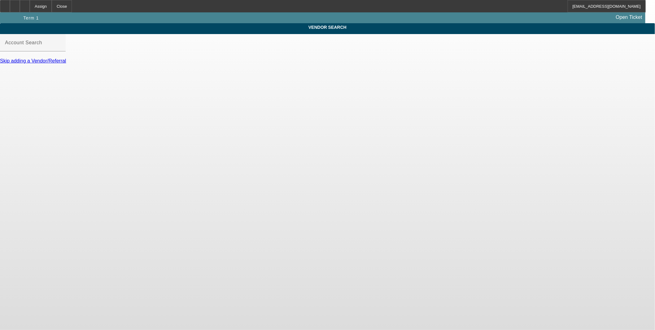
click at [186, 38] on div "VENDOR SEARCH Account Search Skip adding a Vendor/Referral" at bounding box center [327, 46] width 655 height 46
click at [42, 45] on mat-label "Account Search" at bounding box center [23, 42] width 37 height 5
click at [61, 46] on input "Account Search" at bounding box center [33, 45] width 56 height 7
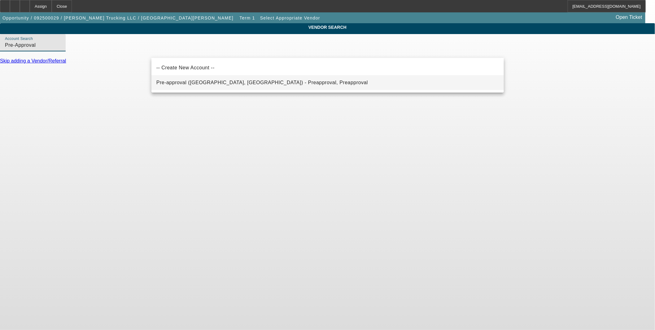
click at [185, 83] on span "Pre-approval (Northbrook, IL) - Preapproval, Preapproval" at bounding box center [262, 82] width 212 height 5
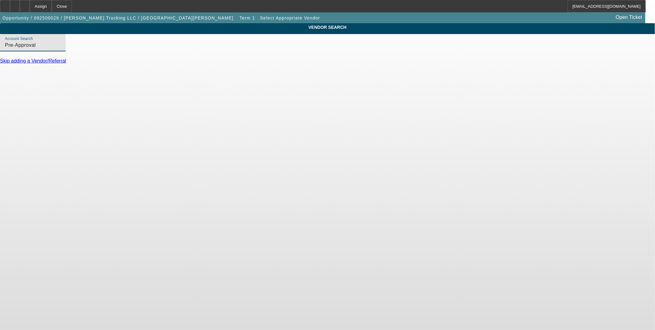
type input "Pre-approval (Northbrook, IL) - Preapproval, Preapproval"
click at [33, 78] on link "Update Vendor" at bounding box center [16, 74] width 33 height 5
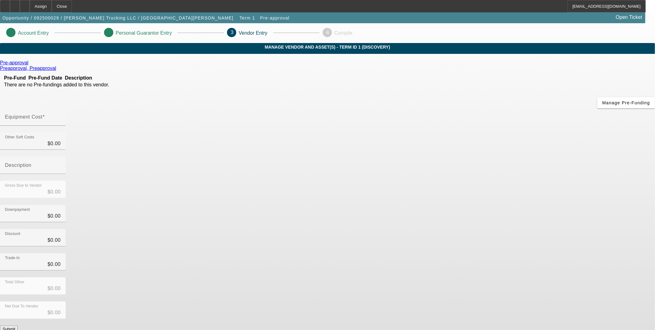
click at [305, 184] on div "Pre-approval Preapproval, Preapproval Pre-Fund Pre-Fund Date Description There …" at bounding box center [327, 196] width 655 height 272
click at [61, 116] on input "Equipment Cost" at bounding box center [33, 119] width 56 height 7
type input "5"
type input "$5.00"
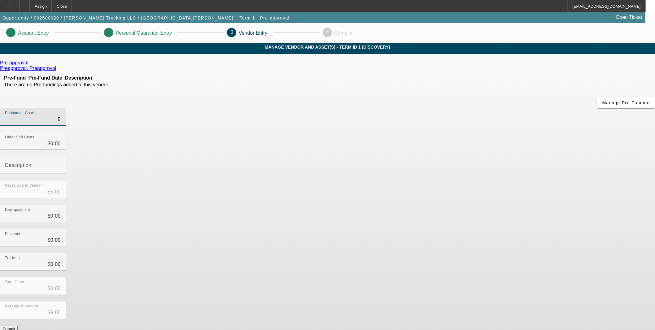
type input "50"
type input "$50.00"
type input "500"
type input "$500.00"
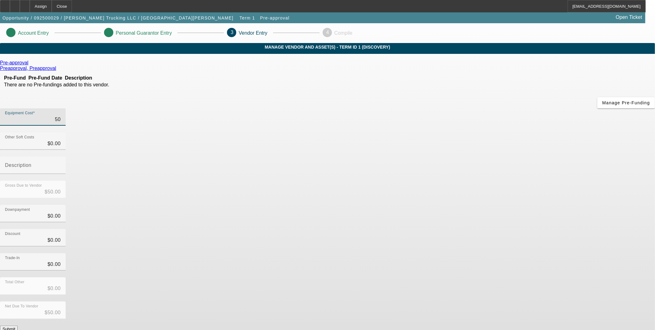
type input "$500.00"
type input "5000"
type input "$5,000.00"
type input "50000"
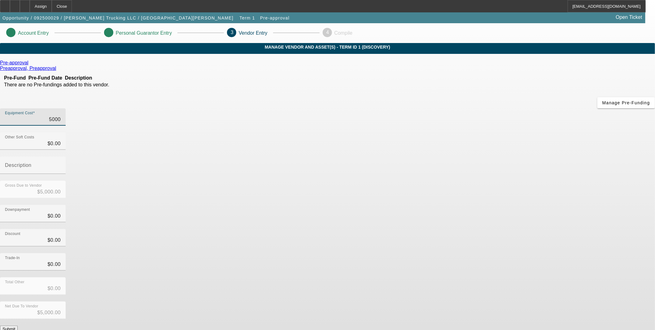
type input "$50,000.00"
click at [461, 205] on div "Downpayment $0.00" at bounding box center [327, 217] width 655 height 24
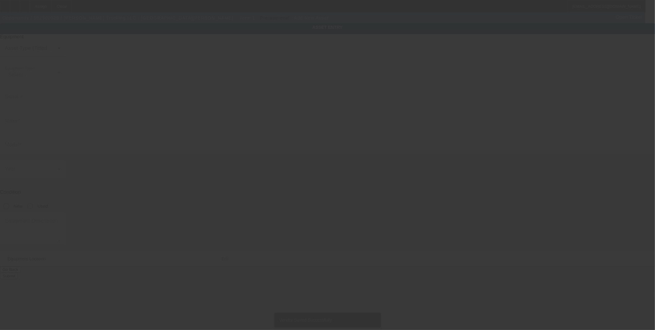
type input "[STREET_ADDRESS]"
type input "Akron"
type input "44312"
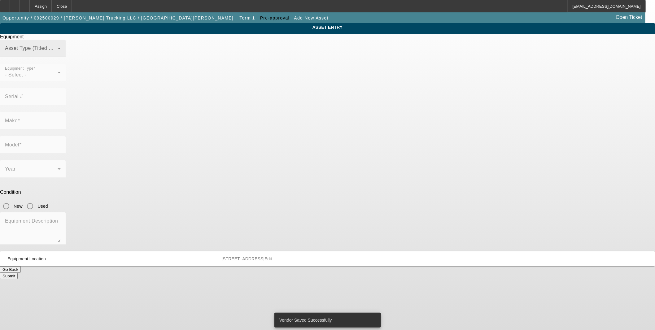
click at [81, 51] on mat-label "Asset Type (Titled or Non-Titled)" at bounding box center [43, 48] width 76 height 5
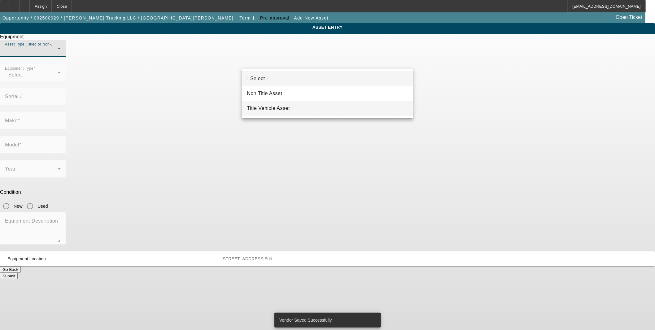
click at [290, 105] on span "Title Vehicle Asset" at bounding box center [268, 108] width 43 height 7
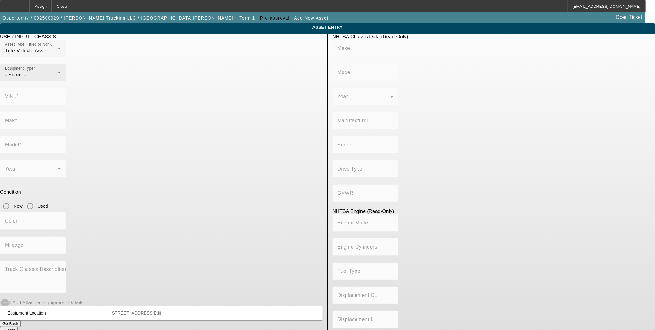
click at [61, 80] on div "Equipment Type - Select -" at bounding box center [33, 72] width 56 height 17
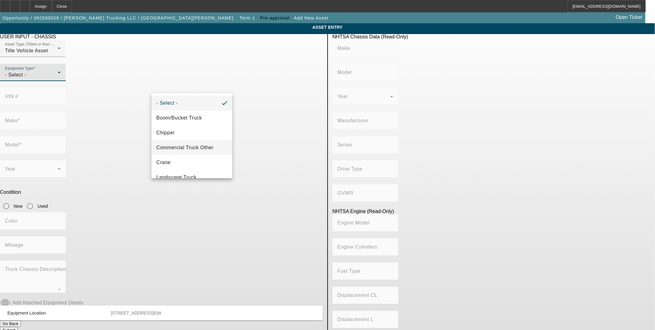
scroll to position [68, 0]
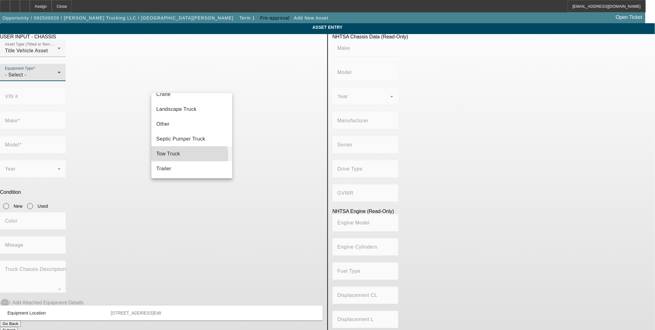
click at [182, 156] on mat-option "Tow Truck" at bounding box center [192, 154] width 81 height 15
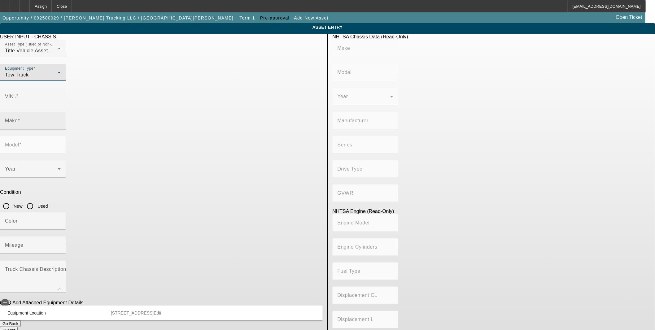
click at [18, 118] on mat-label "Make" at bounding box center [11, 120] width 13 height 5
click at [61, 120] on input "Make" at bounding box center [33, 123] width 56 height 7
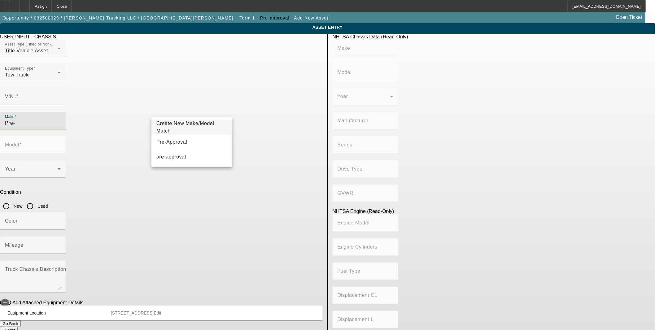
click at [169, 143] on span "Pre-Approval" at bounding box center [171, 141] width 31 height 5
type input "Pre-Approval"
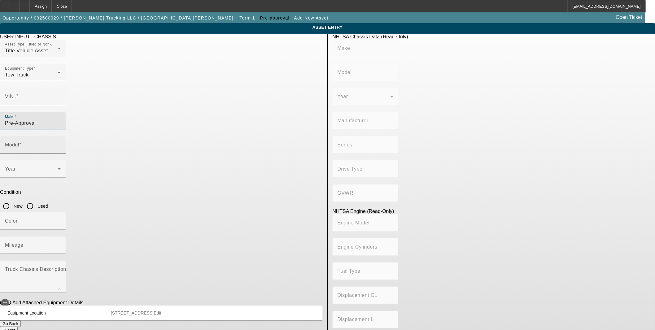
click at [61, 136] on div "Model" at bounding box center [33, 144] width 56 height 17
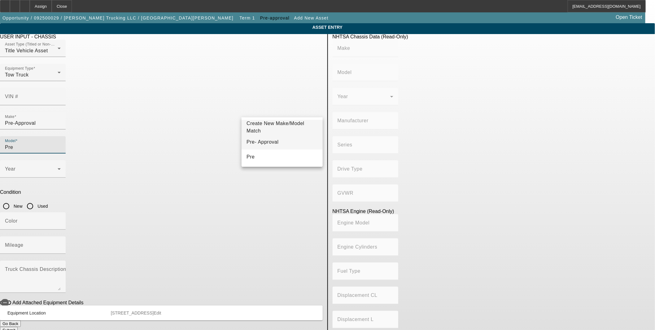
click at [268, 141] on span "Pre- Approval" at bounding box center [263, 141] width 32 height 5
type input "Pre- Approval"
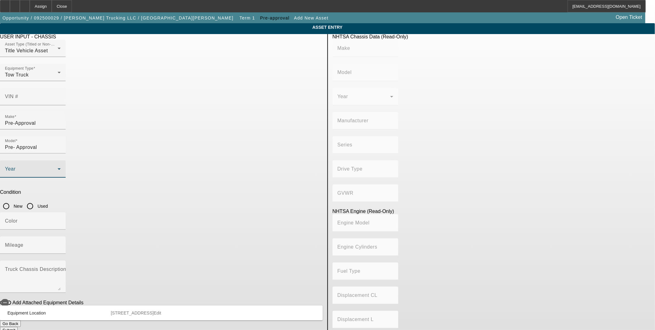
click at [58, 168] on span at bounding box center [31, 171] width 53 height 7
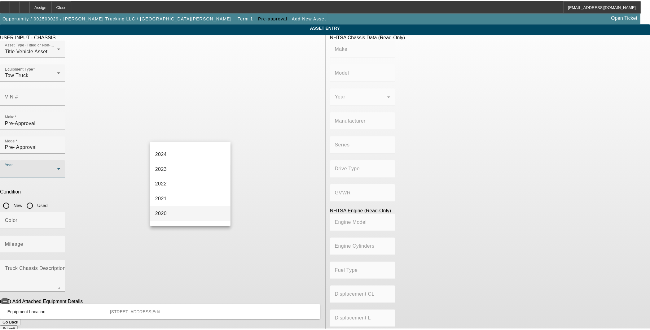
scroll to position [69, 0]
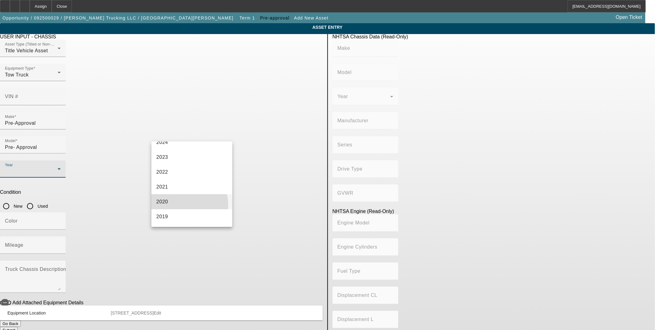
click at [171, 206] on mat-option "2020" at bounding box center [192, 202] width 81 height 15
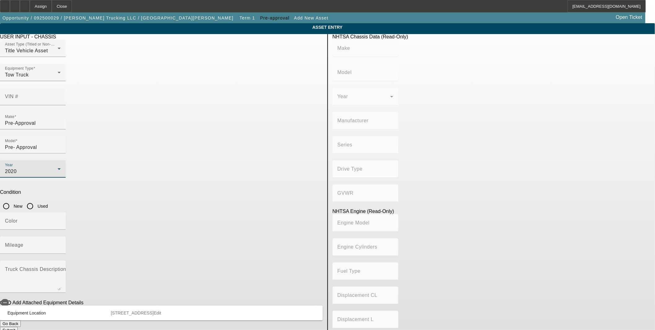
click at [36, 200] on input "Used" at bounding box center [30, 206] width 12 height 12
radio input "true"
click at [61, 244] on input "Mileage" at bounding box center [33, 247] width 56 height 7
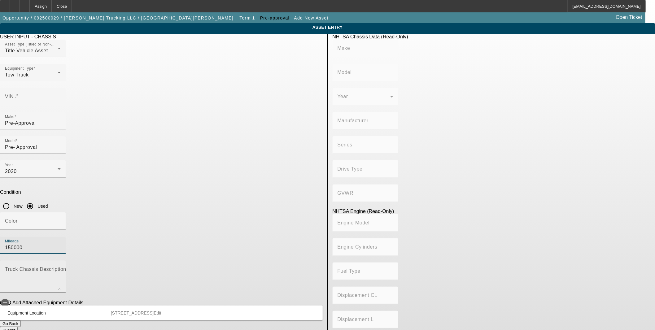
type input "150000"
click at [61, 268] on textarea "Truck Chassis Description (Describe the truck chassis only)" at bounding box center [33, 279] width 56 height 22
type textarea "And All"
click at [292, 324] on body "Assign Close PDAquila@beaconfunding.com Opportunity / 092500029 / Tony Betzing …" at bounding box center [327, 183] width 655 height 367
click at [18, 327] on button "Submit" at bounding box center [9, 330] width 18 height 7
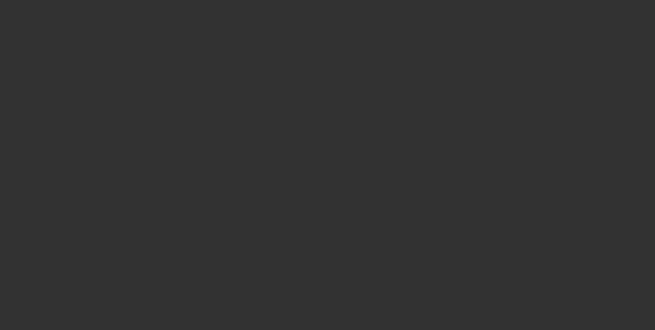
type input "$50,000.00"
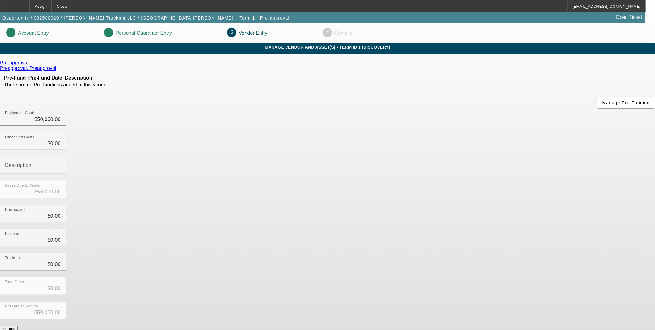
drag, startPoint x: 307, startPoint y: 172, endPoint x: 305, endPoint y: 174, distance: 3.4
click at [306, 173] on div "Pre-approval Preapproval, Preapproval Pre-Fund Pre-Fund Date Description There …" at bounding box center [327, 196] width 655 height 272
click at [468, 229] on div "Discount $0.00" at bounding box center [327, 241] width 655 height 24
click at [18, 326] on button "Submit" at bounding box center [9, 329] width 18 height 7
click at [458, 302] on div "Net Due To Vendor $50,000.00" at bounding box center [327, 314] width 655 height 24
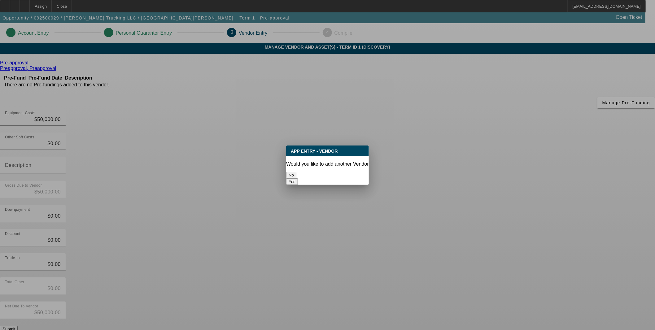
click at [268, 206] on div at bounding box center [327, 165] width 655 height 330
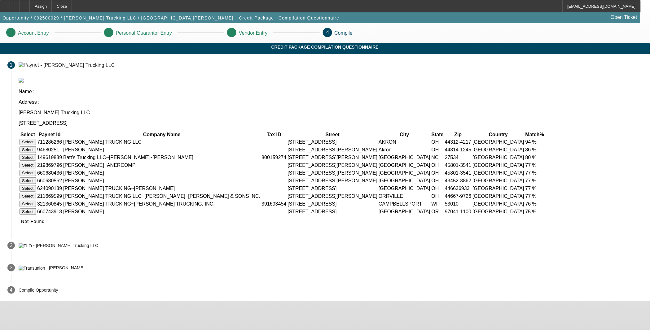
click at [36, 139] on button "Select" at bounding box center [28, 142] width 16 height 7
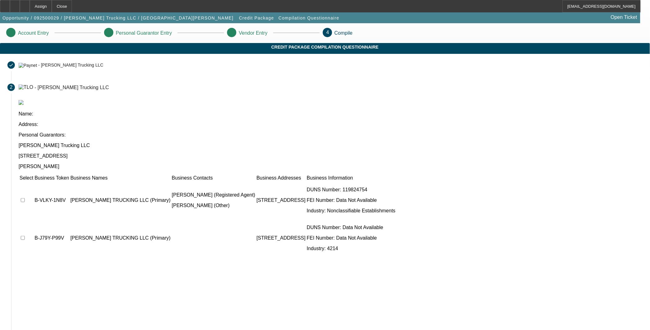
click at [25, 198] on input "checkbox" at bounding box center [23, 200] width 4 height 4
checkbox input "true"
click at [25, 236] on input "checkbox" at bounding box center [23, 238] width 4 height 4
checkbox input "true"
click at [294, 238] on div "Select Business Token Business Names Business Contacts Business Addresses Busin…" at bounding box center [331, 259] width 624 height 170
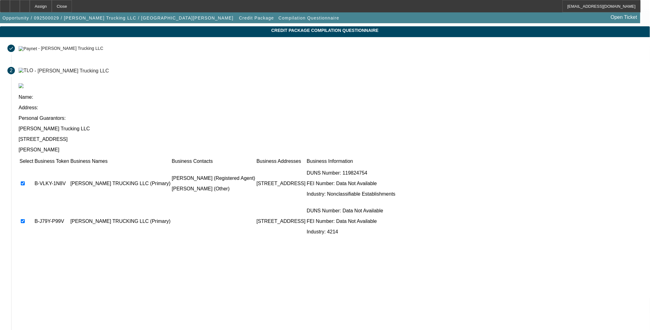
scroll to position [33, 0]
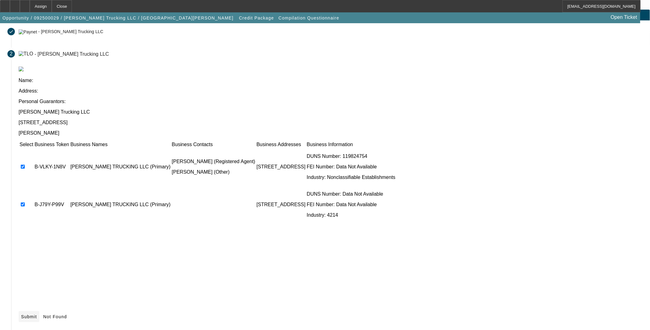
click at [21, 314] on icon at bounding box center [21, 316] width 0 height 5
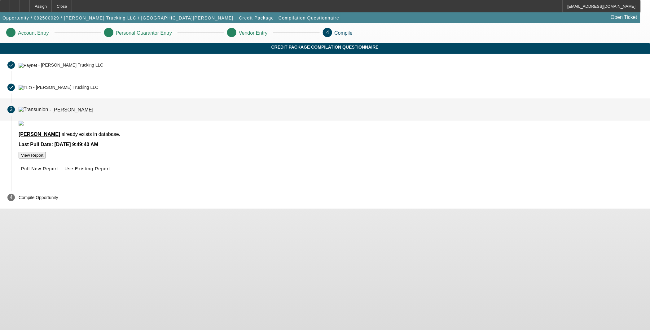
scroll to position [0, 0]
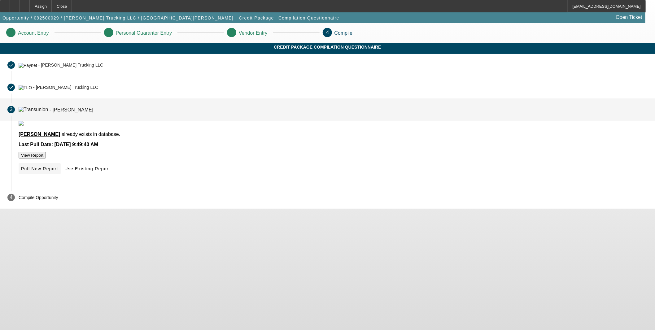
click at [58, 171] on span "Pull New Report" at bounding box center [39, 168] width 37 height 5
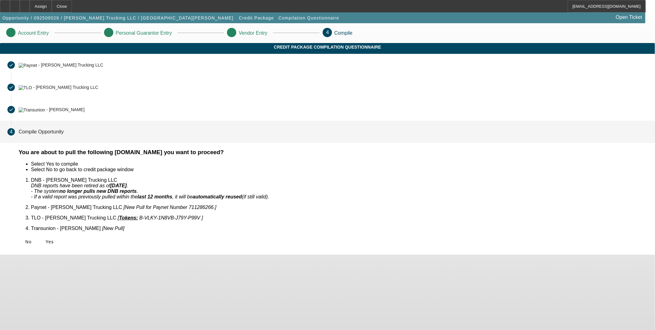
click at [54, 239] on span "Yes" at bounding box center [50, 241] width 8 height 5
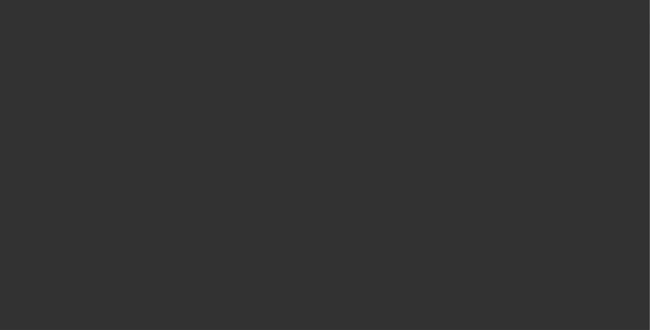
select select "0"
select select "2"
select select "0.1"
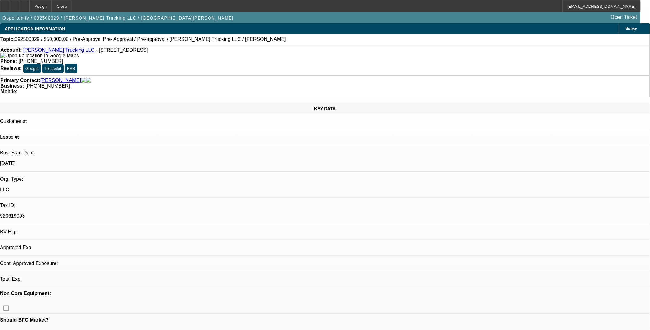
select select "1"
select select "2"
select select "4"
click at [25, 4] on icon at bounding box center [25, 4] width 0 height 0
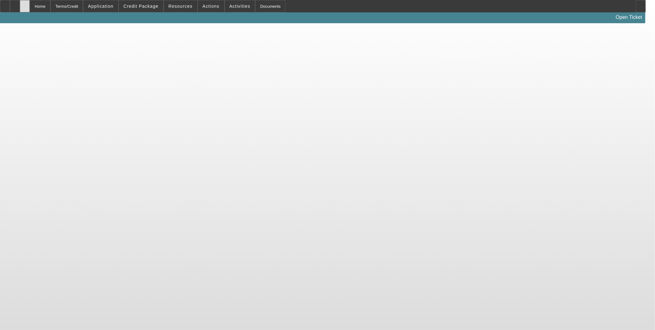
click at [30, 10] on div at bounding box center [25, 6] width 10 height 12
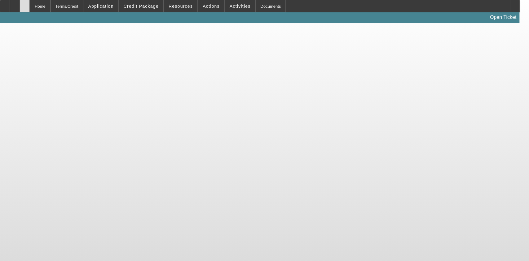
click at [30, 7] on div at bounding box center [25, 6] width 10 height 12
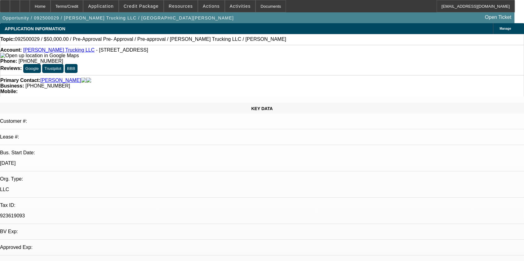
select select "0"
select select "2"
select select "0.1"
select select "4"
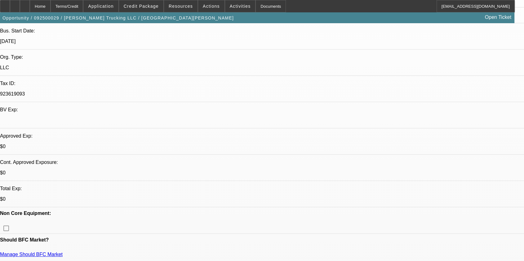
scroll to position [206, 0]
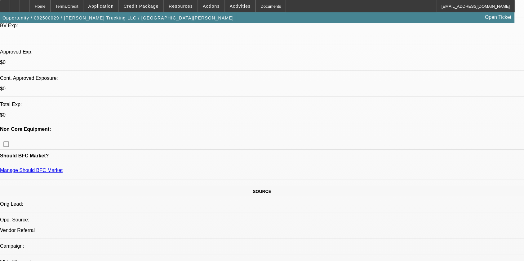
click at [152, 4] on span "Credit Package" at bounding box center [141, 6] width 35 height 5
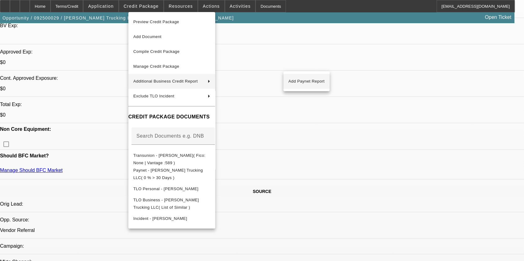
click at [307, 84] on span "Add Paynet Report" at bounding box center [306, 81] width 36 height 7
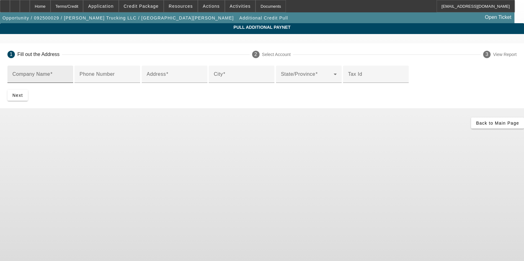
click at [68, 70] on div "Company Name" at bounding box center [40, 74] width 56 height 17
drag, startPoint x: 110, startPoint y: 77, endPoint x: 82, endPoint y: 76, distance: 27.6
click at [82, 76] on div "Pull Additional Paynet 1 Fill out the Address 2 Select Account 3 View Report Co…" at bounding box center [262, 76] width 524 height 106
type input "[PERSON_NAME]"
click at [147, 81] on input "Address" at bounding box center [175, 76] width 56 height 7
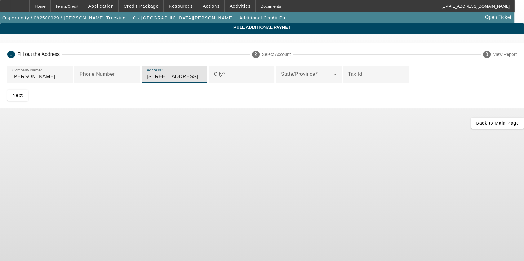
type input "[STREET_ADDRESS]"
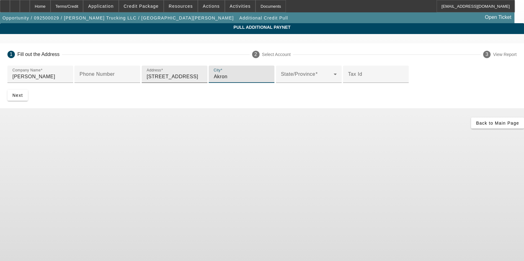
type input "Akron"
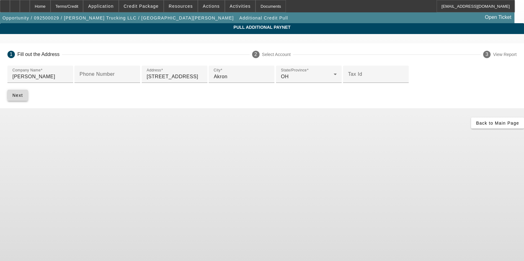
click at [28, 103] on span "submit" at bounding box center [17, 95] width 20 height 15
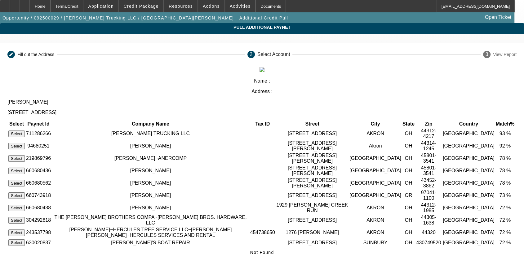
click at [25, 143] on button "Select" at bounding box center [16, 146] width 16 height 7
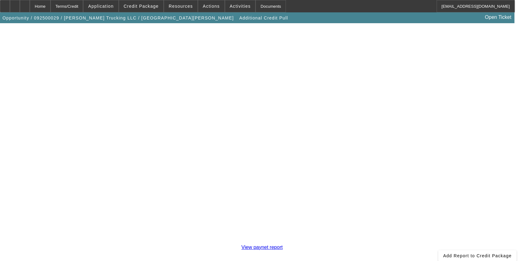
scroll to position [110, 0]
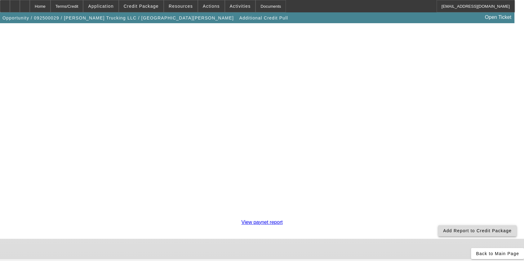
click at [443, 229] on span "Add Report to Credit Package" at bounding box center [477, 231] width 68 height 5
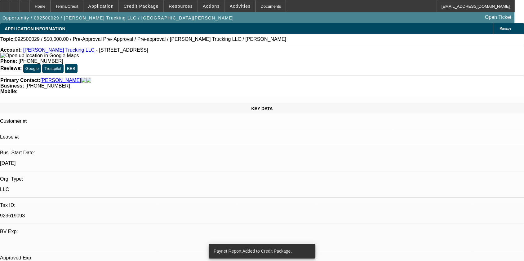
select select "0"
select select "2"
select select "0.1"
select select "4"
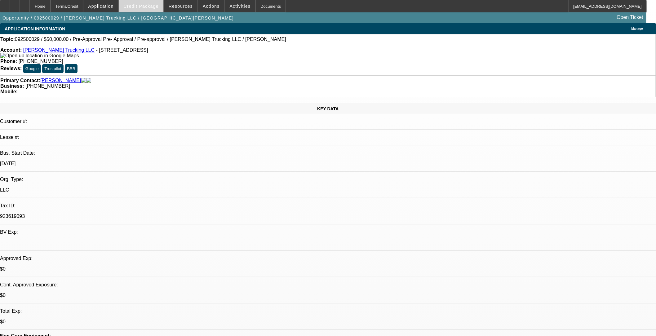
click at [156, 4] on span "Credit Package" at bounding box center [141, 6] width 35 height 5
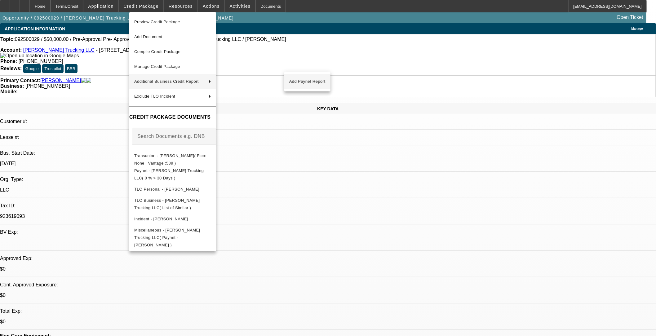
click at [300, 82] on span "Add Paynet Report" at bounding box center [307, 81] width 36 height 7
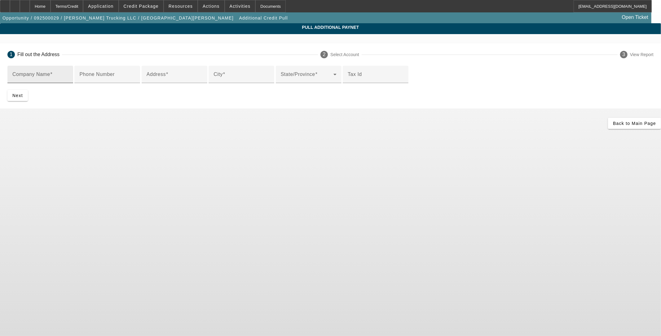
click at [68, 77] on input "Company Name" at bounding box center [40, 76] width 56 height 7
type input "[PERSON_NAME] Radiator III"
type input "1558"
type input "Akron"
click at [28, 103] on span "submit" at bounding box center [17, 95] width 20 height 15
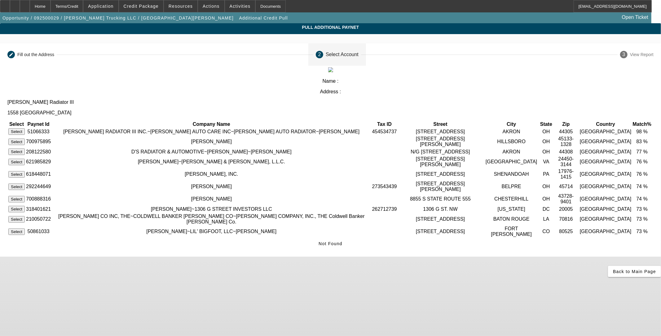
click at [25, 128] on button "Select" at bounding box center [16, 131] width 16 height 7
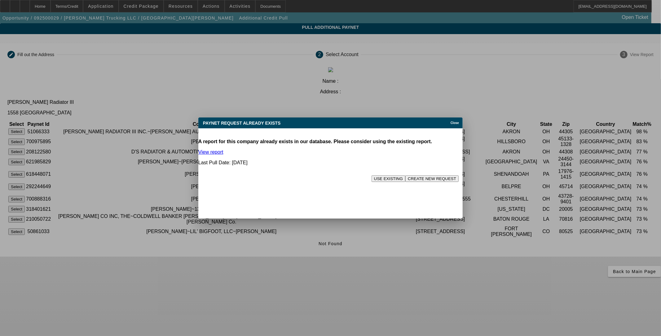
click at [415, 175] on button "CREATE NEW REQUEST" at bounding box center [431, 178] width 53 height 7
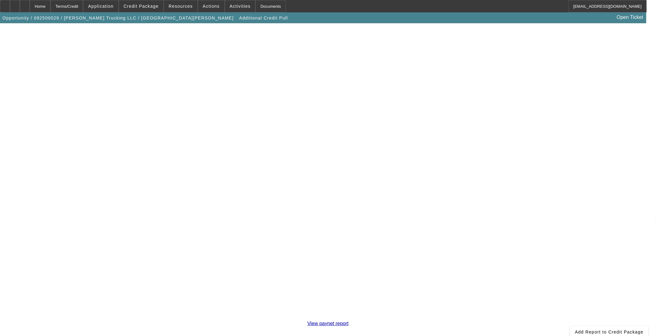
scroll to position [107, 0]
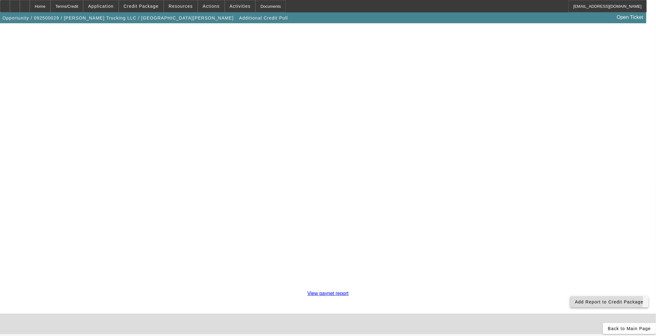
click at [529, 261] on span "Add Report to Credit Package" at bounding box center [609, 301] width 68 height 5
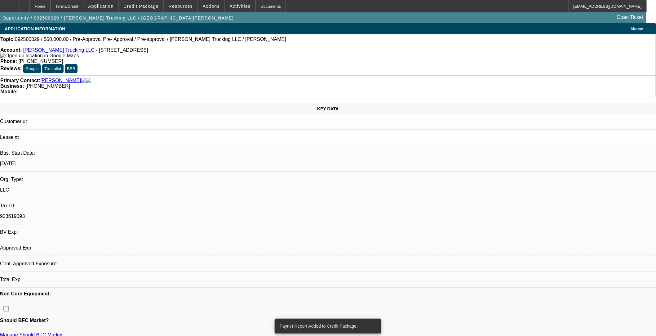
select select "0"
select select "2"
select select "0.1"
select select "4"
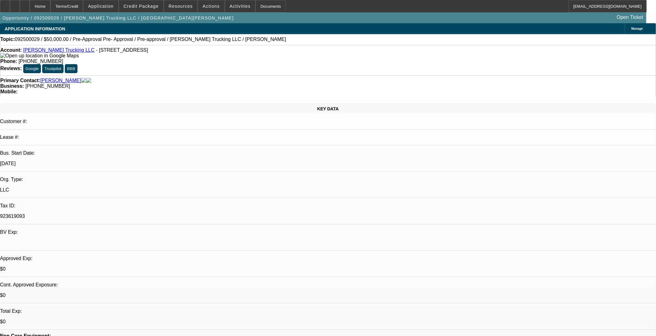
click at [25, 4] on icon at bounding box center [25, 4] width 0 height 0
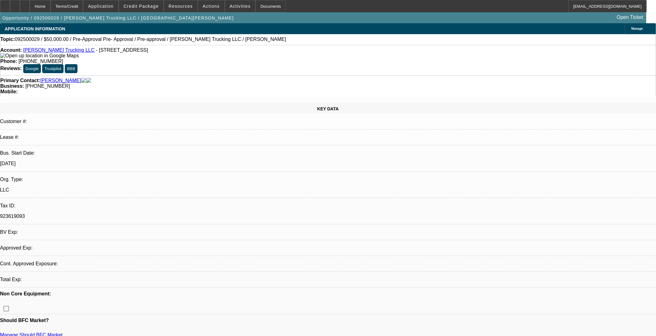
select select "0"
select select "2"
select select "0.1"
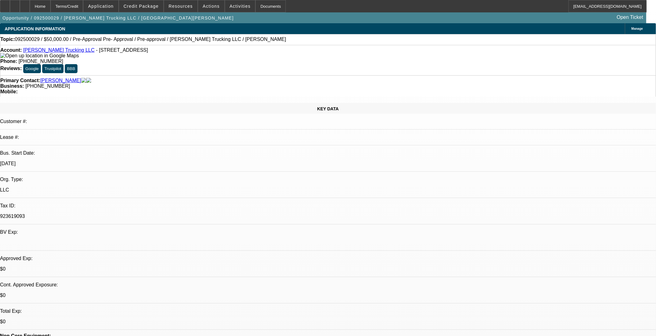
select select "1"
select select "2"
select select "4"
click at [206, 8] on span "Actions" at bounding box center [211, 6] width 17 height 5
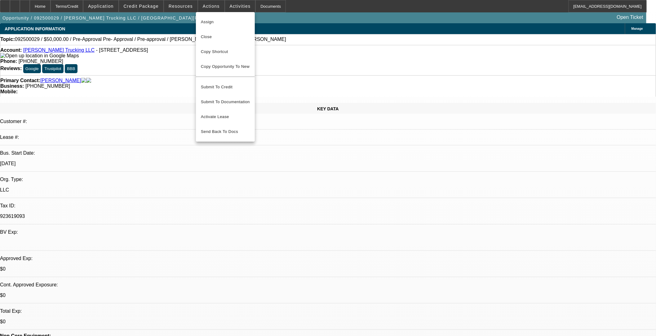
click at [235, 6] on div at bounding box center [328, 168] width 656 height 336
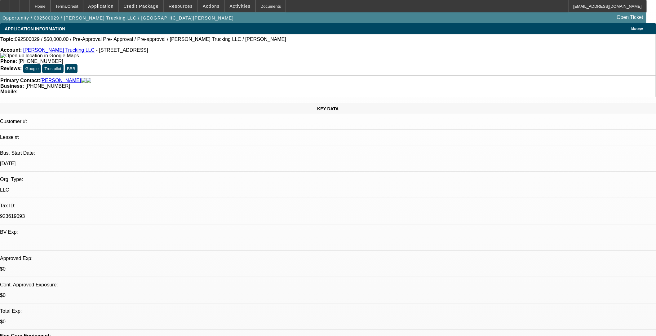
click at [235, 6] on span "Activities" at bounding box center [240, 6] width 21 height 5
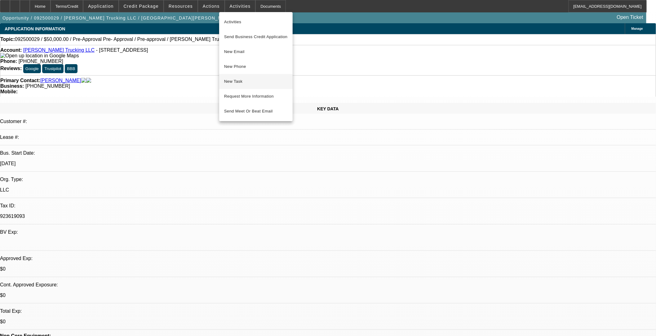
click at [244, 82] on span "New Task" at bounding box center [256, 81] width 64 height 7
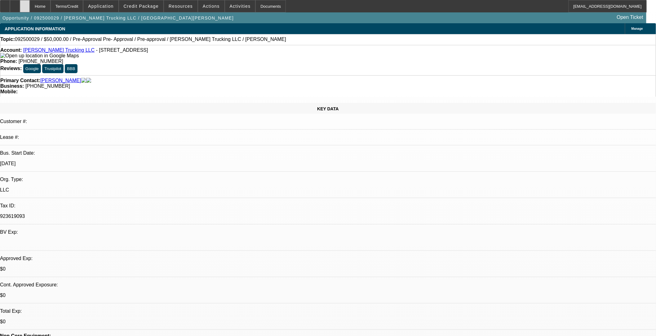
click at [25, 4] on icon at bounding box center [25, 4] width 0 height 0
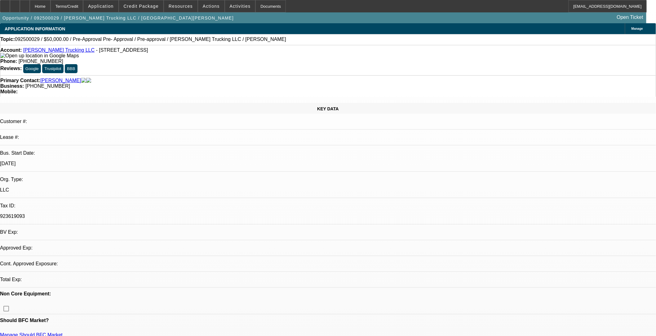
select select "0"
select select "2"
select select "0.1"
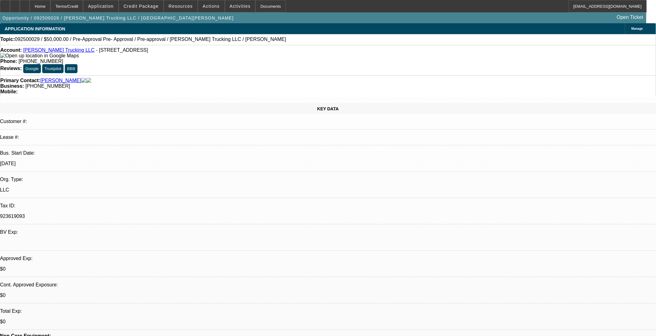
select select "1"
select select "2"
select select "4"
drag, startPoint x: 222, startPoint y: 205, endPoint x: 237, endPoint y: 181, distance: 28.2
drag, startPoint x: 237, startPoint y: 181, endPoint x: 209, endPoint y: 187, distance: 28.1
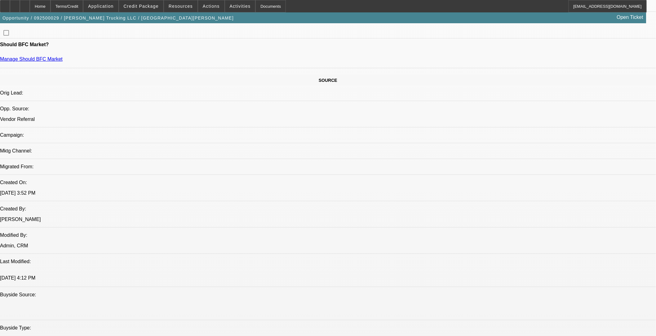
scroll to position [206, 0]
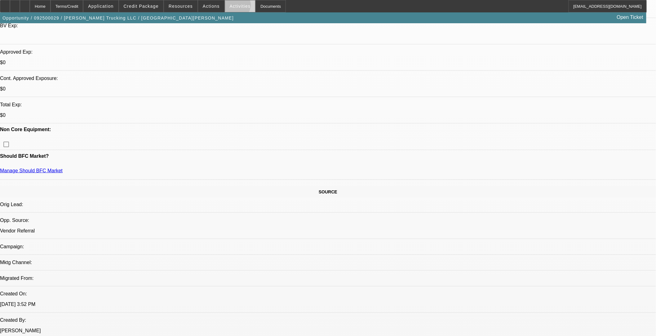
click at [231, 7] on span "Activities" at bounding box center [240, 6] width 21 height 5
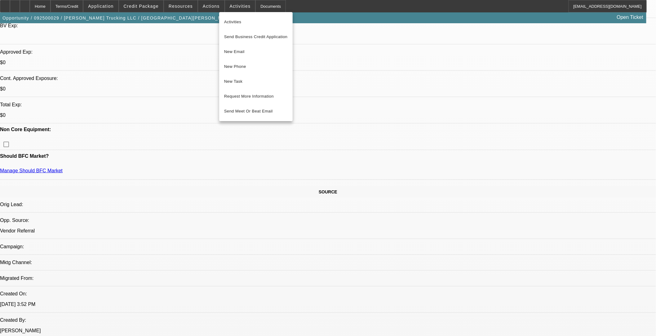
click at [210, 11] on div at bounding box center [328, 168] width 656 height 336
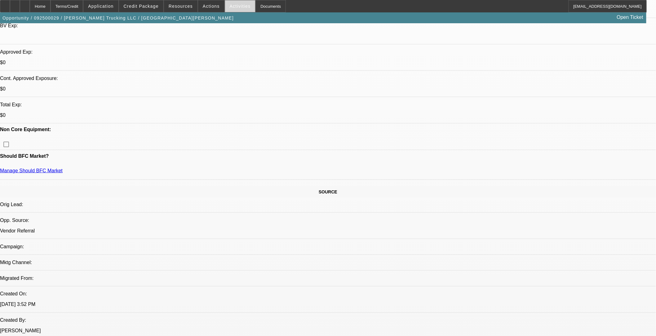
click at [230, 5] on span "Activities" at bounding box center [240, 6] width 21 height 5
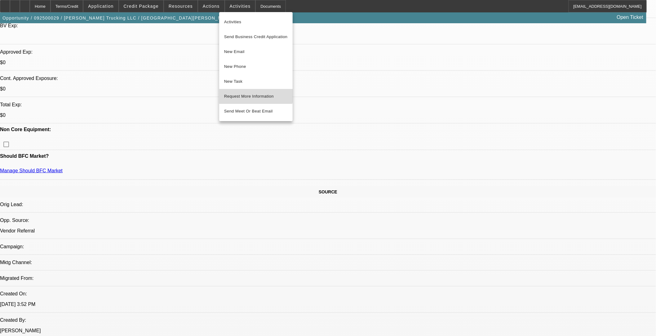
click at [249, 93] on span "Request More Information" at bounding box center [256, 96] width 64 height 7
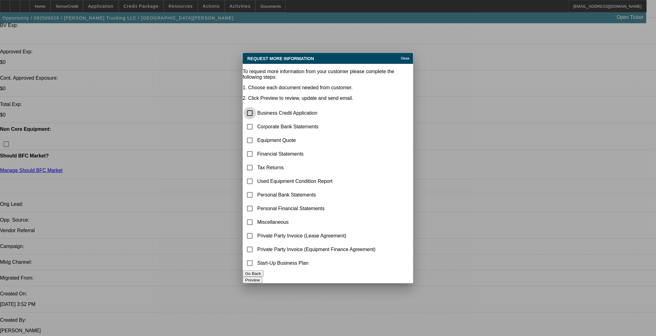
scroll to position [0, 0]
click at [256, 121] on input "checkbox" at bounding box center [250, 127] width 12 height 12
checkbox input "true"
click at [262, 279] on button "Preview" at bounding box center [253, 280] width 20 height 7
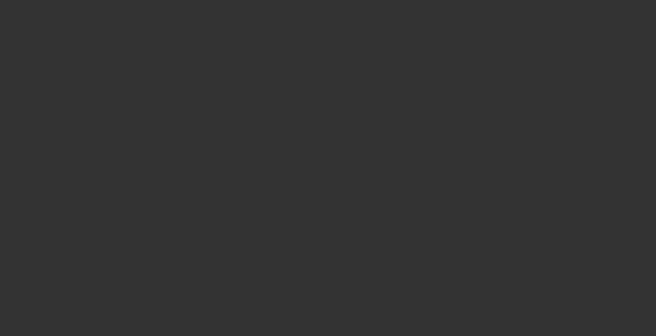
scroll to position [206, 0]
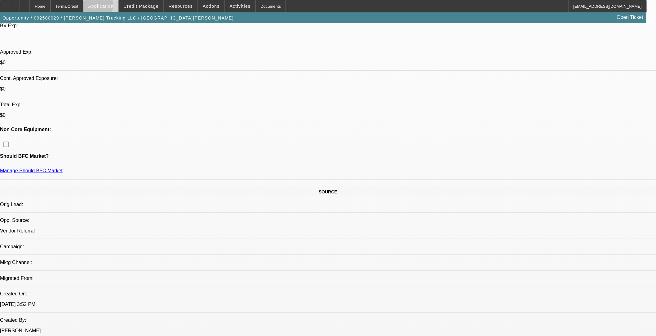
click at [106, 7] on span "Application" at bounding box center [100, 6] width 25 height 5
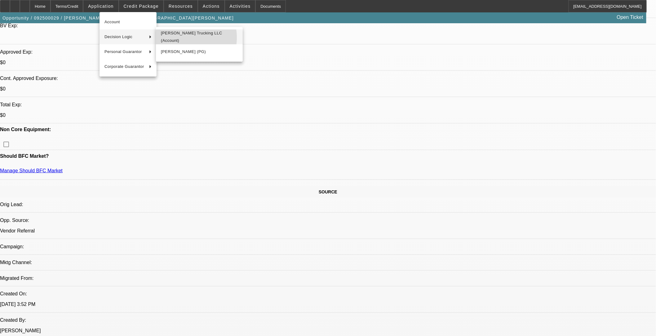
click at [173, 37] on span "Tony Betzing Trucking LLC (Account)" at bounding box center [199, 36] width 77 height 15
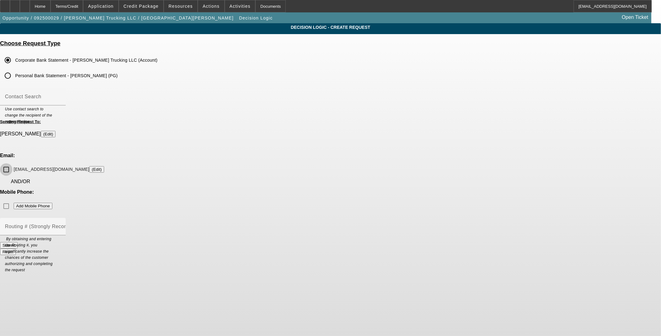
click at [12, 163] on input "info@tonysfleetservices.com (Edit)" at bounding box center [6, 169] width 12 height 12
click at [18, 242] on button "Submit" at bounding box center [9, 245] width 18 height 7
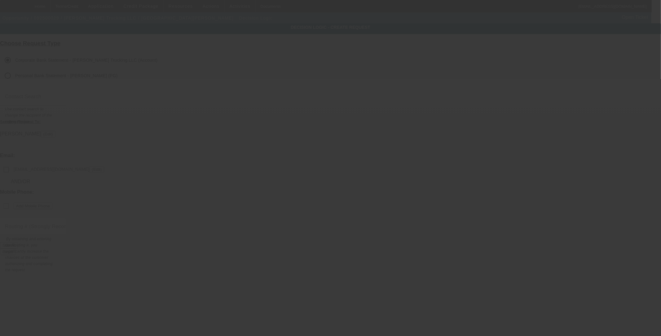
checkbox input "false"
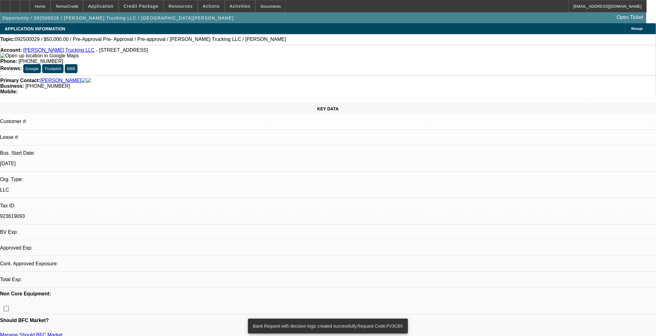
select select "0"
select select "2"
select select "0.1"
select select "4"
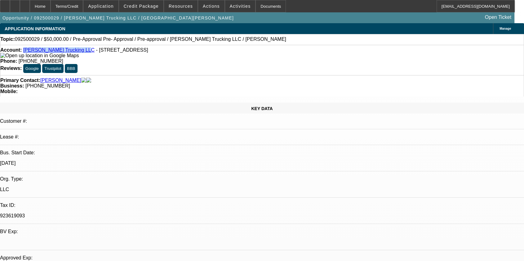
drag, startPoint x: 77, startPoint y: 51, endPoint x: 28, endPoint y: 51, distance: 48.6
click at [28, 51] on div "Account: Tony Betzing Trucking LLC - 1558 Massillon Rd, Akron, OH 44312" at bounding box center [261, 52] width 523 height 11
copy link "Tony Betzing Trucking LLC"
click at [20, 5] on div at bounding box center [15, 6] width 10 height 12
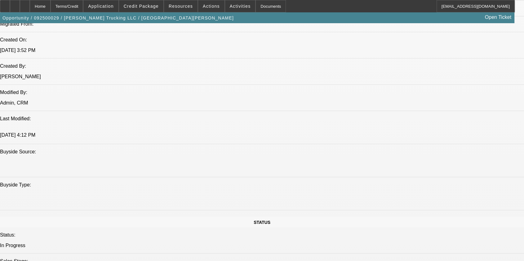
scroll to position [551, 0]
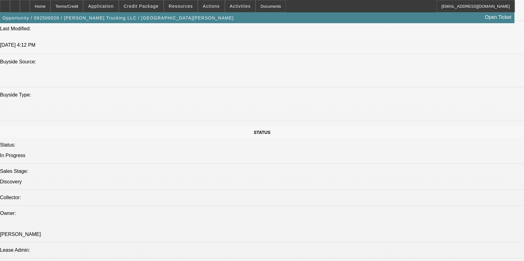
radio input "true"
paste textarea "Anthony Betzing is the owner and operator of Tony Betzing Trucking LLC, doing b…"
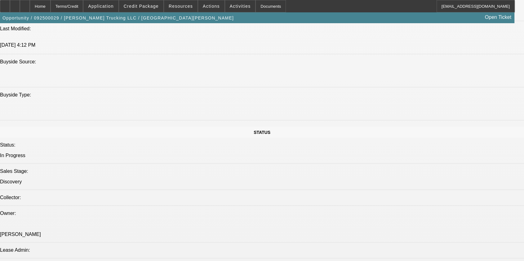
scroll to position [0, 0]
type textarea "Anthony Betzing is the owner and operator of Tony Betzing Trucking LLC, doing b…"
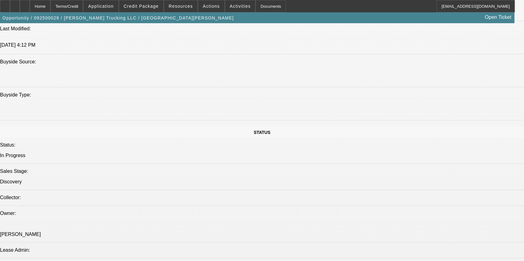
radio input "true"
click at [20, 7] on div at bounding box center [15, 6] width 10 height 12
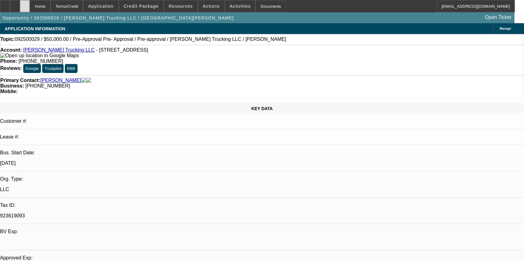
click at [30, 8] on div at bounding box center [25, 6] width 10 height 12
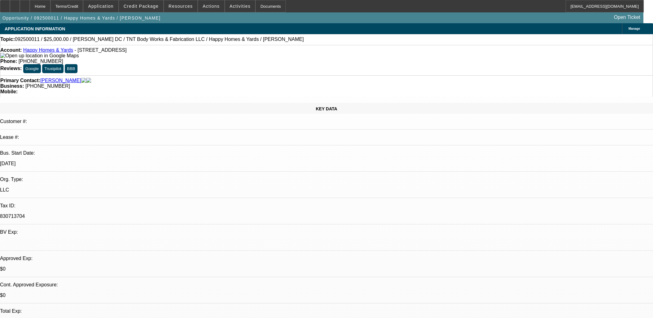
select select "0"
select select "2"
select select "0"
select select "6"
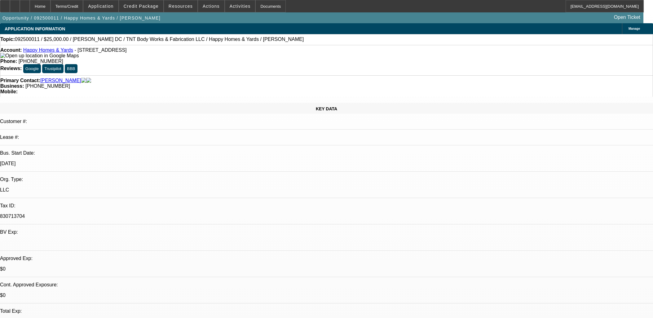
select select "0"
select select "2"
select select "0"
select select "6"
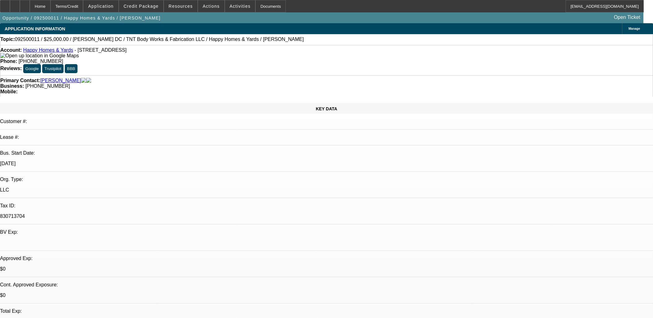
scroll to position [860, 0]
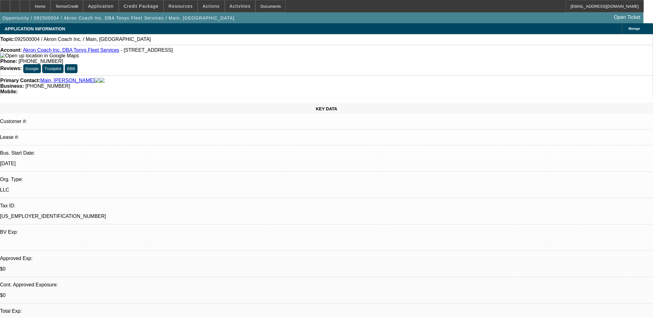
select select "0"
select select "2"
select select "0.1"
select select "4"
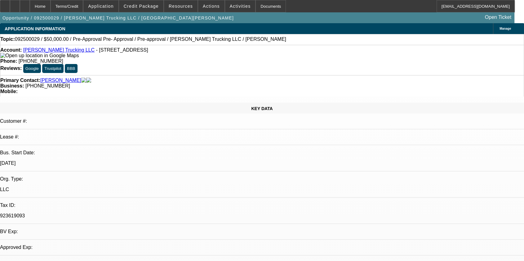
select select "0"
select select "2"
select select "0.1"
select select "1"
select select "2"
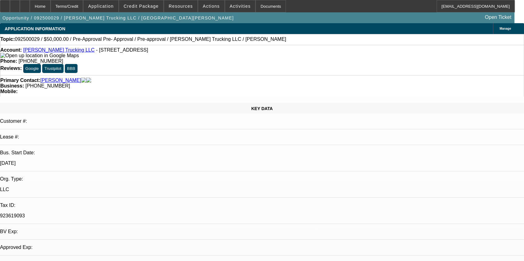
select select "4"
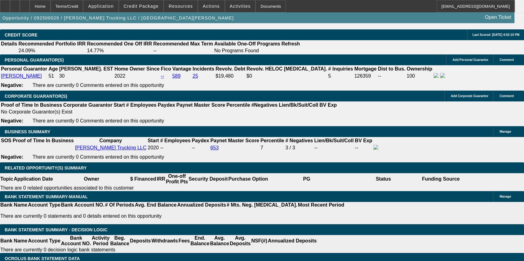
scroll to position [826, 0]
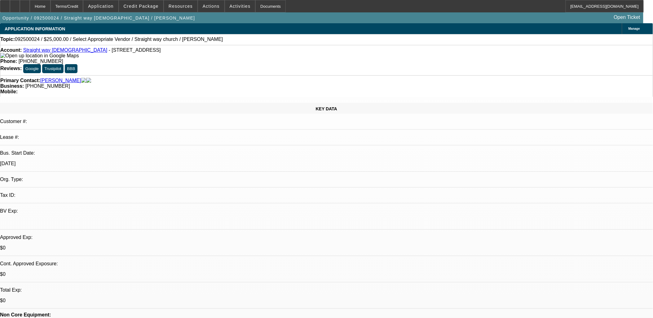
select select "0"
select select "2"
select select "0.1"
select select "1"
select select "2"
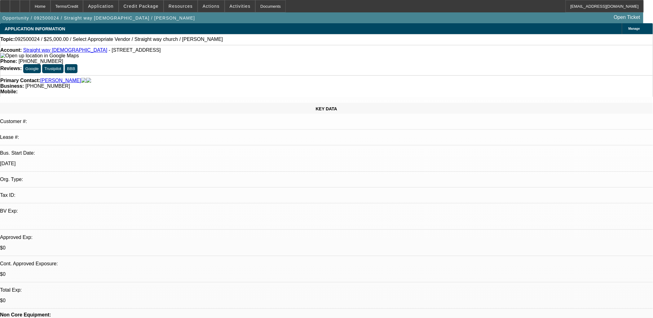
select select "4"
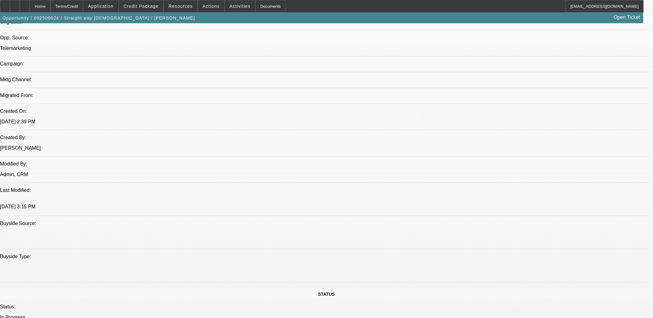
scroll to position [206, 0]
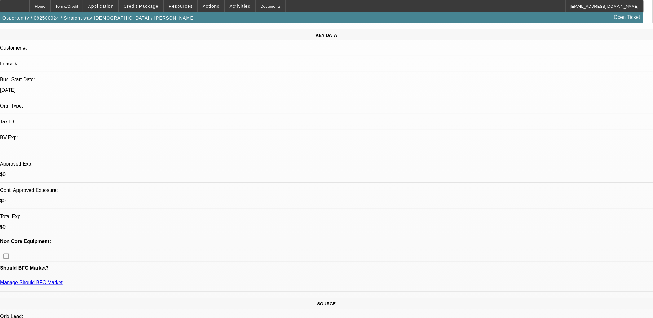
scroll to position [0, 0]
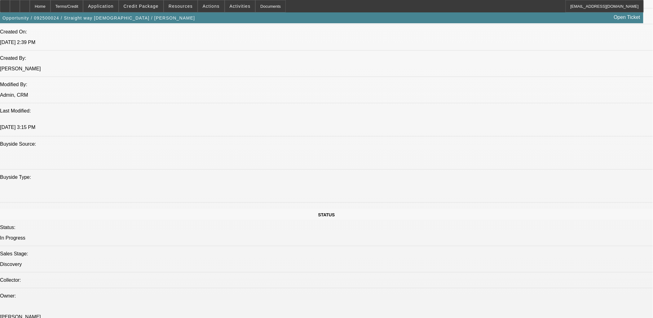
scroll to position [138, 0]
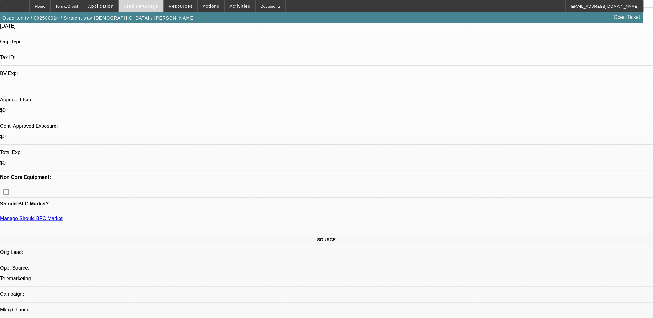
click at [156, 5] on span "Credit Package" at bounding box center [141, 6] width 35 height 5
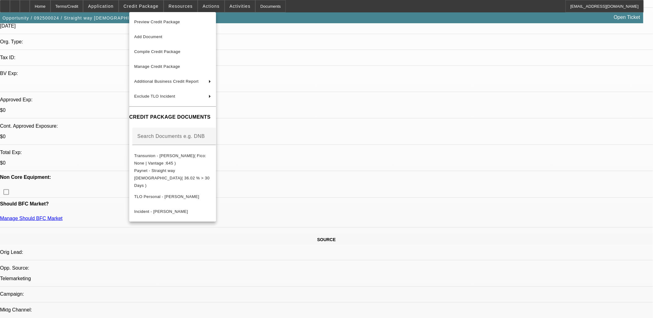
click at [339, 206] on div at bounding box center [326, 159] width 653 height 318
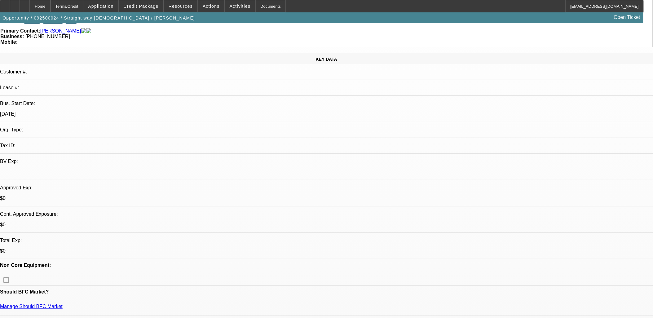
scroll to position [0, 0]
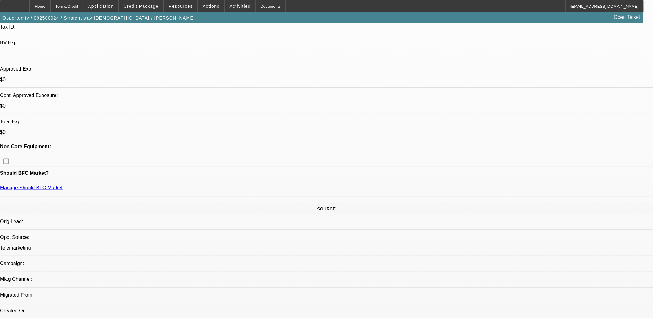
scroll to position [34, 0]
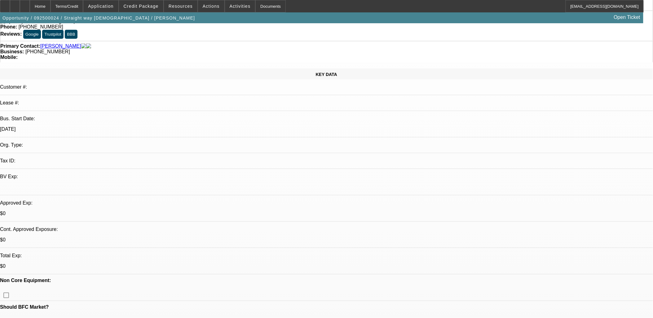
drag, startPoint x: 502, startPoint y: 94, endPoint x: 534, endPoint y: 159, distance: 72.3
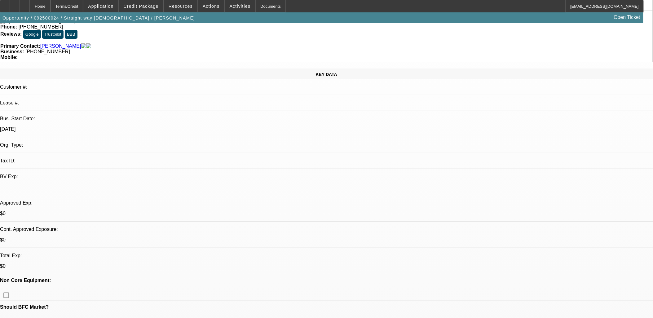
click at [209, 8] on span "Actions" at bounding box center [211, 6] width 17 height 5
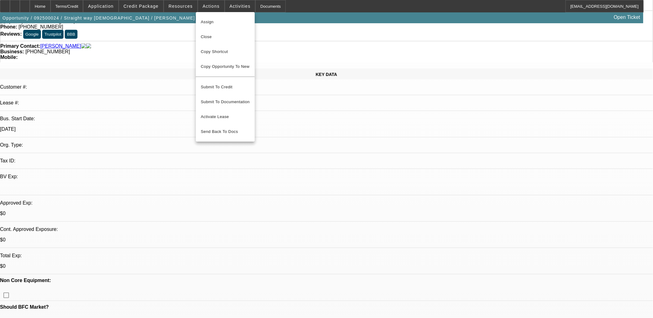
click at [280, 118] on div at bounding box center [326, 159] width 653 height 318
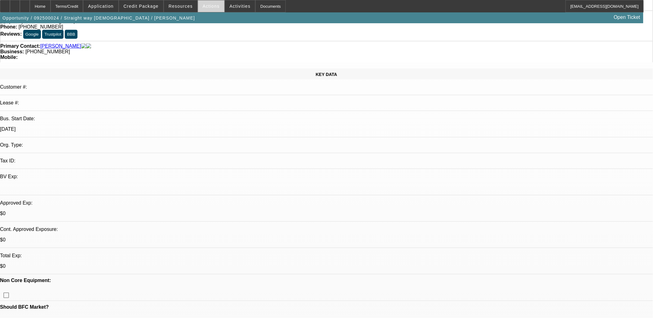
click at [201, 9] on span at bounding box center [211, 6] width 26 height 15
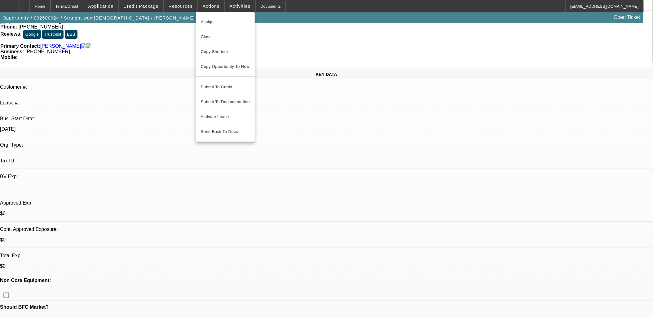
click at [231, 3] on div at bounding box center [326, 159] width 653 height 318
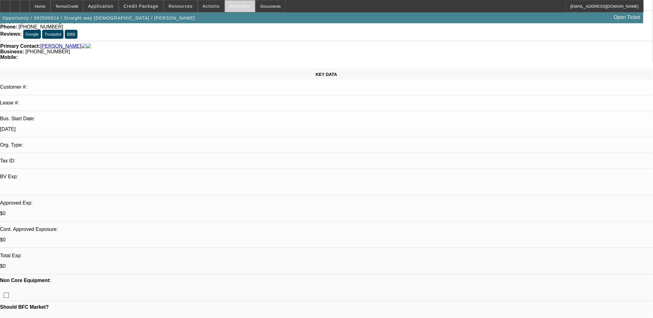
click at [230, 6] on span "Activities" at bounding box center [240, 6] width 21 height 5
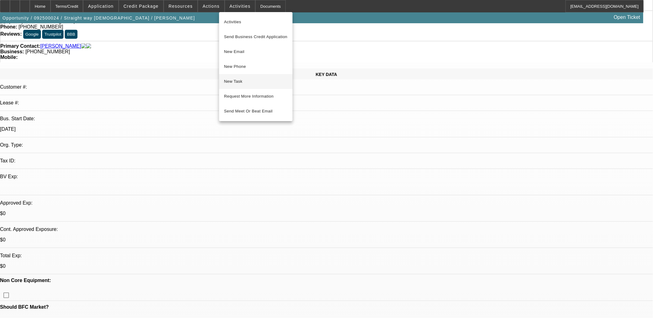
click at [245, 76] on button "New Task" at bounding box center [255, 81] width 73 height 15
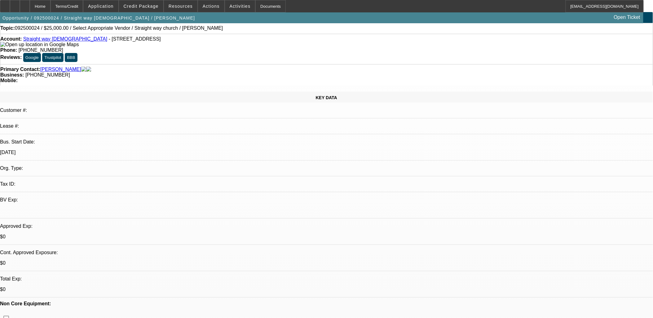
scroll to position [0, 0]
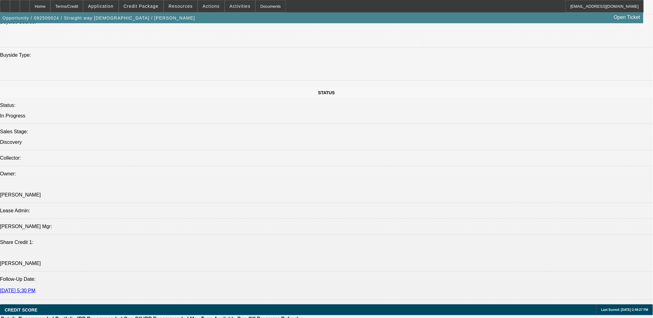
scroll to position [620, 0]
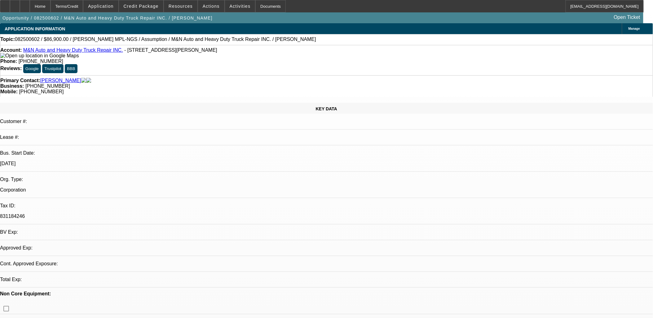
select select "0"
select select "4"
select select "0.1"
select select "1"
select select "2"
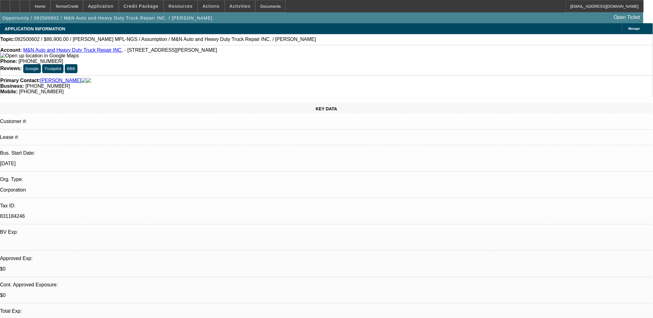
select select "4"
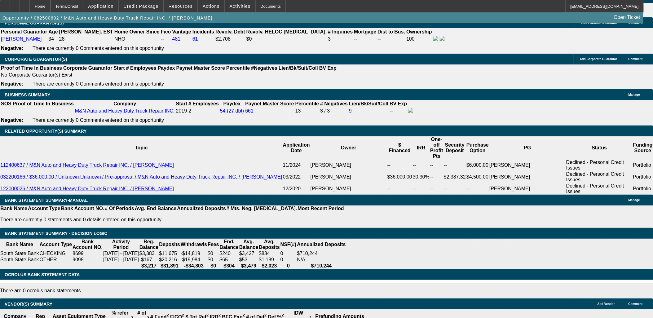
scroll to position [757, 0]
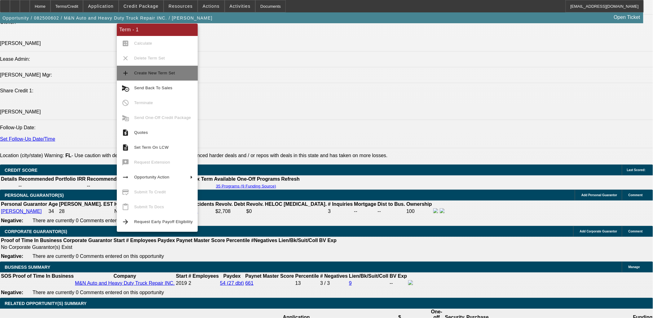
click at [162, 71] on span "Create New Term Set" at bounding box center [154, 73] width 41 height 5
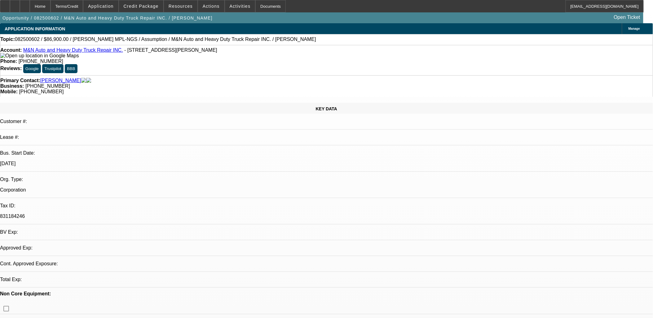
select select "0"
select select "4"
select select "0.1"
select select "0"
select select "4"
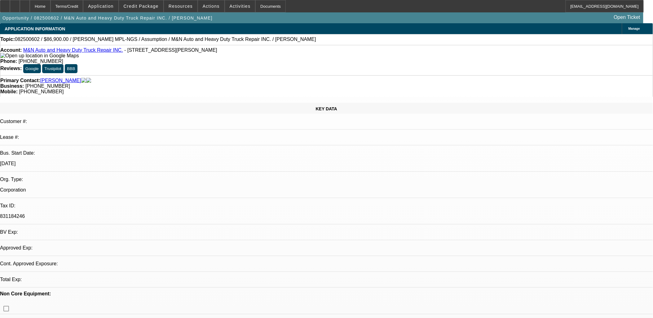
select select "0.1"
select select "1"
select select "2"
select select "4"
select select "1"
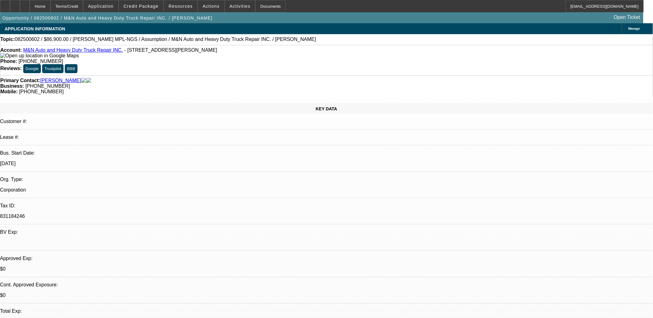
select select "2"
select select "4"
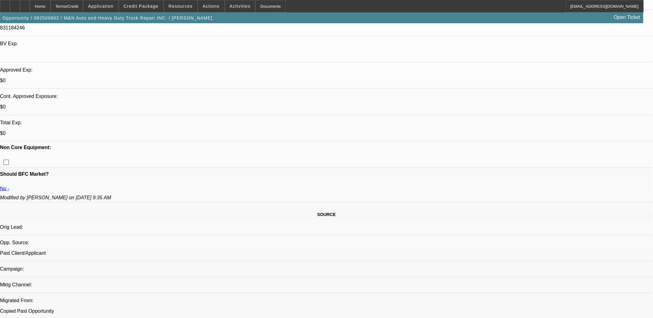
scroll to position [206, 0]
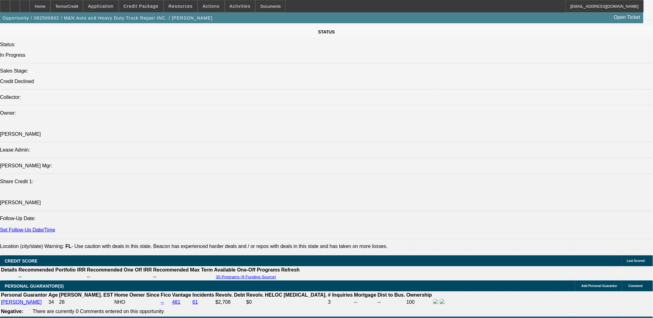
scroll to position [860, 0]
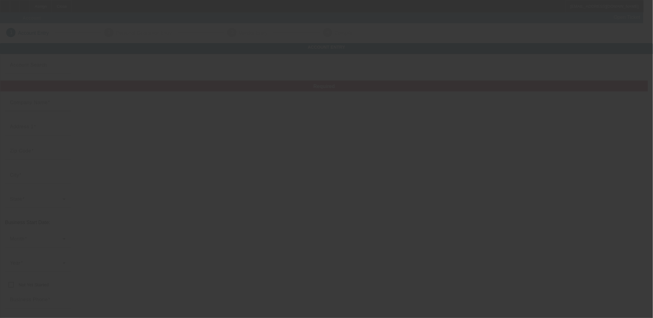
type input "[PERSON_NAME]"
type input "[STREET_ADDRESS]"
type input "48467"
type input "[GEOGRAPHIC_DATA]"
type input "[PHONE_NUMBER]"
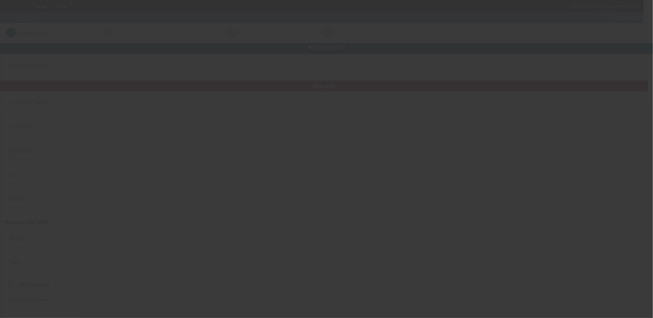
type input "Oak Beach Auto Repair"
type input "oakbeachautorepair@comcast.net"
type input "365949276"
type input "http://Oakbeachauto.Com"
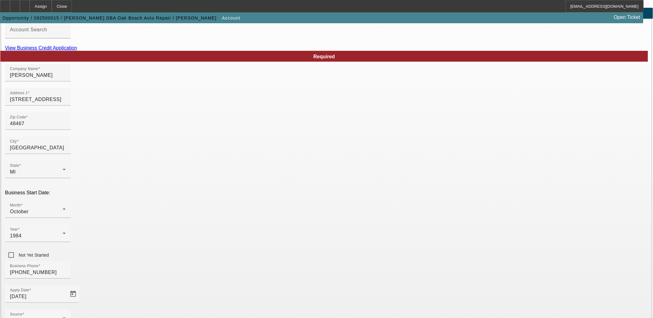
scroll to position [77, 0]
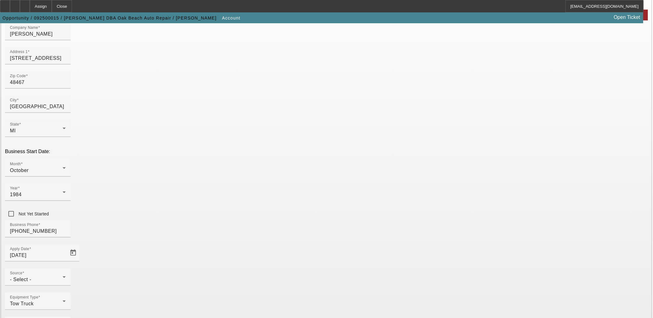
click at [66, 268] on div "Source - Select -" at bounding box center [38, 276] width 56 height 17
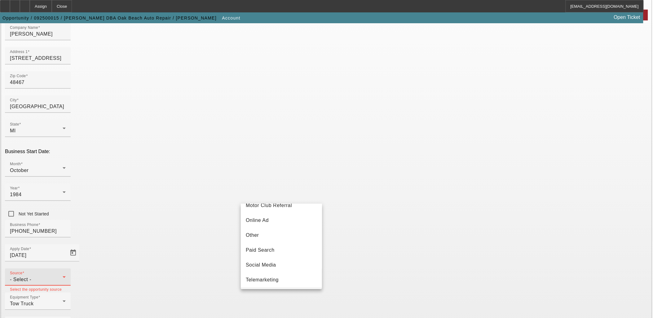
scroll to position [220, 0]
click at [274, 265] on span "Vendor Referral" at bounding box center [264, 264] width 37 height 7
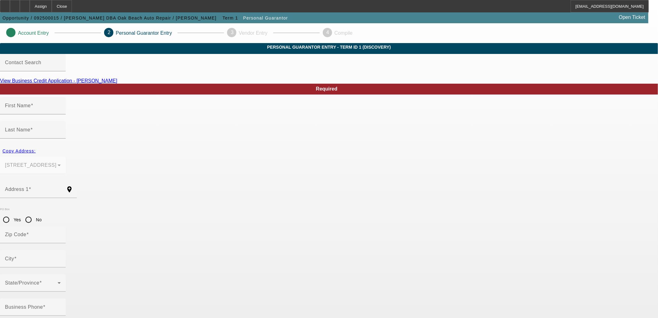
type input "Henry"
type input "Simmons"
type input "6701 Oak beach rd"
radio input "true"
type input "48467"
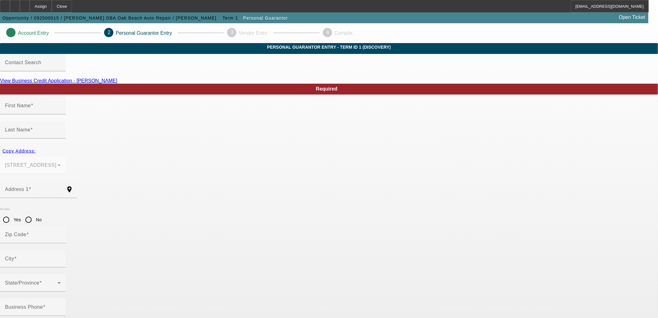
type input "Port Austin"
type input "(989) 738-5346"
type input "100"
type input "365-94-9276"
type input "oakbeachautorepair@comcast.net"
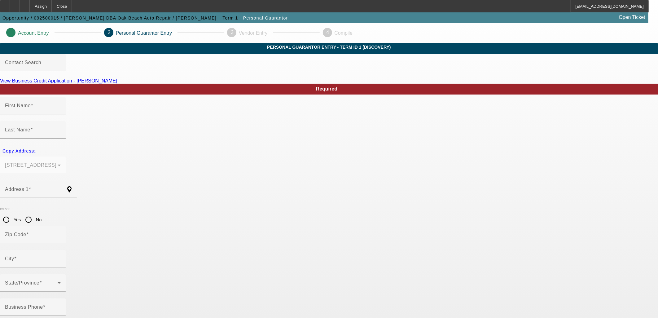
type input "(989) 768-0044"
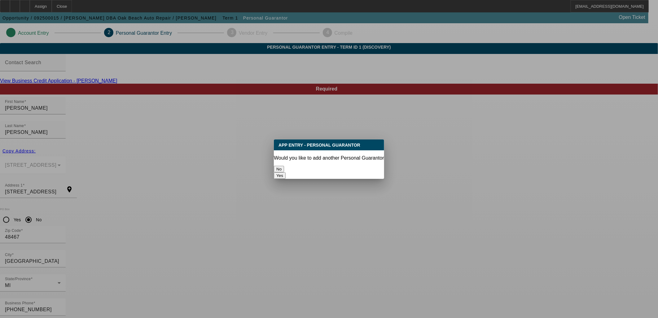
click at [498, 302] on div at bounding box center [329, 159] width 658 height 318
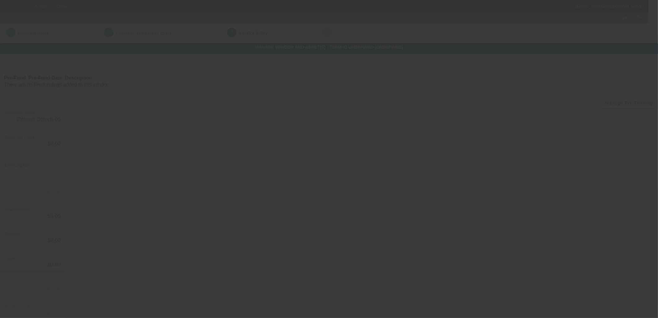
type input "$130,000.00"
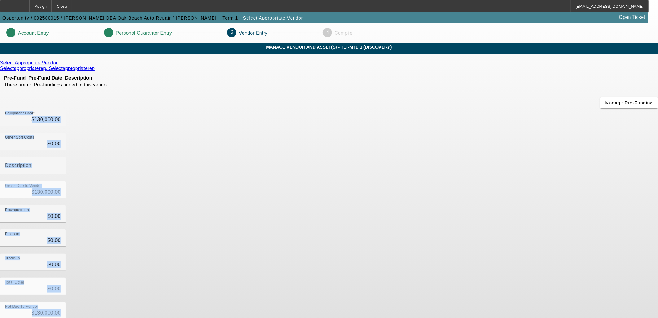
drag, startPoint x: 484, startPoint y: 287, endPoint x: 206, endPoint y: 183, distance: 296.1
click at [211, 187] on form "Select Appropriate Vendor Selectappropriaterep, Selectappropriaterep Pre-Fund P…" at bounding box center [329, 211] width 658 height 303
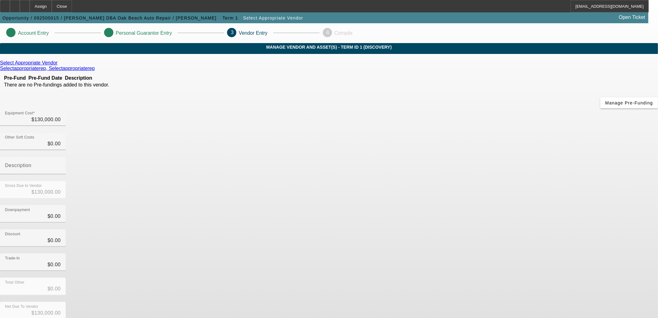
drag, startPoint x: 206, startPoint y: 183, endPoint x: 200, endPoint y: 177, distance: 8.5
click at [206, 182] on div "Select Appropriate Vendor Selectappropriaterep, Selectappropriaterep Pre-Fund P…" at bounding box center [329, 196] width 658 height 272
click at [59, 65] on icon at bounding box center [59, 62] width 0 height 5
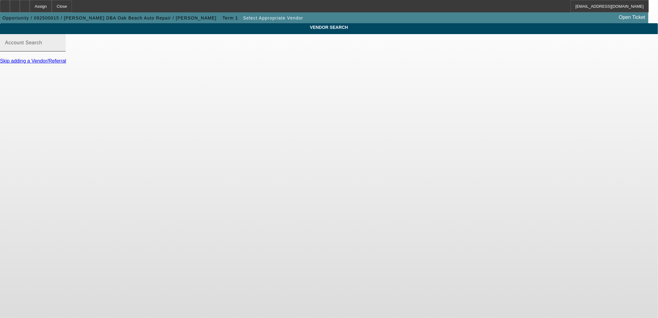
click at [42, 45] on mat-label "Account Search" at bounding box center [23, 42] width 37 height 5
click at [61, 49] on input "Account Search" at bounding box center [33, 45] width 56 height 7
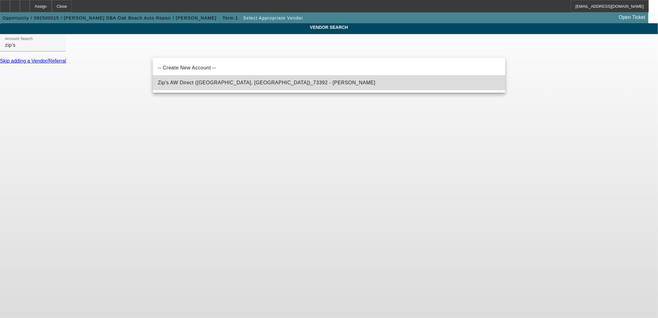
click at [225, 87] on mat-option "Zip's AW Direct (New Hampton, IA)_73392 - Rottinghaus, Paul" at bounding box center [329, 82] width 353 height 15
type input "Zip's AW Direct (New Hampton, IA)_73392 - Rottinghaus, Paul"
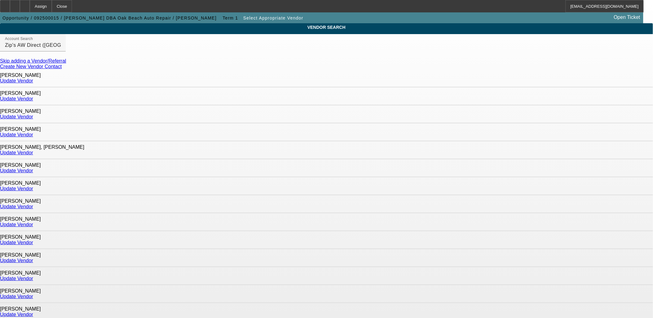
click at [33, 132] on link "Update Vendor" at bounding box center [16, 134] width 33 height 5
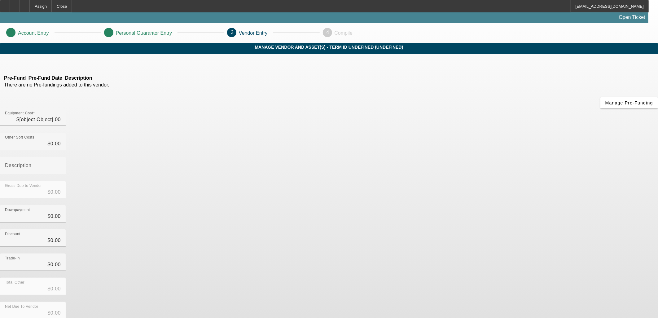
type input "$130,000.00"
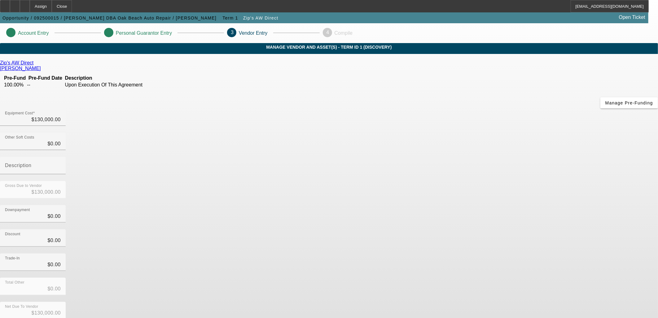
click at [484, 229] on div "Discount $0.00" at bounding box center [329, 241] width 658 height 24
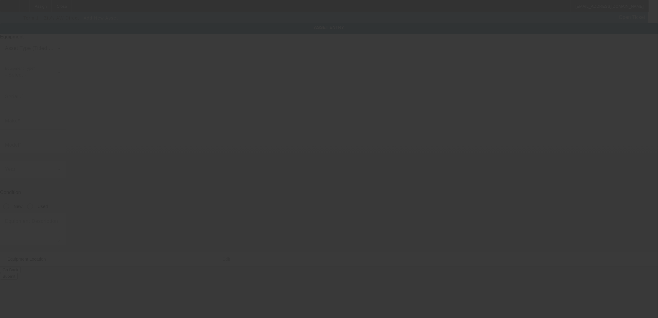
type input "6701 Oak Beach Rd"
type input "Port Austin"
type input "48467"
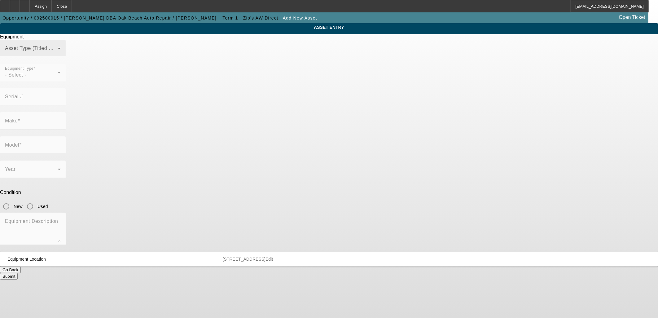
click at [61, 57] on div "Asset Type (Titled or Non-Titled)" at bounding box center [33, 48] width 56 height 17
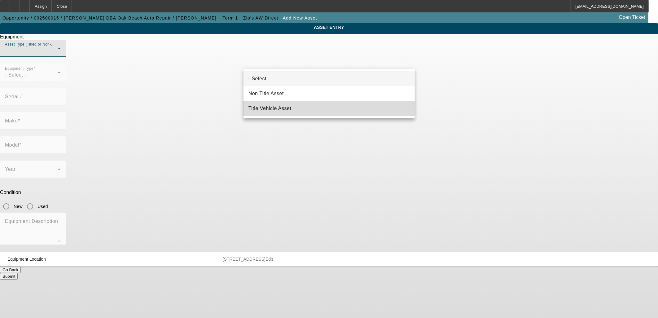
drag, startPoint x: 277, startPoint y: 110, endPoint x: 274, endPoint y: 108, distance: 4.2
click at [277, 110] on span "Title Vehicle Asset" at bounding box center [269, 108] width 43 height 7
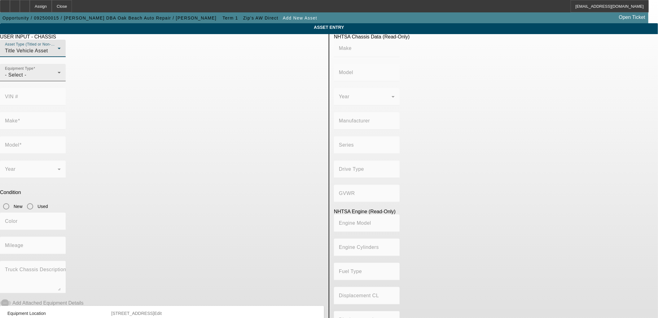
click at [61, 81] on div "Equipment Type - Select -" at bounding box center [33, 72] width 56 height 17
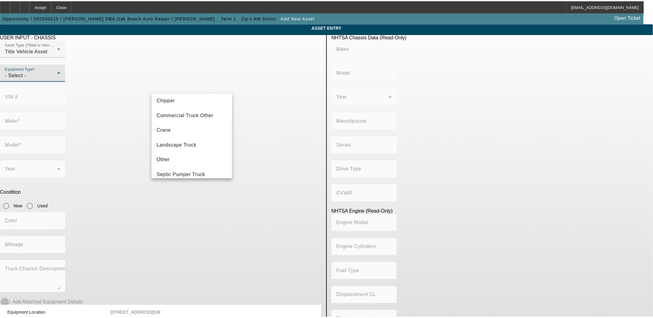
scroll to position [68, 0]
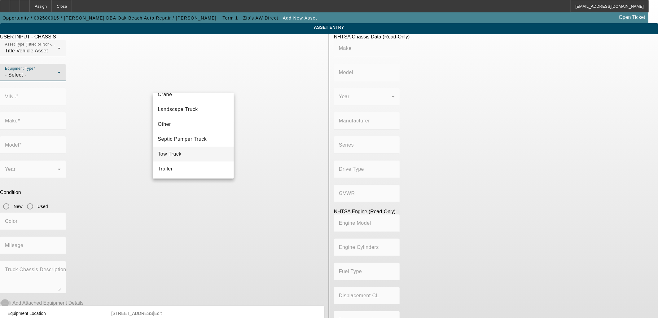
drag, startPoint x: 195, startPoint y: 155, endPoint x: 199, endPoint y: 157, distance: 4.3
click at [196, 155] on mat-option "Tow Truck" at bounding box center [193, 154] width 81 height 15
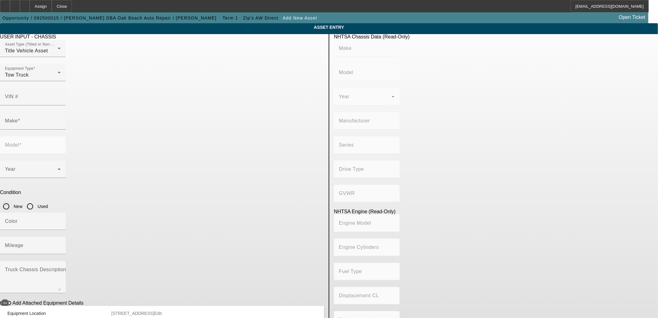
click at [12, 200] on input "New" at bounding box center [6, 206] width 12 height 12
radio input "true"
click at [24, 243] on mat-label "Mileage" at bounding box center [14, 245] width 19 height 5
click at [61, 244] on input "Mileage" at bounding box center [33, 247] width 56 height 7
type input "10"
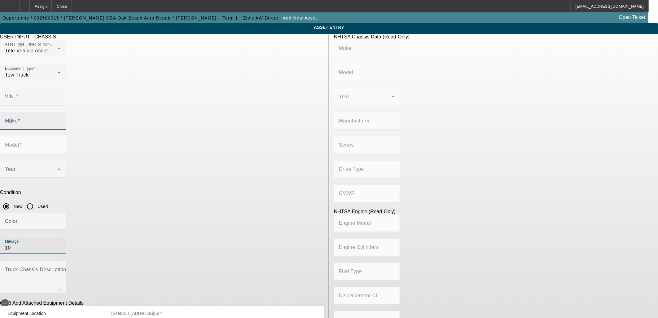
click at [18, 118] on mat-label "Make" at bounding box center [11, 120] width 13 height 5
click at [61, 120] on input "Make" at bounding box center [33, 123] width 56 height 7
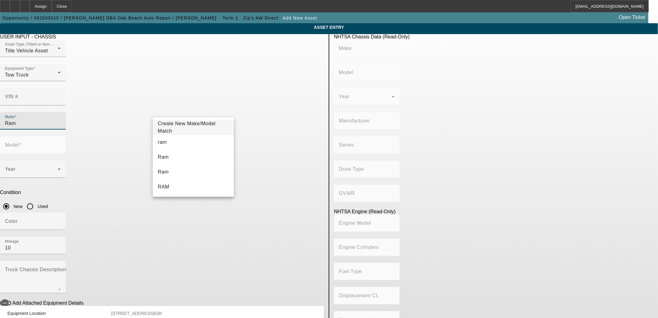
click at [61, 120] on input "Ram" at bounding box center [33, 123] width 56 height 7
drag, startPoint x: 170, startPoint y: 161, endPoint x: 180, endPoint y: 157, distance: 10.5
click at [170, 160] on mat-option "Ram" at bounding box center [193, 157] width 81 height 15
type input "Ram"
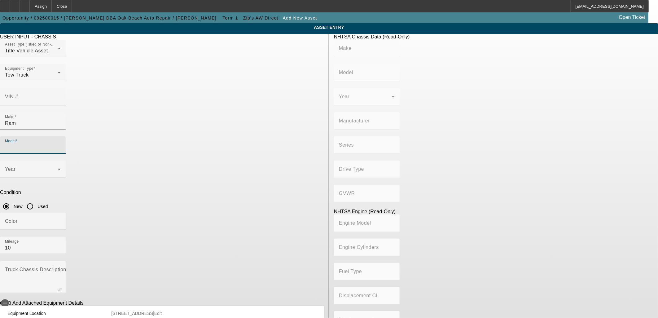
click at [61, 144] on input "Model" at bounding box center [33, 147] width 56 height 7
click at [270, 145] on mat-option "5500" at bounding box center [283, 142] width 81 height 15
type input "5500"
click at [58, 168] on span at bounding box center [31, 171] width 53 height 7
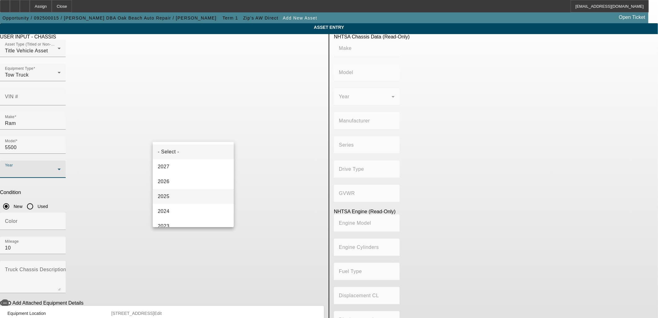
click at [170, 195] on mat-option "2025" at bounding box center [193, 196] width 81 height 15
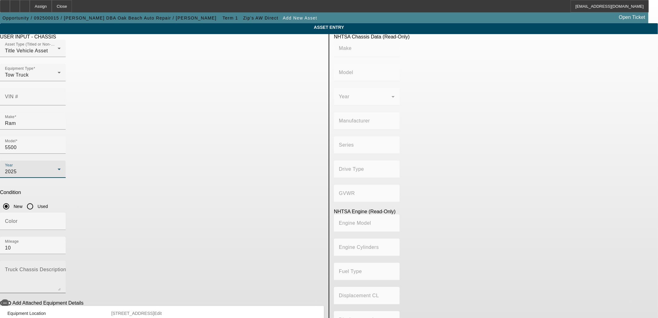
click at [144, 267] on mat-label "Truck Chassis Description (Describe the truck chassis only)" at bounding box center [74, 269] width 139 height 5
click at [61, 268] on textarea "Truck Chassis Description (Describe the truck chassis only)" at bounding box center [33, 279] width 56 height 22
drag, startPoint x: 223, startPoint y: 182, endPoint x: 226, endPoint y: 183, distance: 3.3
click at [61, 268] on textarea "Truck Chassis Description (Describe the truck chassis only)" at bounding box center [33, 279] width 56 height 22
type textarea "P"
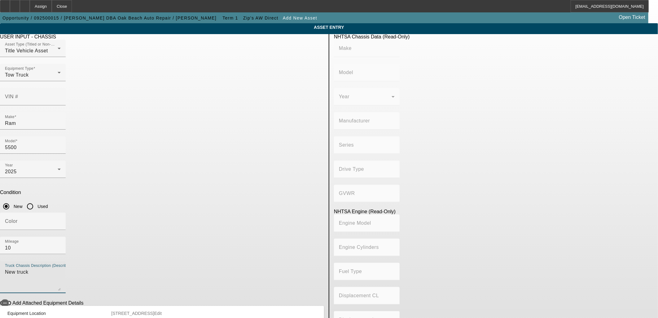
type textarea "New truck"
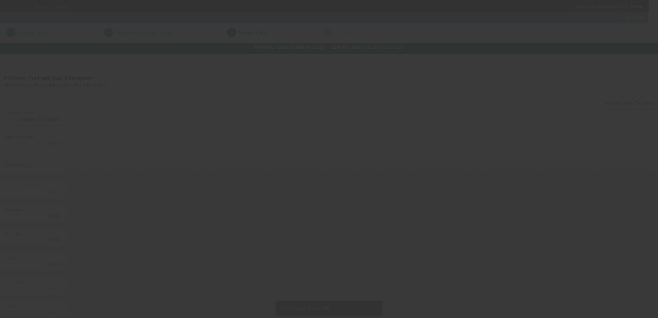
type input "$130,000.00"
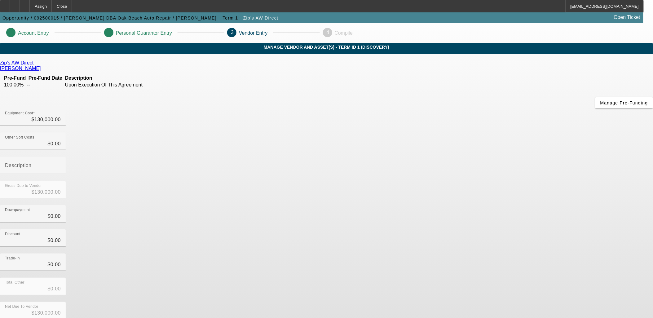
click at [252, 200] on div "Zip's AW Direct Bull, Jon Pre-Fund Pre-Fund Date Description 100.00% -- Upon Ex…" at bounding box center [326, 196] width 653 height 272
click at [479, 278] on div "Total Other $0.00" at bounding box center [326, 290] width 653 height 24
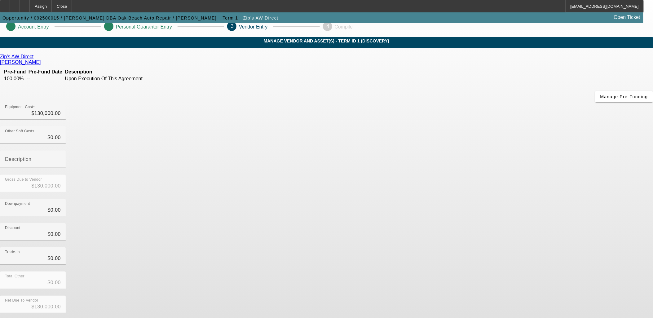
scroll to position [7, 0]
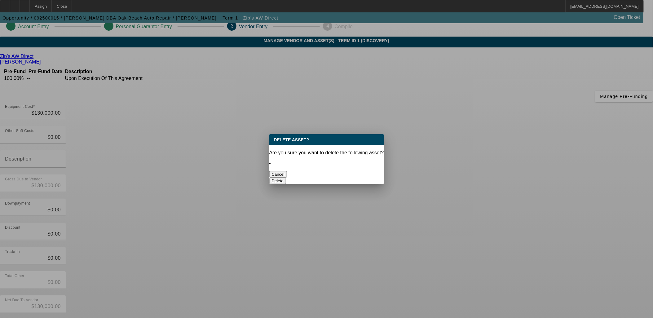
click at [286, 178] on button "Delete" at bounding box center [277, 181] width 17 height 7
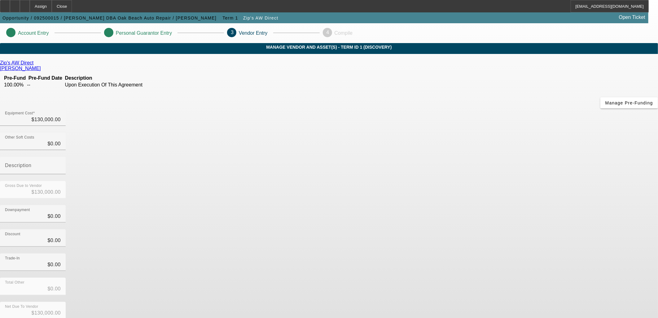
click at [561, 200] on app-vendor-asset-manage "Account Entry Personal Guarantor Entry 3 Vendor Entry 4 Compile MANAGE VENDOR A…" at bounding box center [329, 196] width 658 height 346
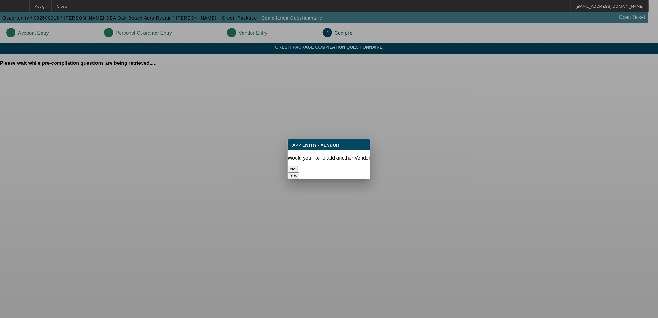
click at [298, 166] on button "No" at bounding box center [293, 169] width 10 height 7
click at [307, 166] on body "Assign Close PDAquila@beaconfunding.com Opportunity / 092500015 / Henry Simmons…" at bounding box center [329, 159] width 658 height 318
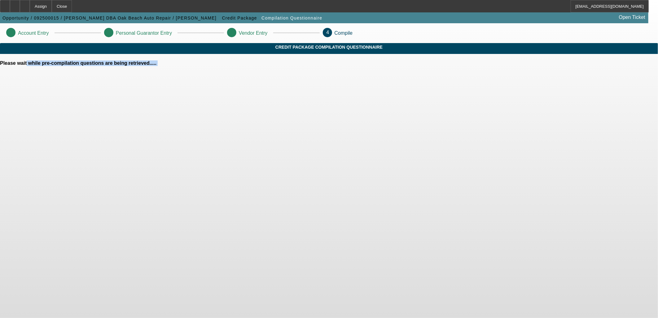
click at [307, 166] on body "Assign Close PDAquila@beaconfunding.com Opportunity / 092500015 / Henry Simmons…" at bounding box center [329, 159] width 658 height 318
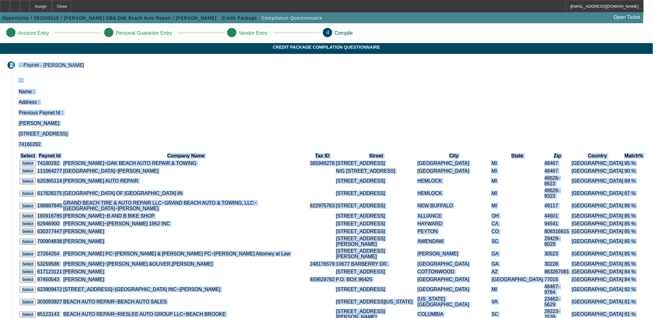
click at [570, 143] on app-compilation-stepper "Account Entry Personal Guarantor Entry Vendor Entry 4 Compile Credit Package Co…" at bounding box center [326, 222] width 653 height 398
click at [116, 118] on app-compilation-stepper "Account Entry Personal Guarantor Entry Vendor Entry 4 Compile Credit Package Co…" at bounding box center [326, 222] width 653 height 398
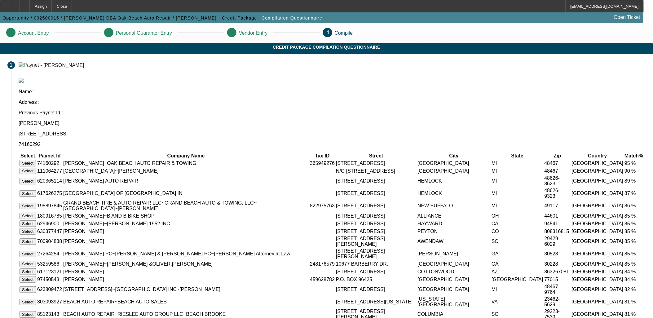
click at [36, 160] on button "Select" at bounding box center [28, 163] width 16 height 7
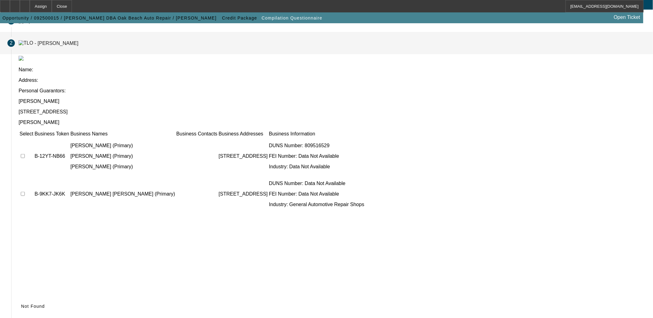
scroll to position [24, 0]
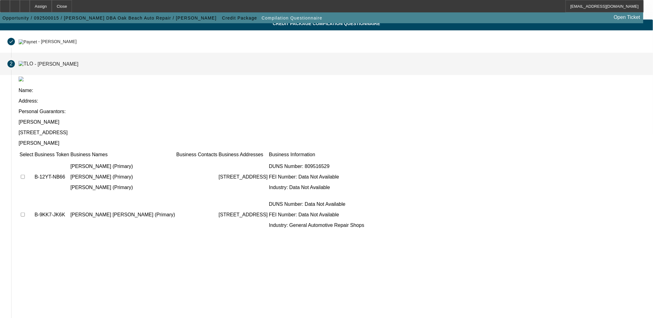
click at [25, 175] on input "checkbox" at bounding box center [23, 177] width 4 height 4
checkbox input "true"
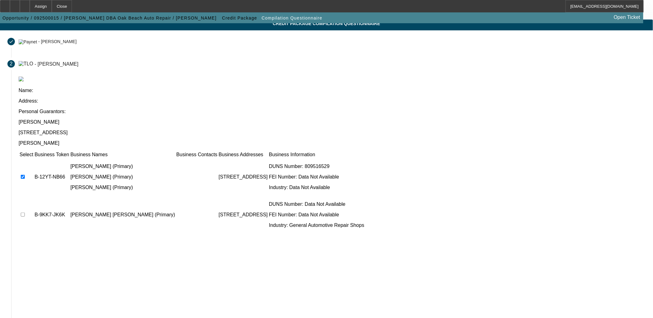
click at [25, 213] on input "checkbox" at bounding box center [23, 215] width 4 height 4
checkbox input "true"
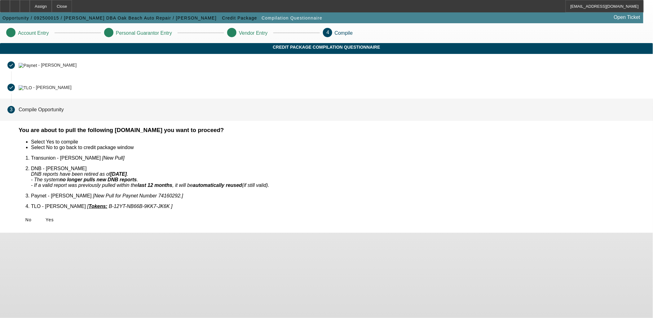
scroll to position [0, 0]
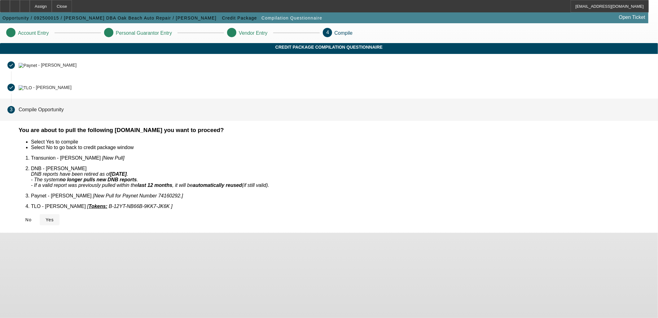
click at [54, 217] on span "Yes" at bounding box center [50, 219] width 8 height 5
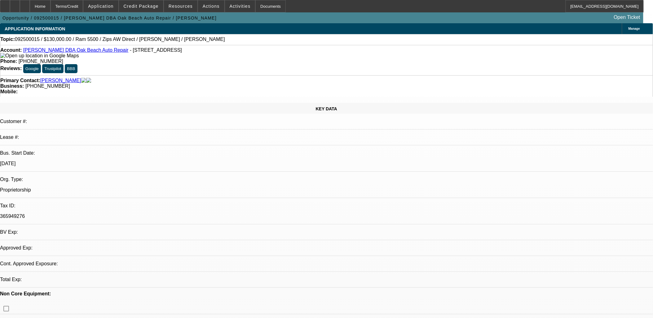
select select "0"
select select "2"
select select "0.1"
select select "1"
select select "2"
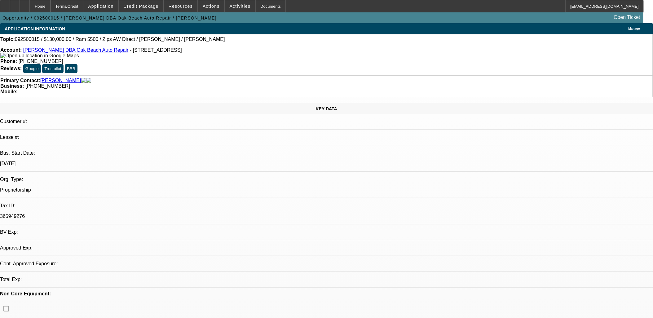
select select "4"
click at [25, 4] on icon at bounding box center [25, 4] width 0 height 0
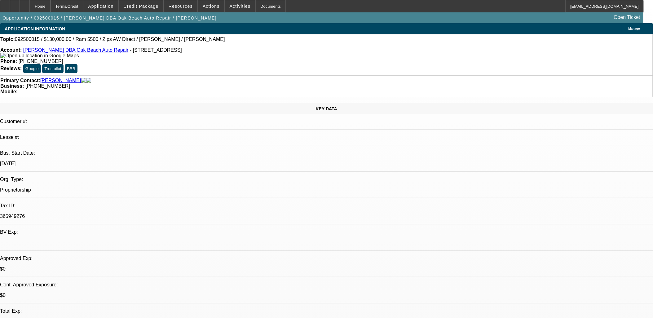
select select "0"
select select "2"
select select "0.1"
select select "1"
select select "2"
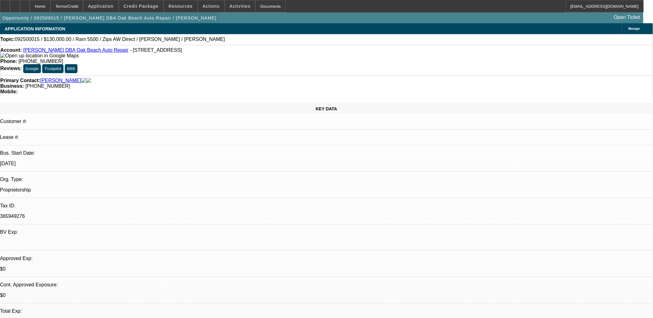
select select "4"
click at [230, 8] on span at bounding box center [240, 6] width 30 height 15
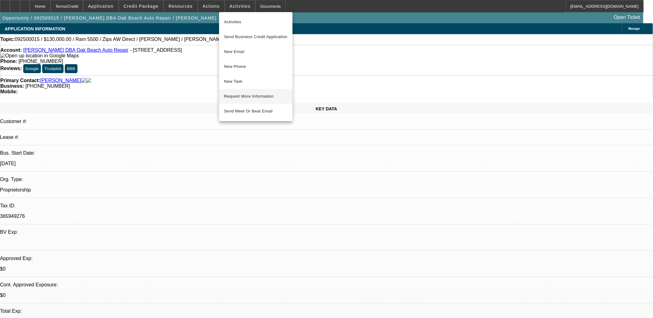
click at [248, 95] on span "Request More Information" at bounding box center [256, 96] width 64 height 7
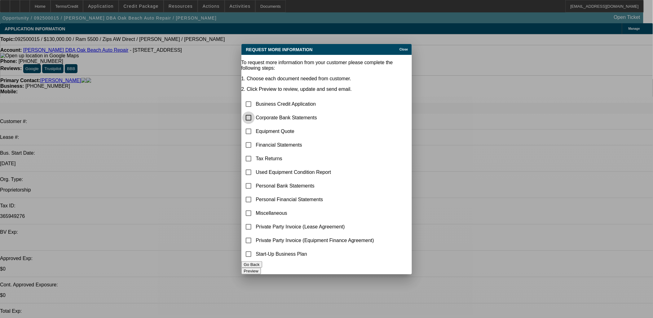
click at [255, 112] on input "checkbox" at bounding box center [248, 118] width 12 height 12
checkbox input "true"
click at [255, 125] on input "checkbox" at bounding box center [248, 131] width 12 height 12
checkbox input "true"
click at [261, 268] on button "Preview" at bounding box center [251, 271] width 20 height 7
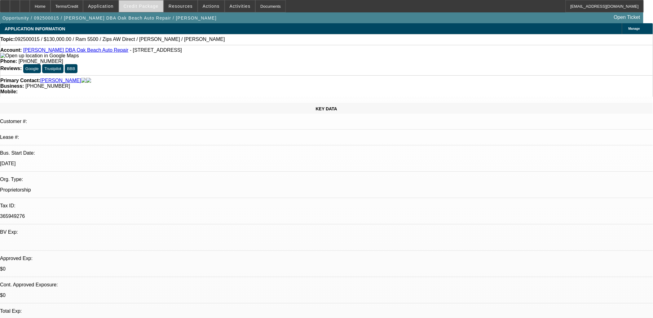
click at [137, 4] on span "Credit Package" at bounding box center [141, 6] width 35 height 5
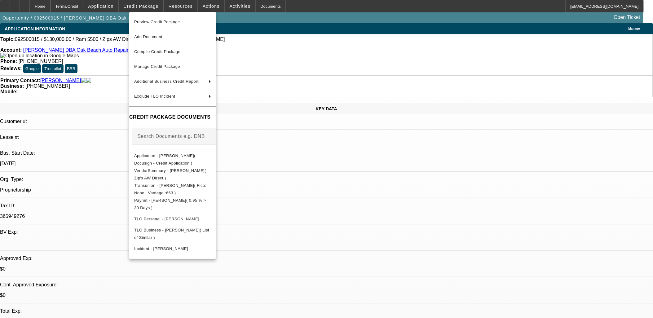
click at [116, 2] on div at bounding box center [326, 159] width 653 height 318
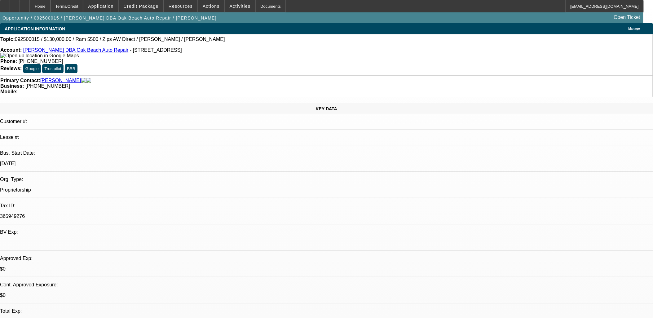
click at [116, 2] on span at bounding box center [100, 6] width 35 height 15
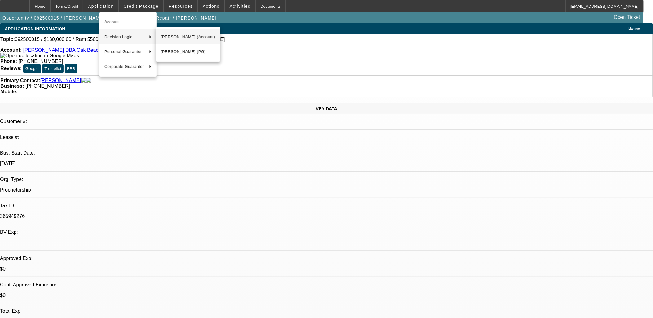
click at [190, 37] on span "Henry Simmons (Account)" at bounding box center [188, 36] width 55 height 7
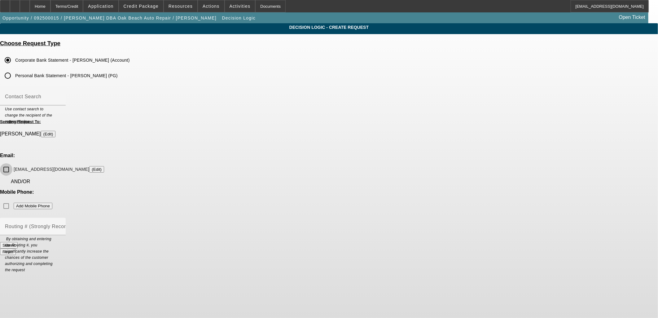
click at [12, 163] on input "oakbeachautorepair@comcast.net (Edit)" at bounding box center [6, 169] width 12 height 12
checkbox input "true"
click at [18, 242] on button "Submit" at bounding box center [9, 245] width 18 height 7
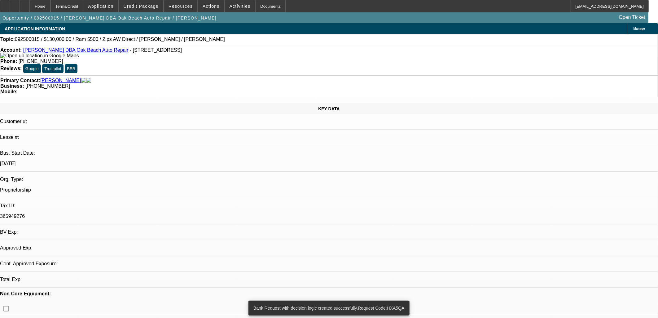
select select "0"
select select "2"
select select "0.1"
select select "4"
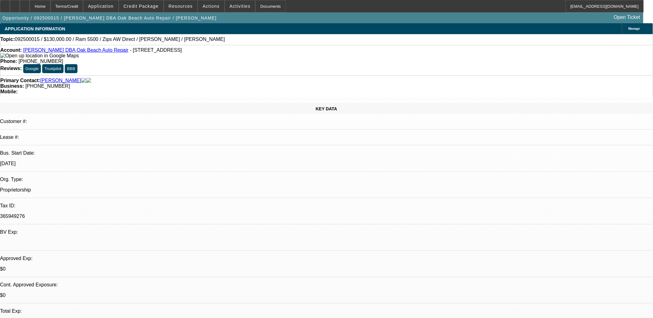
click at [205, 6] on span "Actions" at bounding box center [211, 6] width 17 height 5
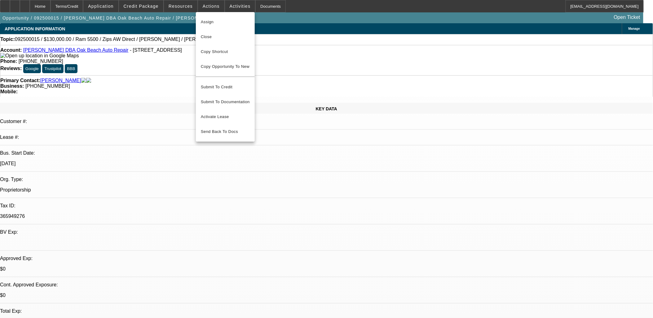
click at [226, 7] on div at bounding box center [326, 159] width 653 height 318
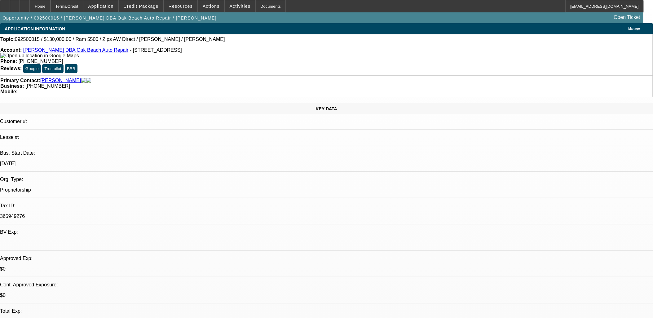
click at [230, 7] on span "Activities" at bounding box center [240, 6] width 21 height 5
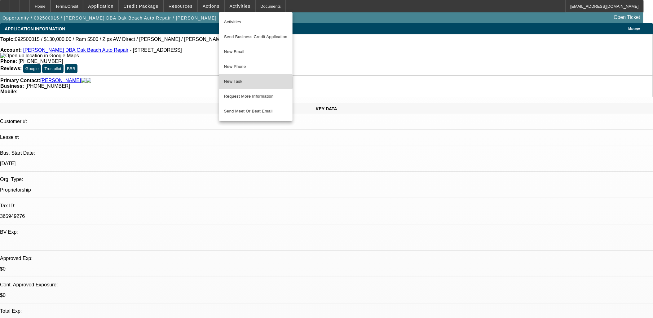
click at [247, 82] on span "New Task" at bounding box center [256, 81] width 64 height 7
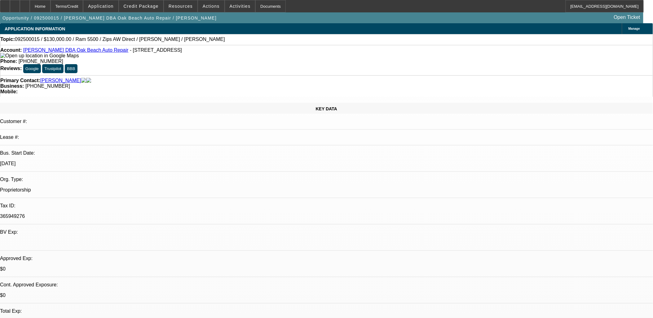
select select "0"
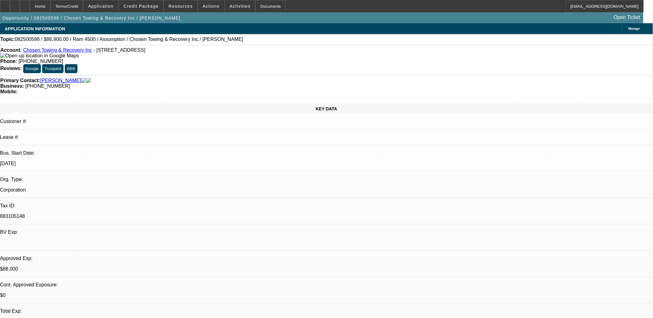
select select "0"
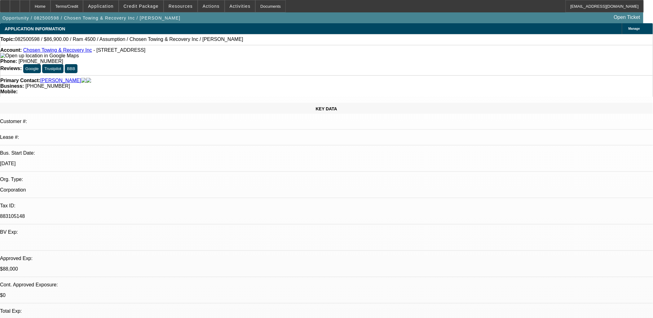
select select "0"
select select "2"
select select "0.1"
select select "1"
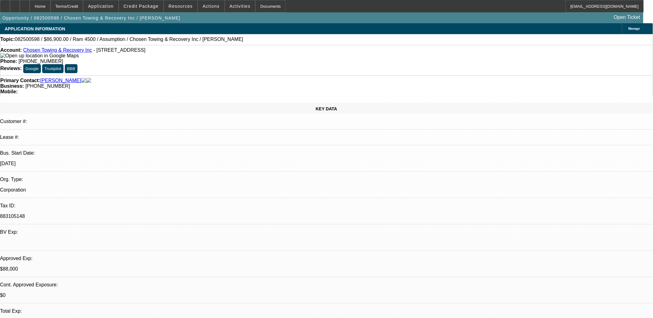
select select "1"
select select "6"
select select "1"
select select "6"
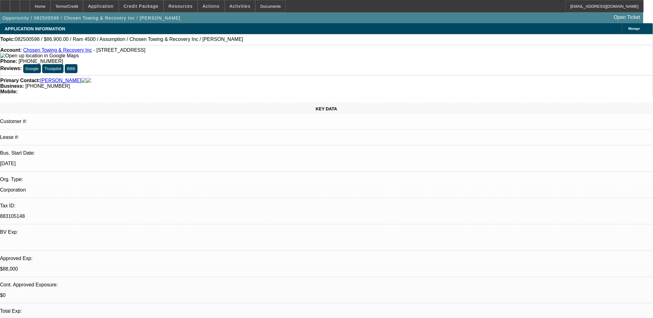
select select "1"
select select "6"
select select "1"
select select "2"
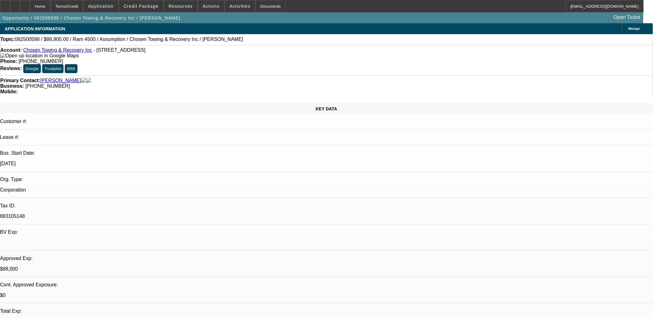
select select "4"
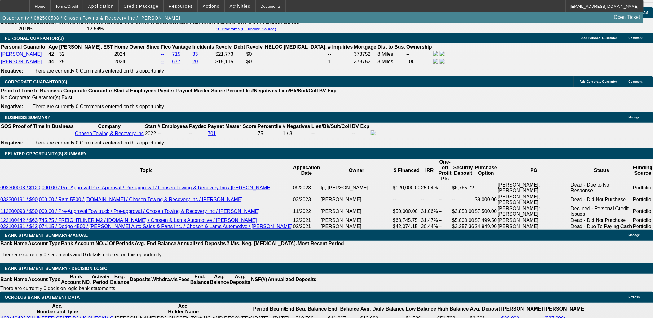
scroll to position [964, 0]
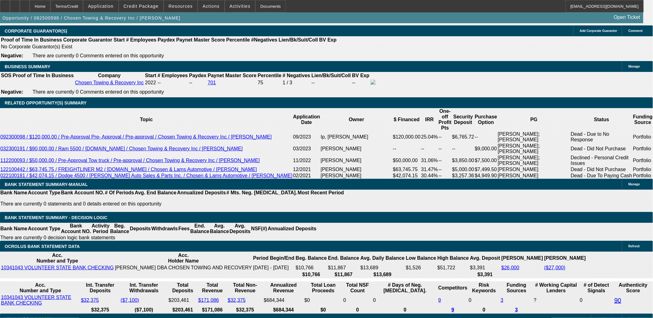
type input "UNKNOWN"
type input "9"
type input "$3,715.75"
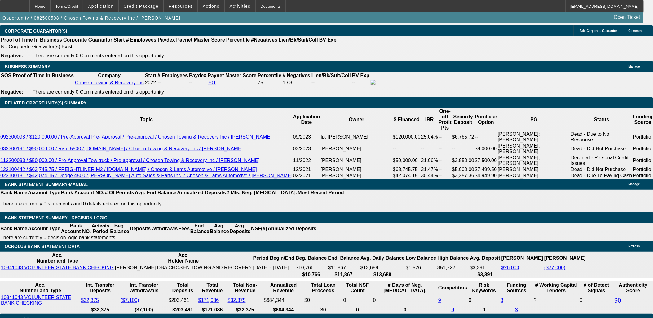
type input "9.5"
type input "$3,759.33"
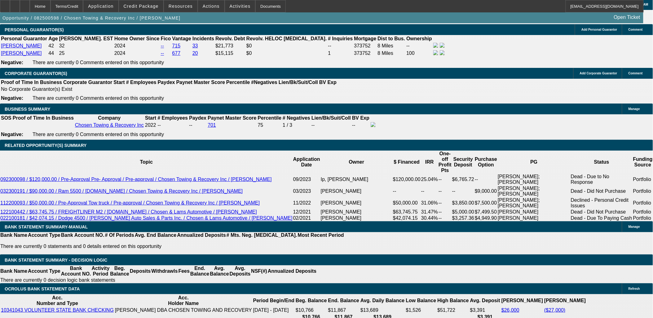
scroll to position [895, 0]
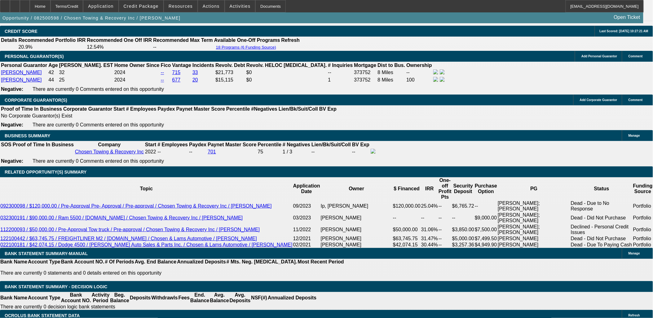
type input "9.5"
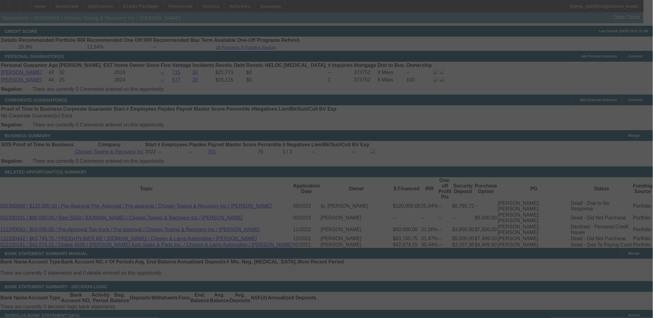
select select "0"
select select "6"
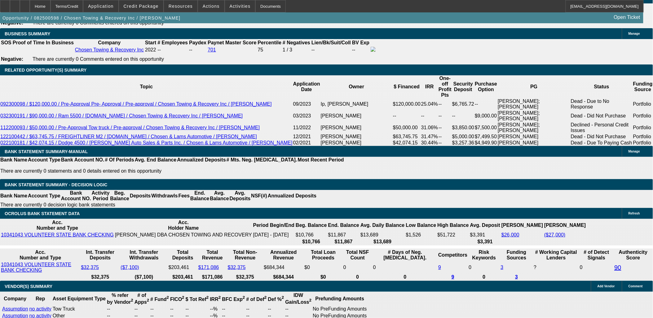
scroll to position [964, 0]
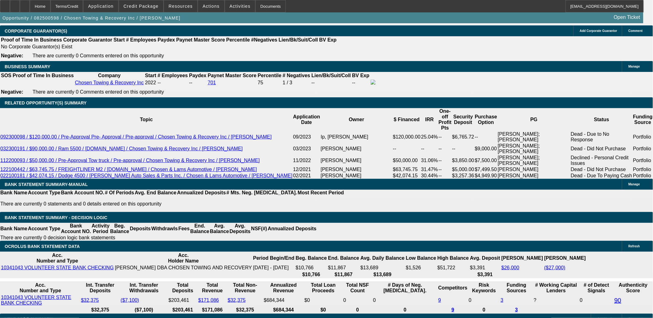
type input "UNKNOWN"
type input "12."
type input "$3,059.78"
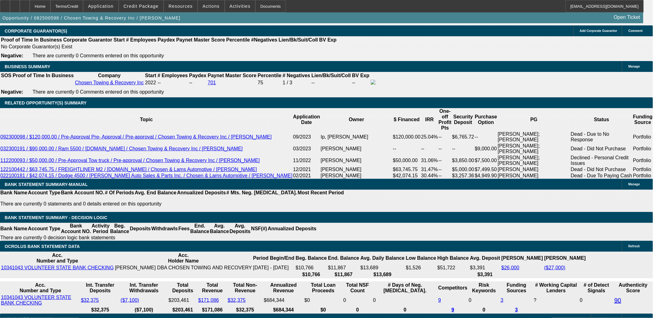
type input "12.5"
type input "$4,027.13"
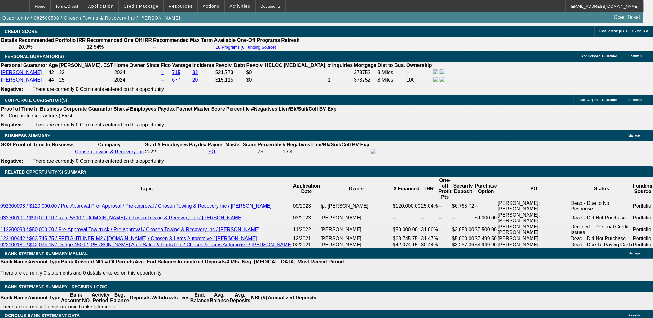
type input "12.5"
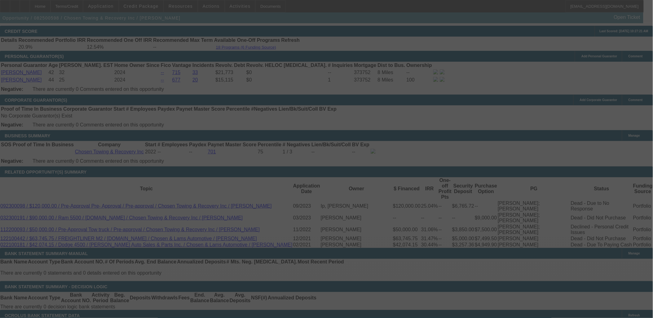
select select "0"
select select "6"
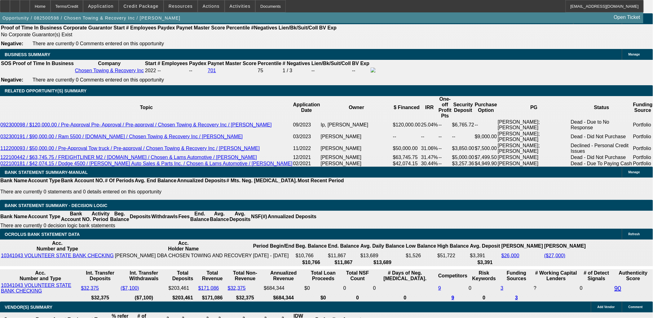
scroll to position [964, 0]
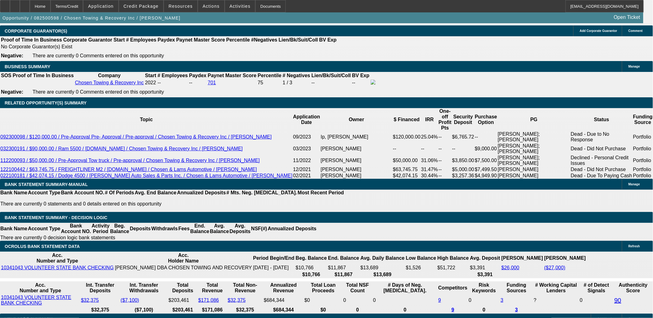
type input "UNKNOWN"
type input "12"
type input "$3,981.76"
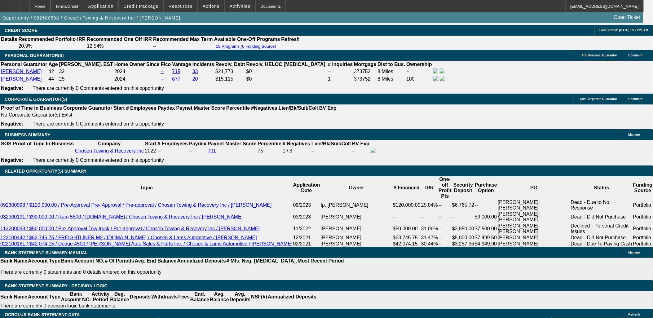
scroll to position [895, 0]
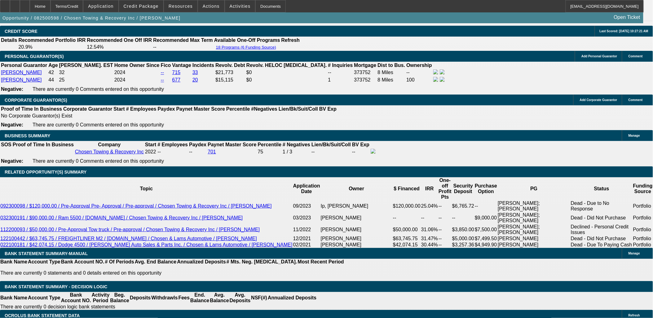
type input "12"
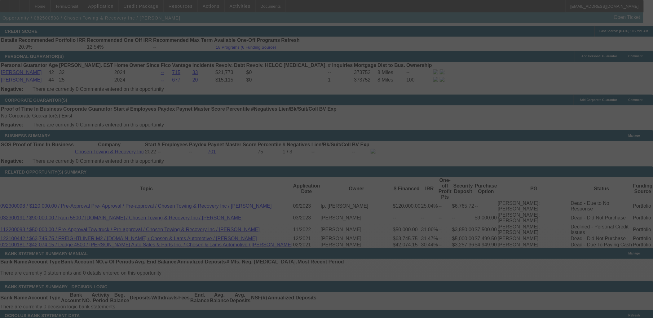
click at [247, 153] on div at bounding box center [326, 159] width 653 height 318
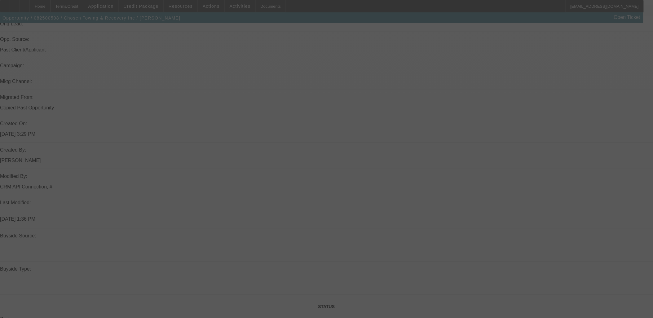
scroll to position [310, 0]
select select "0"
select select "6"
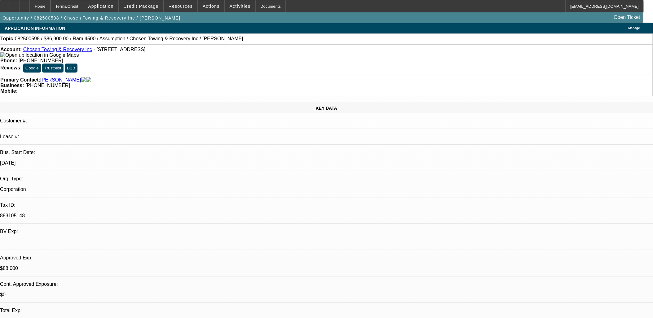
scroll to position [0, 0]
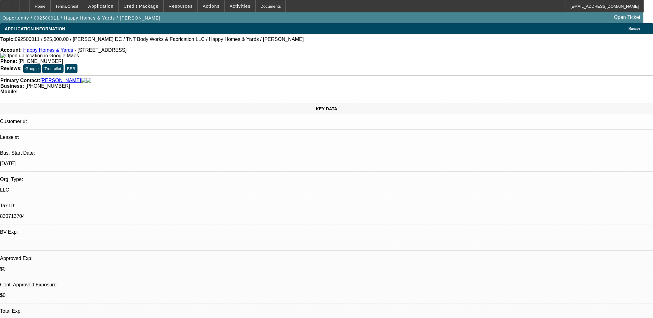
select select "0"
select select "2"
select select "0"
select select "6"
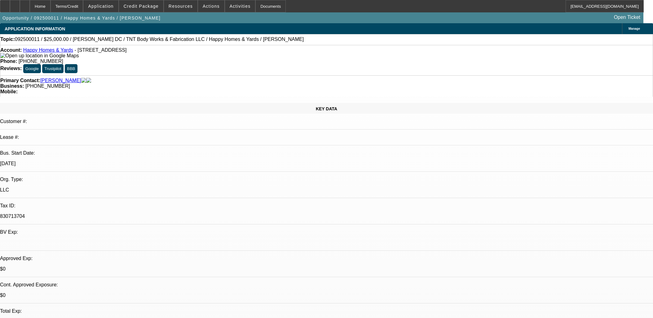
select select "0"
select select "2"
select select "0"
select select "6"
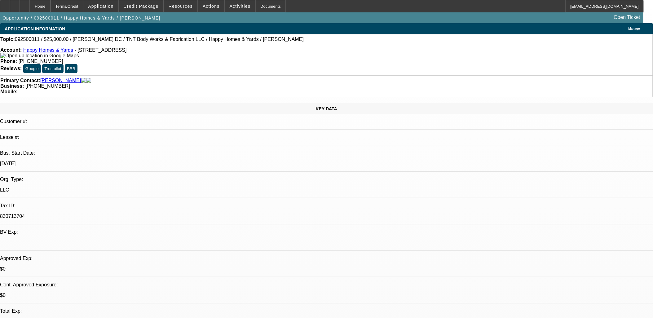
drag, startPoint x: 335, startPoint y: 263, endPoint x: 321, endPoint y: 255, distance: 16.7
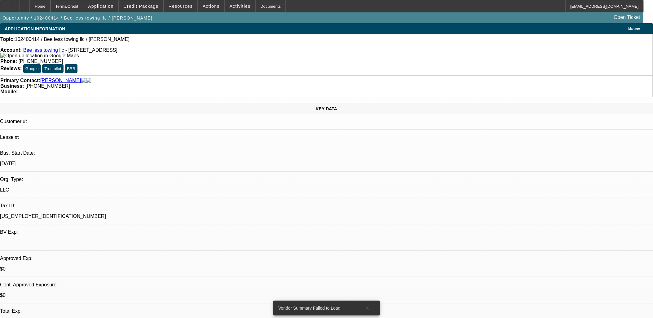
select select "0"
select select "2"
select select "0.1"
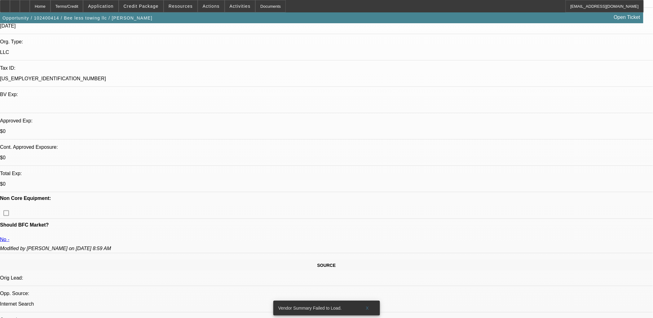
select select "1"
select select "2"
select select "4"
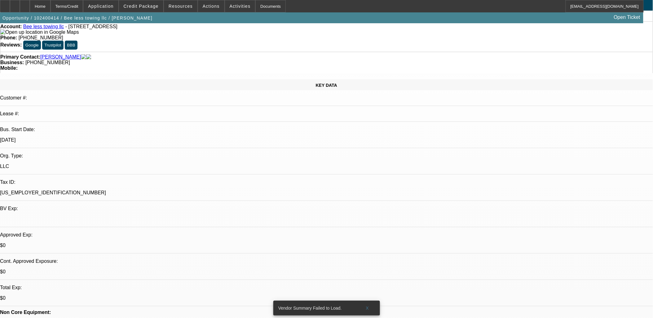
scroll to position [0, 0]
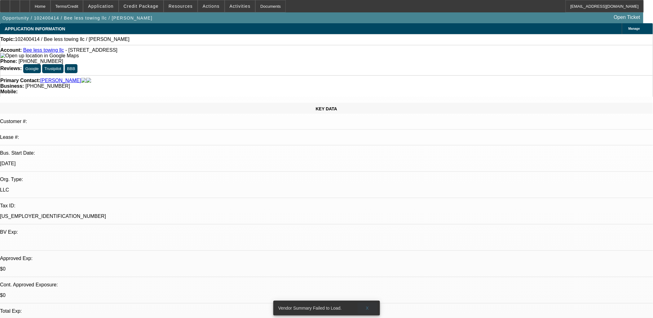
click at [369, 302] on span at bounding box center [368, 308] width 20 height 15
drag, startPoint x: 278, startPoint y: 176, endPoint x: 277, endPoint y: 164, distance: 12.2
click at [208, 7] on span "Actions" at bounding box center [211, 6] width 17 height 5
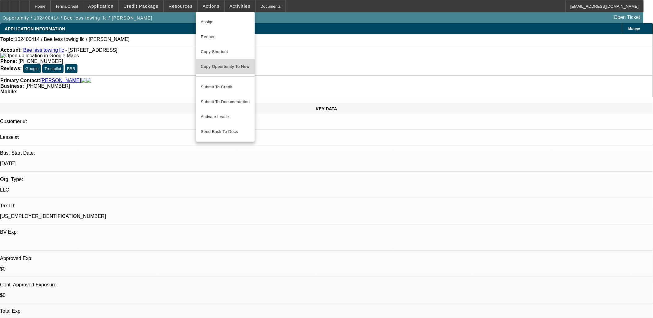
click at [230, 67] on span "Copy Opportunity To New" at bounding box center [225, 66] width 49 height 5
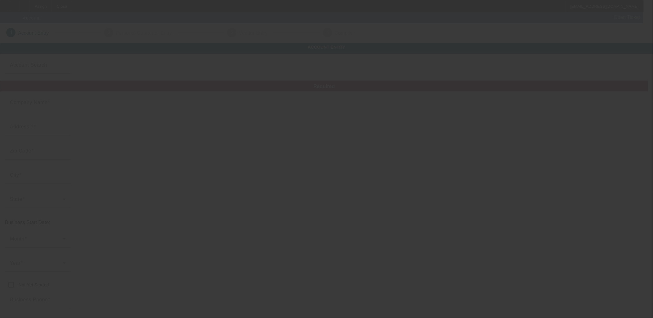
type input "Bee less towing llc"
type input "[STREET_ADDRESS]"
type input "85713"
type input "[GEOGRAPHIC_DATA]"
type input "[PHONE_NUMBER]"
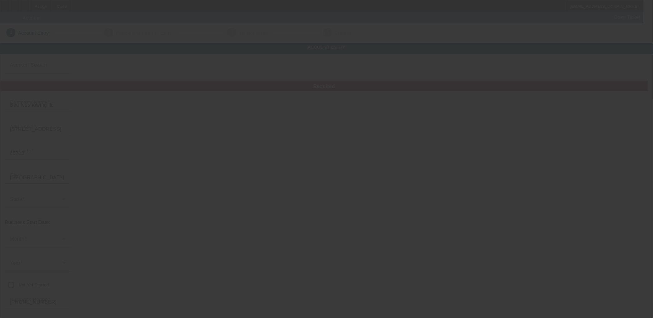
type input "[EMAIL_ADDRESS][DOMAIN_NAME]"
type input "[US_EMPLOYER_IDENTIFICATION_NUMBER]"
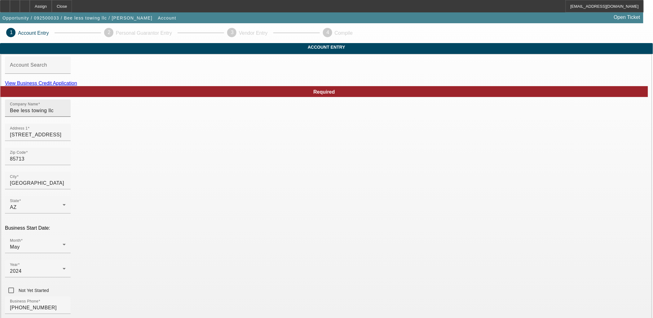
click at [66, 114] on input "Bee less towing llc" at bounding box center [38, 110] width 56 height 7
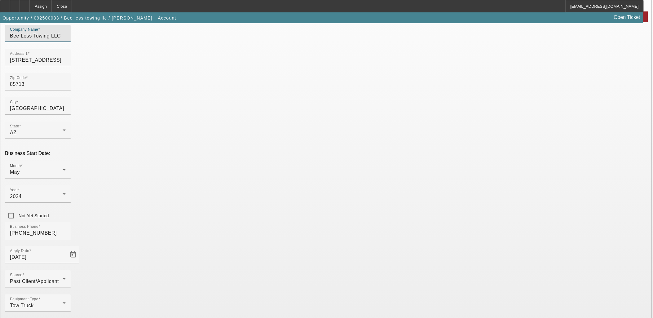
scroll to position [77, 0]
type input "Bee Less Towing LLC"
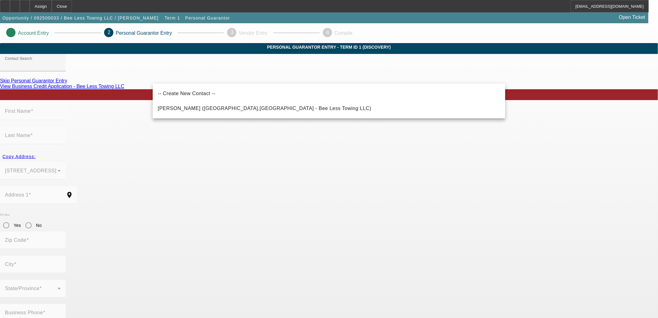
click at [194, 107] on span "[PERSON_NAME] ([GEOGRAPHIC_DATA],[GEOGRAPHIC_DATA] - Bee Less Towing LLC)" at bounding box center [264, 108] width 213 height 5
type input "[PERSON_NAME] ([GEOGRAPHIC_DATA],[GEOGRAPHIC_DATA] - Bee Less Towing LLC)"
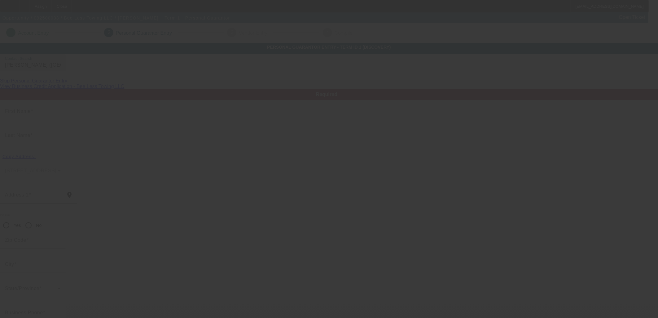
type input "[PERSON_NAME]"
type input "[STREET_ADDRESS]"
radio input "true"
type input "85713"
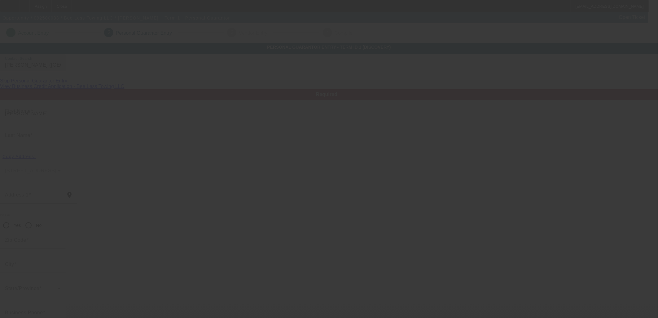
type input "[GEOGRAPHIC_DATA]"
type input "[PHONE_NUMBER]"
type input "100"
type input "600-42-9408"
type input "[EMAIL_ADDRESS][DOMAIN_NAME]"
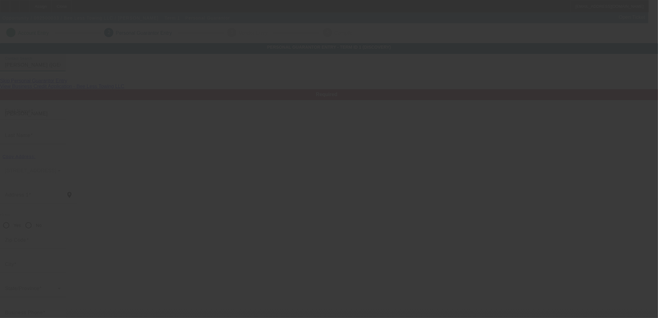
type input "[PHONE_NUMBER]"
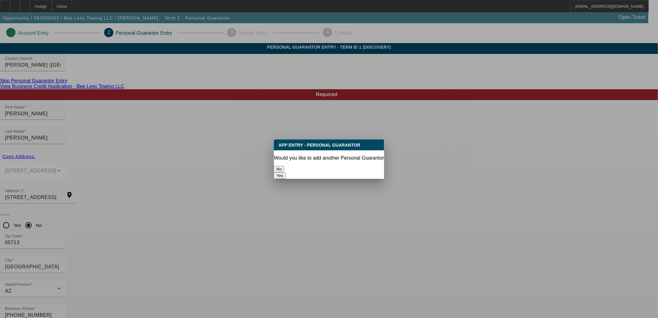
click at [284, 167] on button "No" at bounding box center [279, 169] width 10 height 7
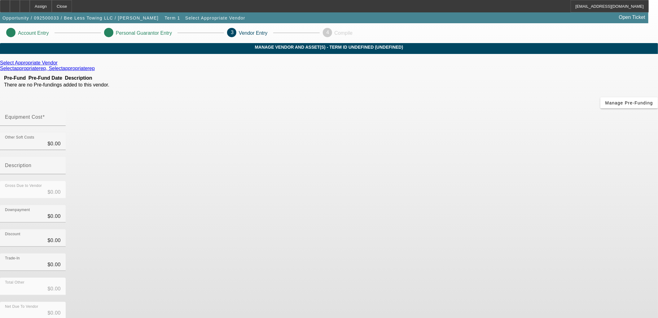
click at [274, 195] on div "Select Appropriate Vendor Selectappropriaterep, Selectappropriaterep Pre-Fund P…" at bounding box center [329, 196] width 658 height 272
click at [59, 66] on link at bounding box center [59, 63] width 2 height 6
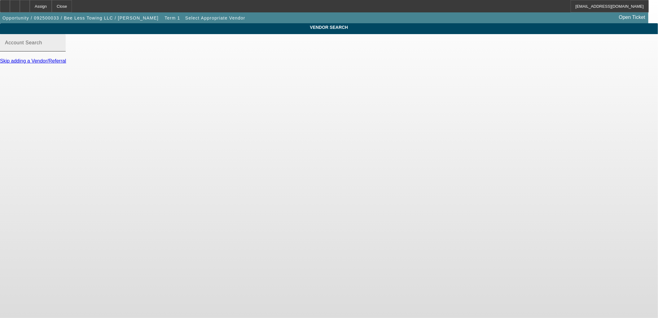
click at [61, 51] on div "Account Search" at bounding box center [33, 42] width 56 height 17
type input "P"
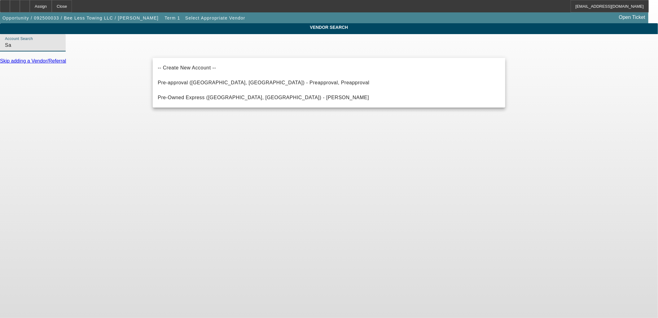
type input "S"
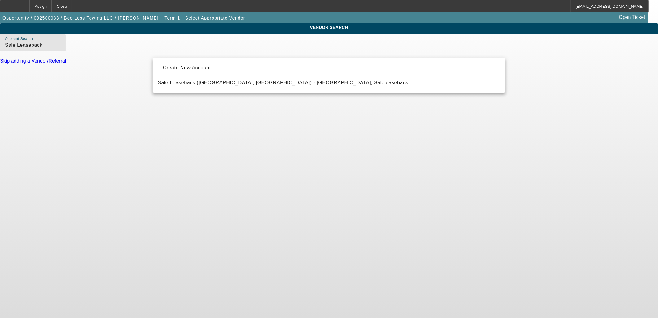
click at [215, 80] on span "Sale Leaseback (Northbrook, IL) - Saleleaseback, Saleleaseback" at bounding box center [283, 82] width 251 height 7
type input "Sale Leaseback (Northbrook, IL) - Saleleaseback, Saleleaseback"
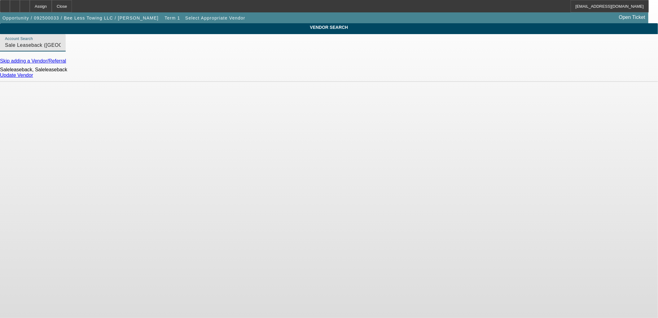
click at [33, 78] on link "Update Vendor" at bounding box center [16, 74] width 33 height 5
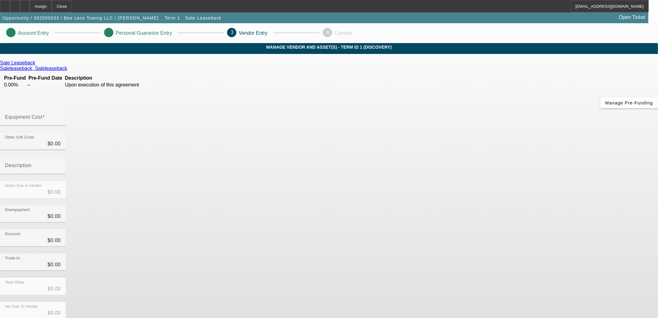
click at [461, 229] on div "Discount $0.00" at bounding box center [329, 241] width 658 height 24
click at [266, 143] on div "Sale Leaseback Saleleaseback, Saleleaseback Pre-Fund Pre-Fund Date Description …" at bounding box center [329, 196] width 658 height 272
click at [66, 126] on div at bounding box center [33, 129] width 66 height 7
click at [61, 116] on input "Equipment Cost" at bounding box center [33, 119] width 56 height 7
type input "1"
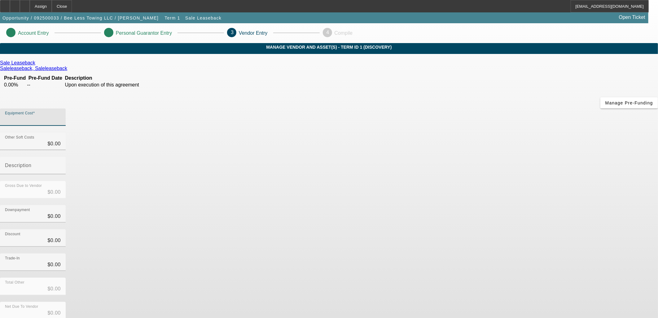
type input "$1.00"
type input "15"
type input "$15.00"
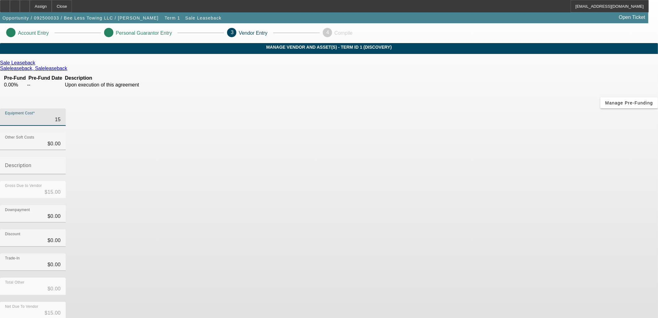
type input "150"
type input "$150.00"
type input "1500"
type input "$1,500.00"
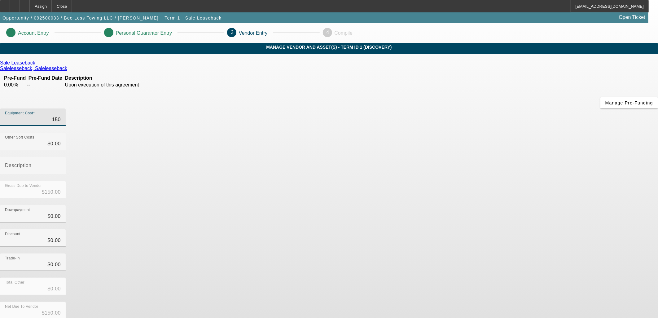
type input "$1,500.00"
type input "15000"
type input "$15,000.00"
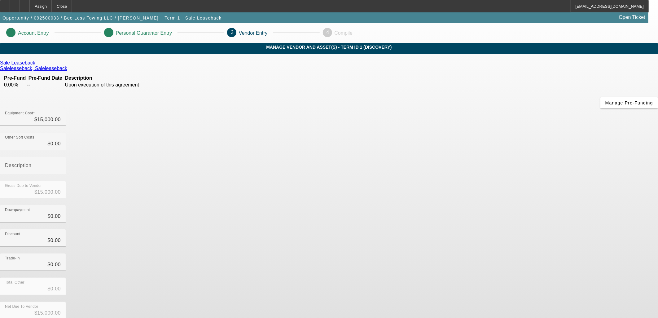
click at [450, 205] on div "Downpayment $0.00" at bounding box center [329, 217] width 658 height 24
drag, startPoint x: 444, startPoint y: 262, endPoint x: 444, endPoint y: 266, distance: 3.1
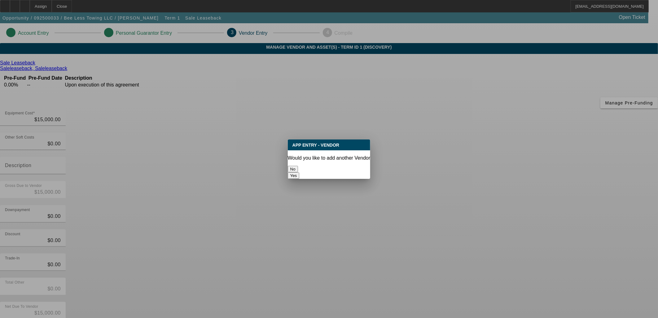
click at [298, 166] on button "No" at bounding box center [293, 169] width 10 height 7
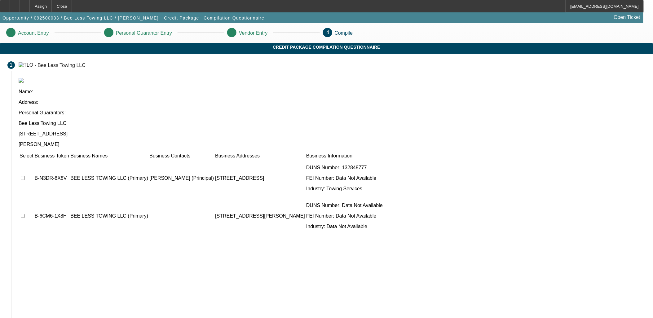
click at [25, 176] on input "checkbox" at bounding box center [23, 178] width 4 height 4
checkbox input "true"
click at [25, 214] on input "checkbox" at bounding box center [23, 216] width 4 height 4
checkbox input "true"
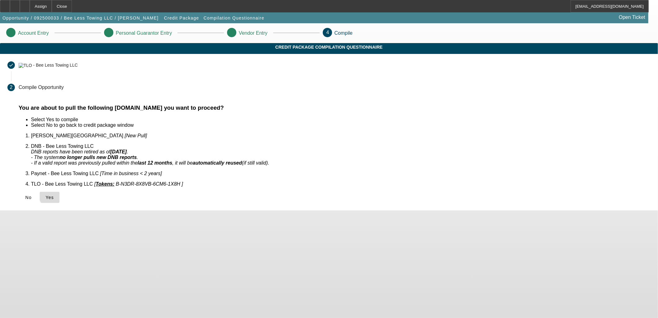
click at [59, 190] on span at bounding box center [50, 197] width 20 height 15
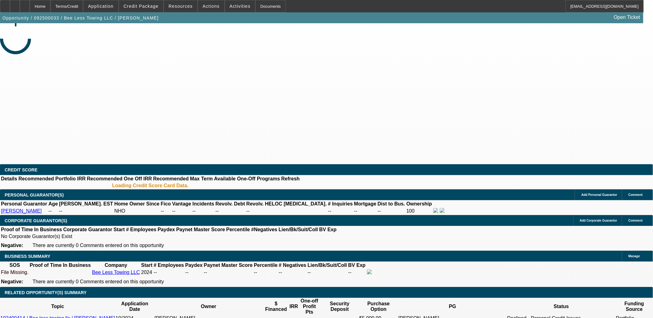
select select "0"
select select "2"
select select "0.1"
select select "4"
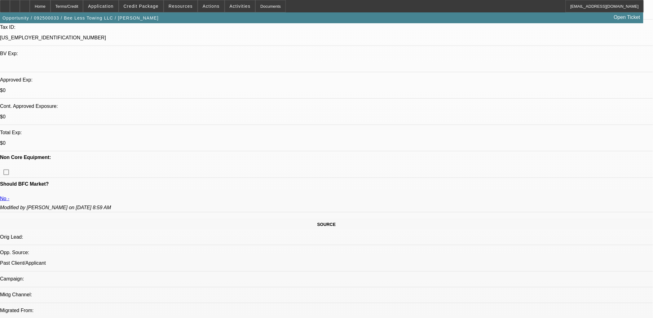
scroll to position [69, 0]
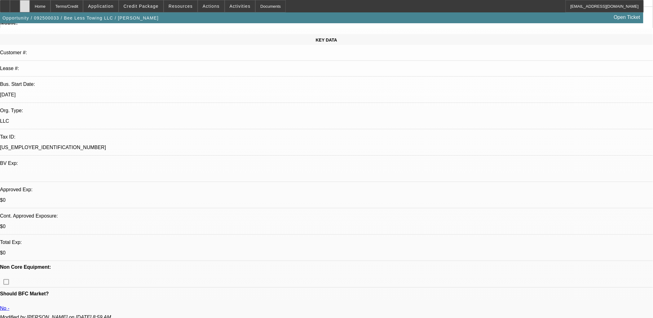
click at [25, 4] on icon at bounding box center [25, 4] width 0 height 0
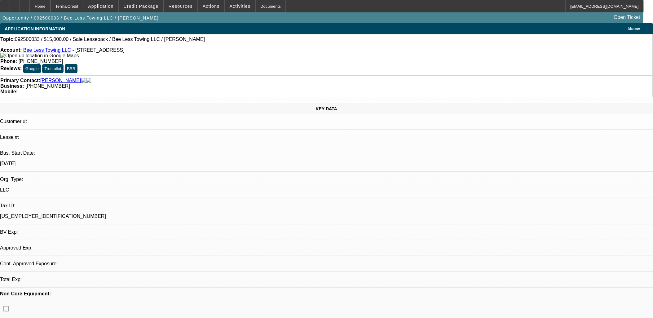
select select "0"
select select "2"
select select "0.1"
select select "1"
select select "2"
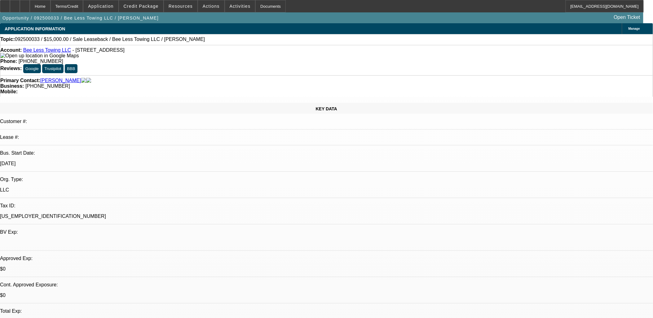
select select "4"
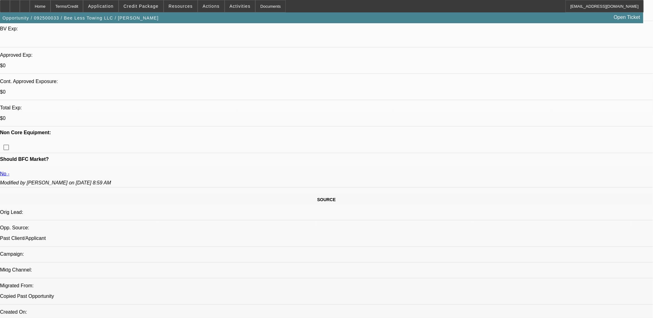
scroll to position [138, 0]
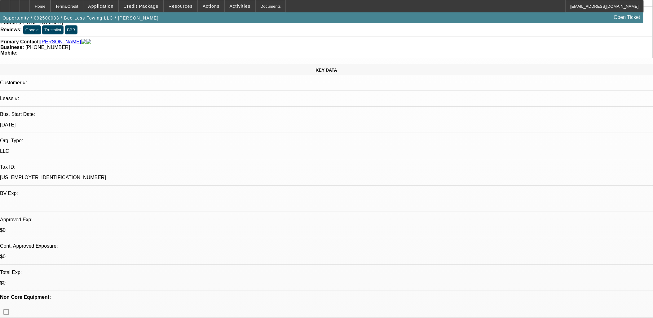
scroll to position [0, 0]
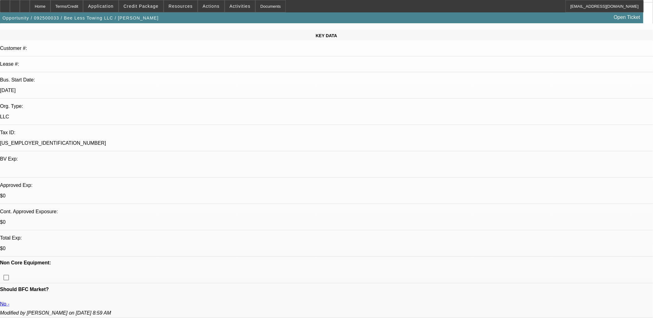
scroll to position [172, 0]
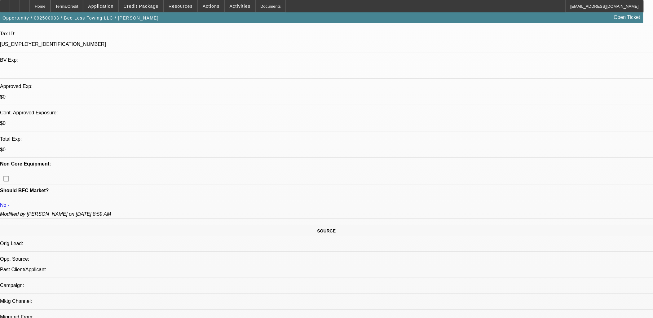
drag, startPoint x: 320, startPoint y: 156, endPoint x: 315, endPoint y: 156, distance: 4.7
drag, startPoint x: 315, startPoint y: 156, endPoint x: 327, endPoint y: 156, distance: 11.2
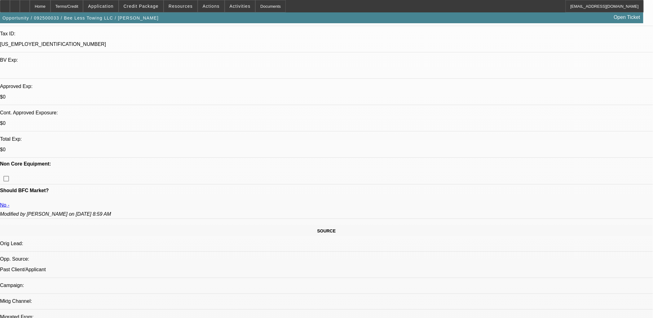
drag, startPoint x: 344, startPoint y: 156, endPoint x: 358, endPoint y: 157, distance: 13.7
drag, startPoint x: 358, startPoint y: 157, endPoint x: 303, endPoint y: 158, distance: 54.8
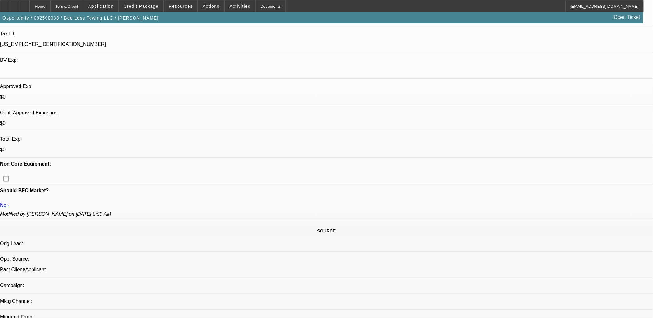
drag, startPoint x: 303, startPoint y: 158, endPoint x: 313, endPoint y: 158, distance: 10.2
drag, startPoint x: 314, startPoint y: 156, endPoint x: 373, endPoint y: 165, distance: 59.8
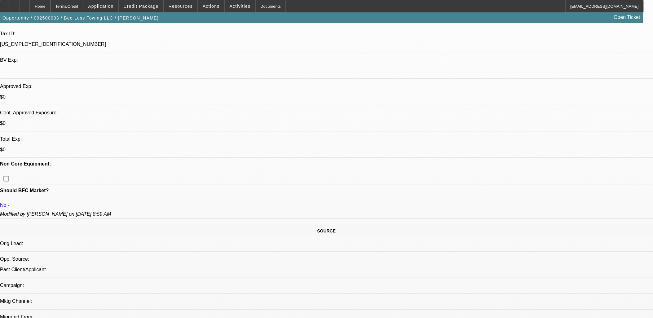
drag, startPoint x: 376, startPoint y: 157, endPoint x: 317, endPoint y: 156, distance: 59.8
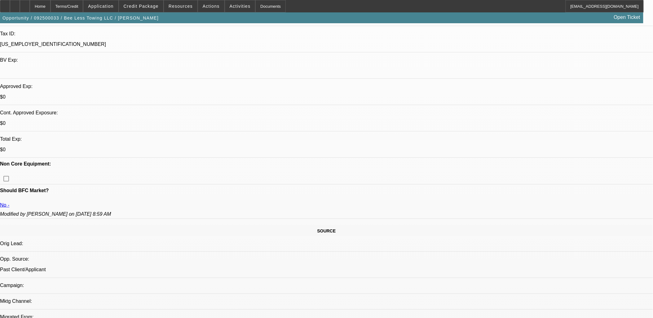
drag, startPoint x: 315, startPoint y: 156, endPoint x: 360, endPoint y: 156, distance: 45.2
drag, startPoint x: 360, startPoint y: 156, endPoint x: 358, endPoint y: 158, distance: 3.2
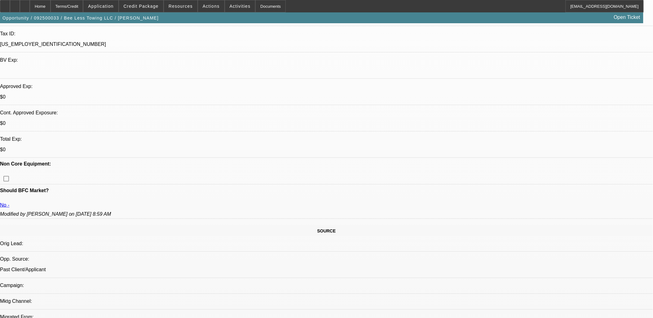
drag, startPoint x: 358, startPoint y: 158, endPoint x: 354, endPoint y: 157, distance: 3.2
drag, startPoint x: 354, startPoint y: 157, endPoint x: 314, endPoint y: 157, distance: 39.7
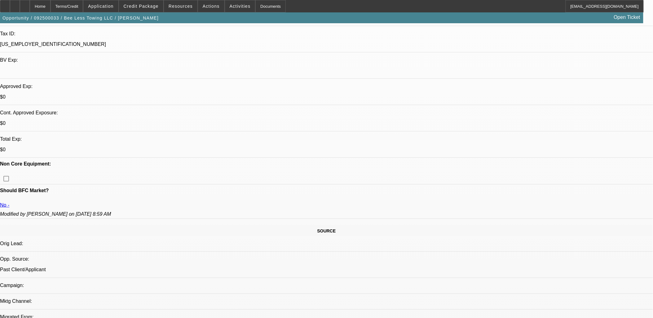
drag, startPoint x: 314, startPoint y: 157, endPoint x: 357, endPoint y: 161, distance: 43.0
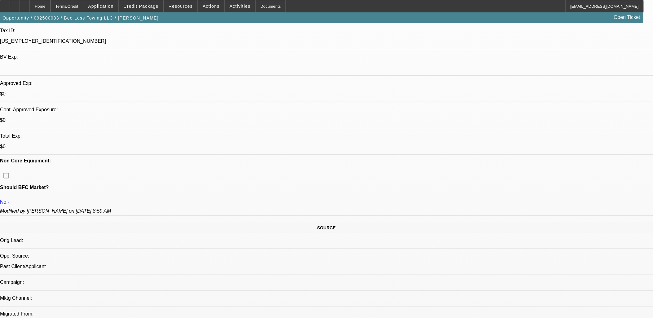
scroll to position [138, 0]
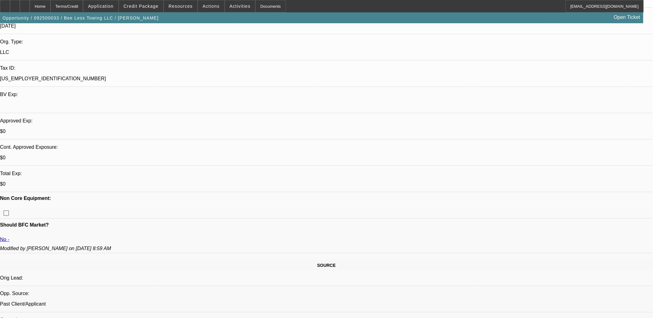
drag, startPoint x: 349, startPoint y: 190, endPoint x: 316, endPoint y: 193, distance: 33.0
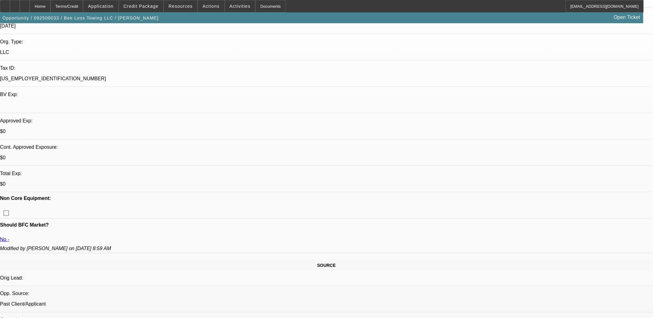
drag, startPoint x: 315, startPoint y: 189, endPoint x: 354, endPoint y: 194, distance: 39.0
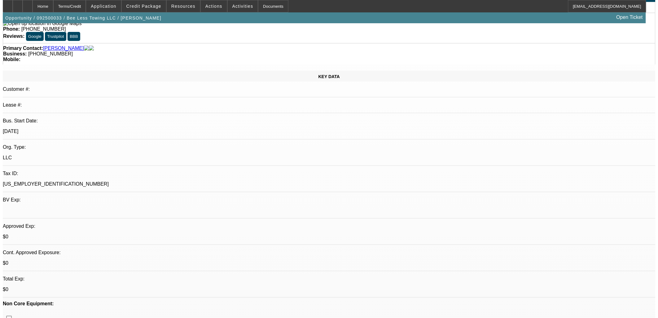
scroll to position [0, 0]
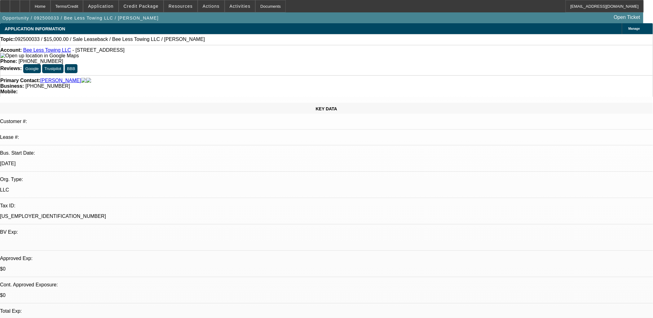
click at [209, 6] on span "Actions" at bounding box center [211, 6] width 17 height 5
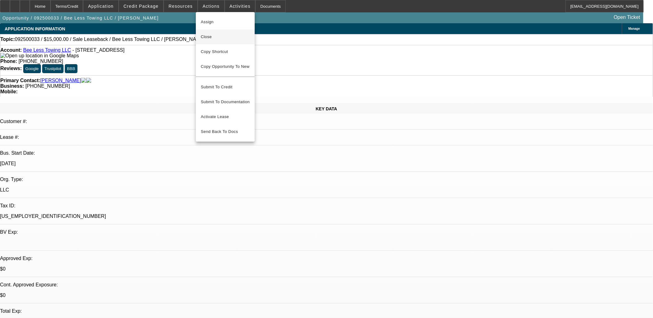
click at [209, 39] on span "Close" at bounding box center [225, 36] width 49 height 7
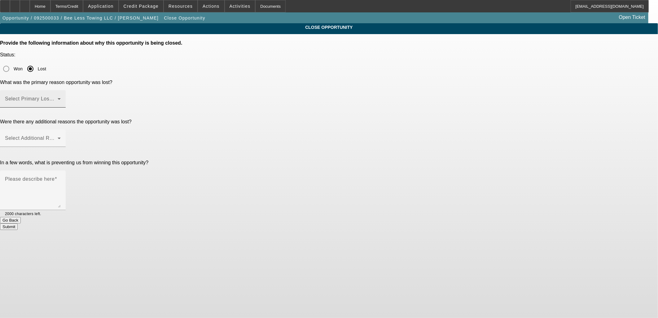
click at [61, 90] on div "Select Primary Lost Reason" at bounding box center [33, 98] width 56 height 17
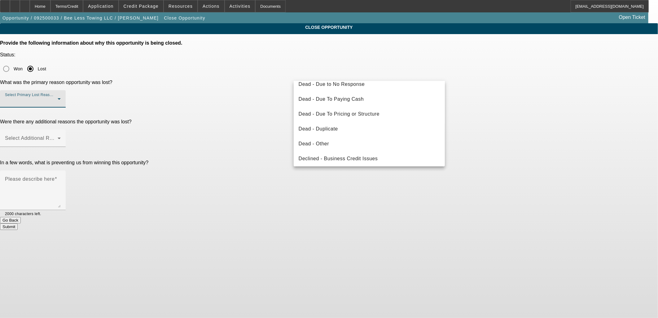
scroll to position [83, 0]
click at [352, 143] on span "Declined - Personal Credit Issues" at bounding box center [338, 141] width 79 height 7
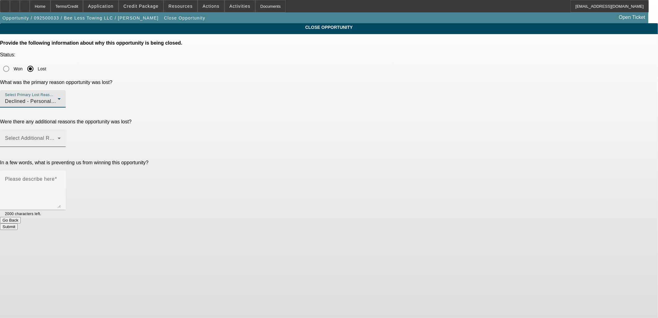
click at [58, 137] on span at bounding box center [31, 140] width 53 height 7
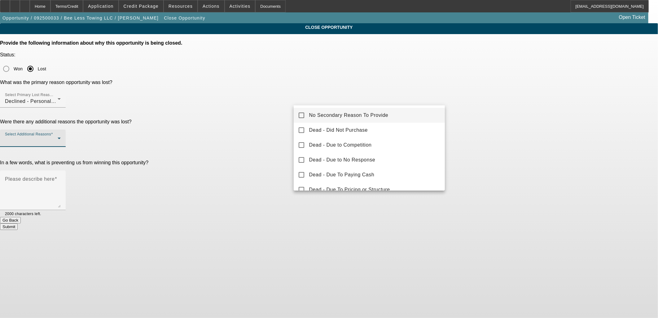
drag, startPoint x: 335, startPoint y: 118, endPoint x: 330, endPoint y: 118, distance: 5.3
click at [335, 119] on span "No Secondary Reason To Provide" at bounding box center [348, 115] width 79 height 7
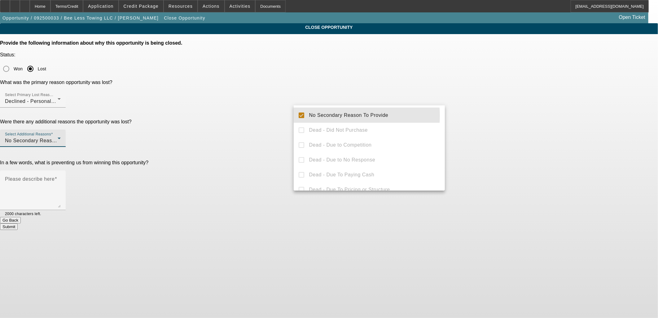
click at [242, 106] on div at bounding box center [329, 159] width 658 height 318
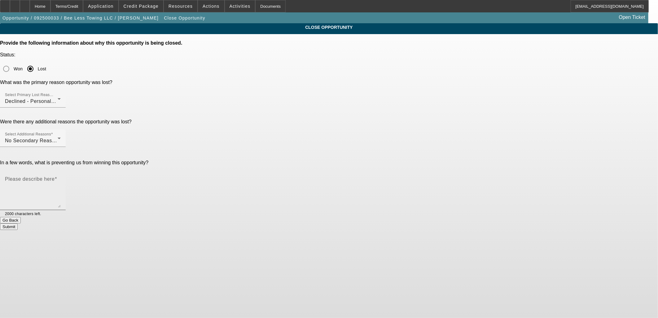
click at [55, 176] on mat-label "Please describe here" at bounding box center [30, 178] width 50 height 5
click at [61, 178] on textarea "Please describe here" at bounding box center [33, 193] width 56 height 30
drag, startPoint x: 339, startPoint y: 124, endPoint x: 231, endPoint y: 123, distance: 108.4
click at [231, 160] on div "In a few words, what is preventing us from winning this opportunity? Please des…" at bounding box center [329, 188] width 658 height 57
type textarea "declined"
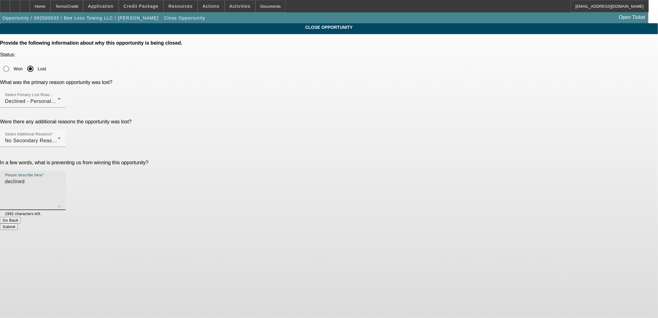
click at [18, 223] on button "Submit" at bounding box center [9, 226] width 18 height 7
